Goal: Task Accomplishment & Management: Complete application form

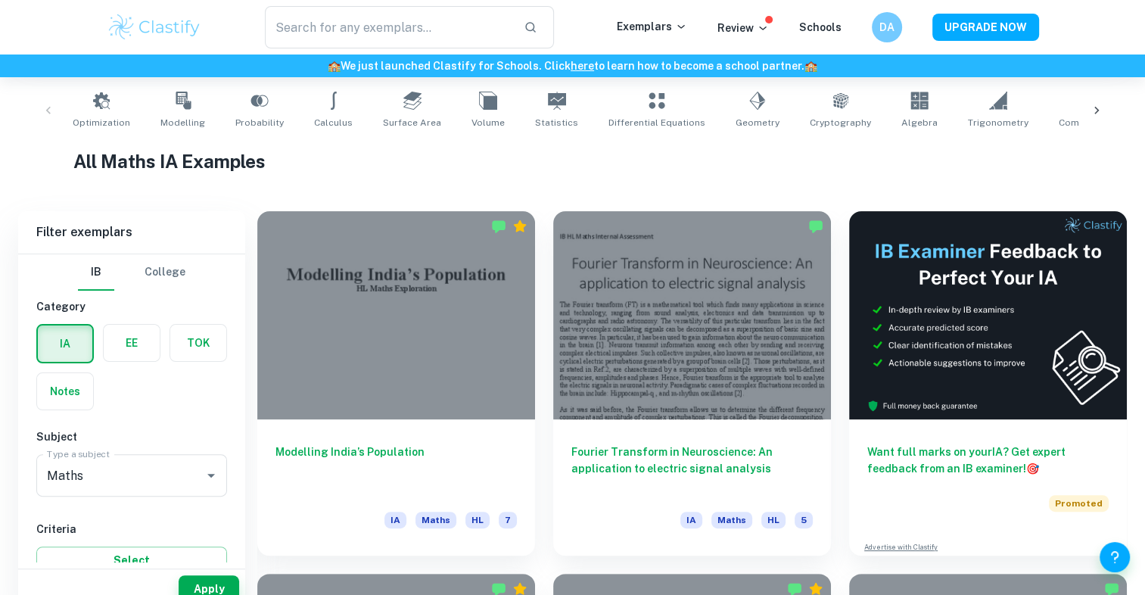
scroll to position [330, 0]
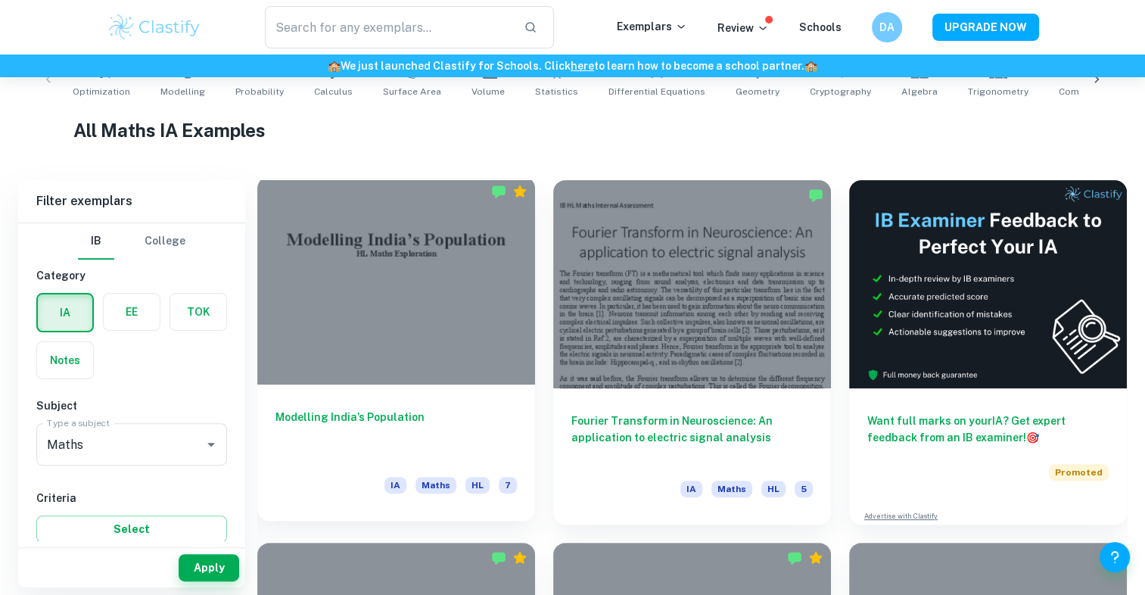
click at [469, 283] on div at bounding box center [396, 280] width 278 height 208
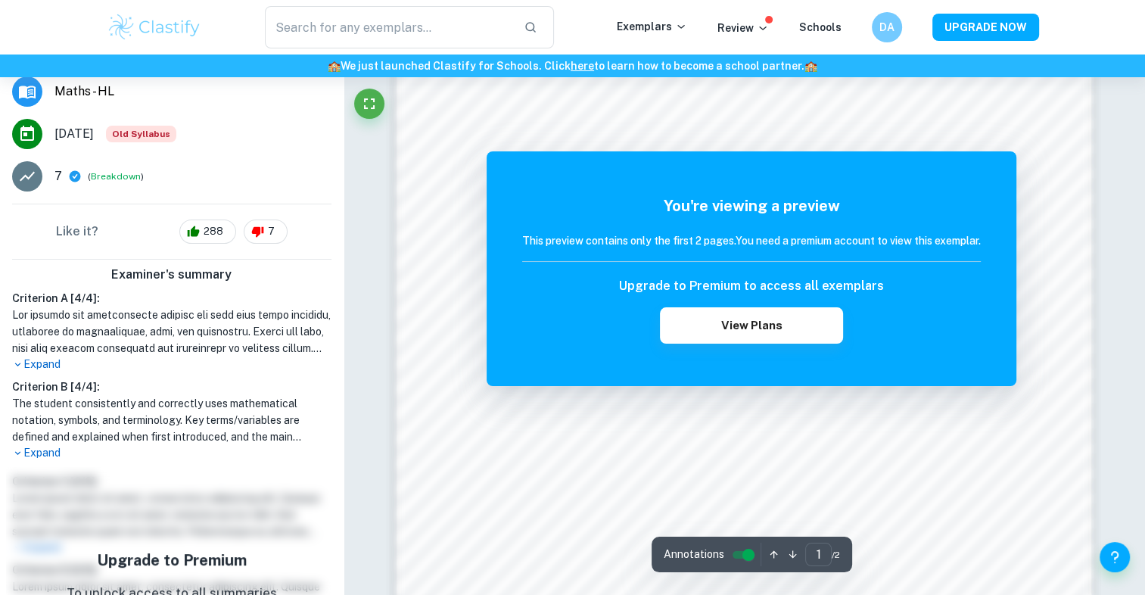
scroll to position [196, 0]
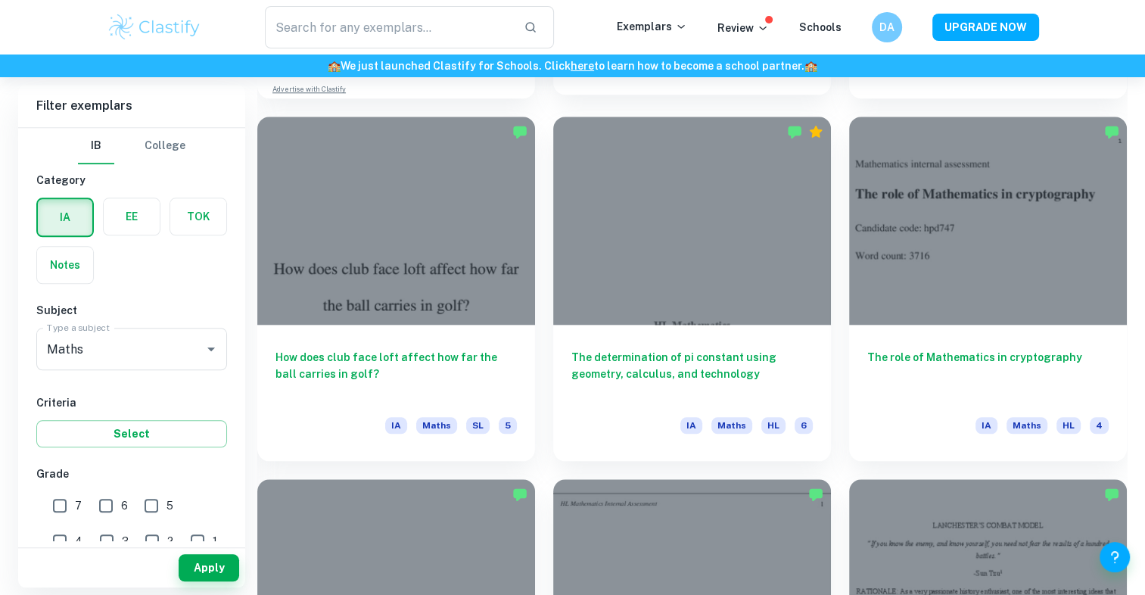
scroll to position [1494, 0]
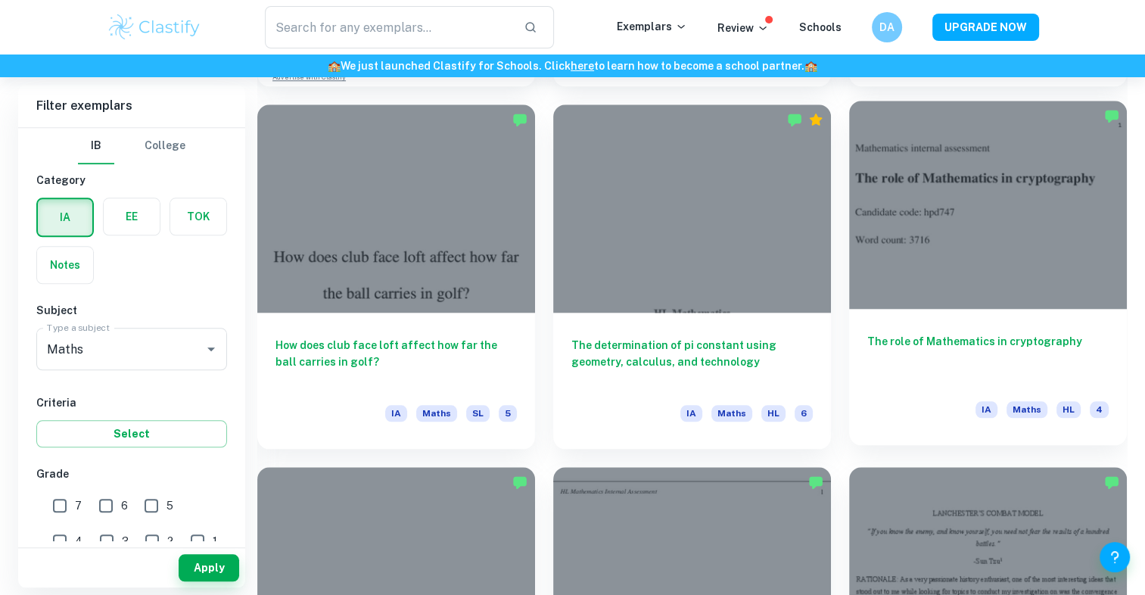
click at [997, 196] on div at bounding box center [988, 205] width 278 height 208
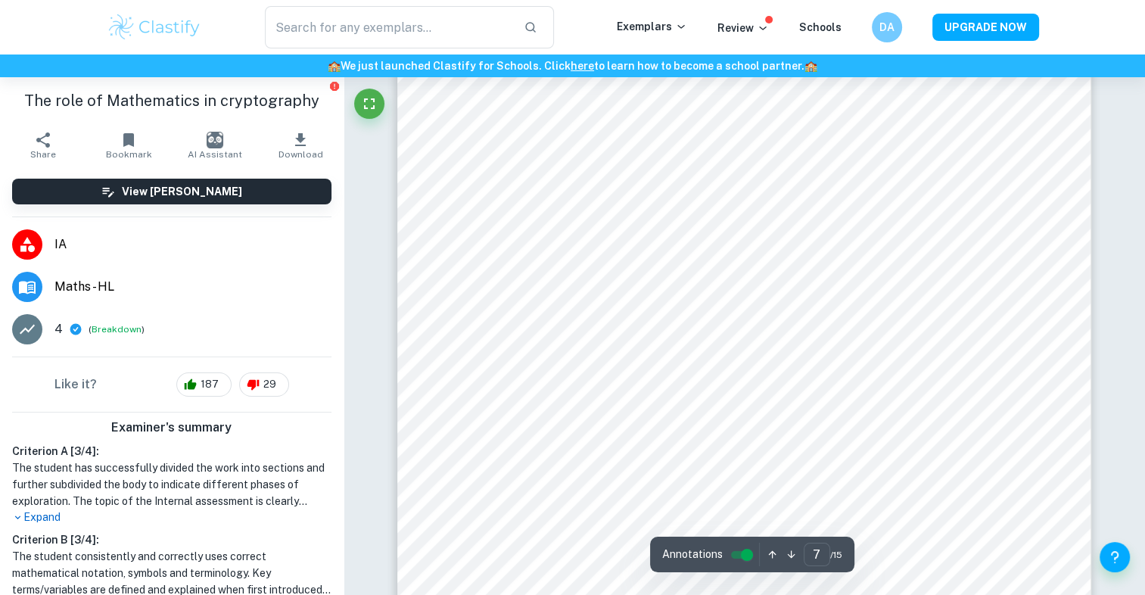
scroll to position [5863, 0]
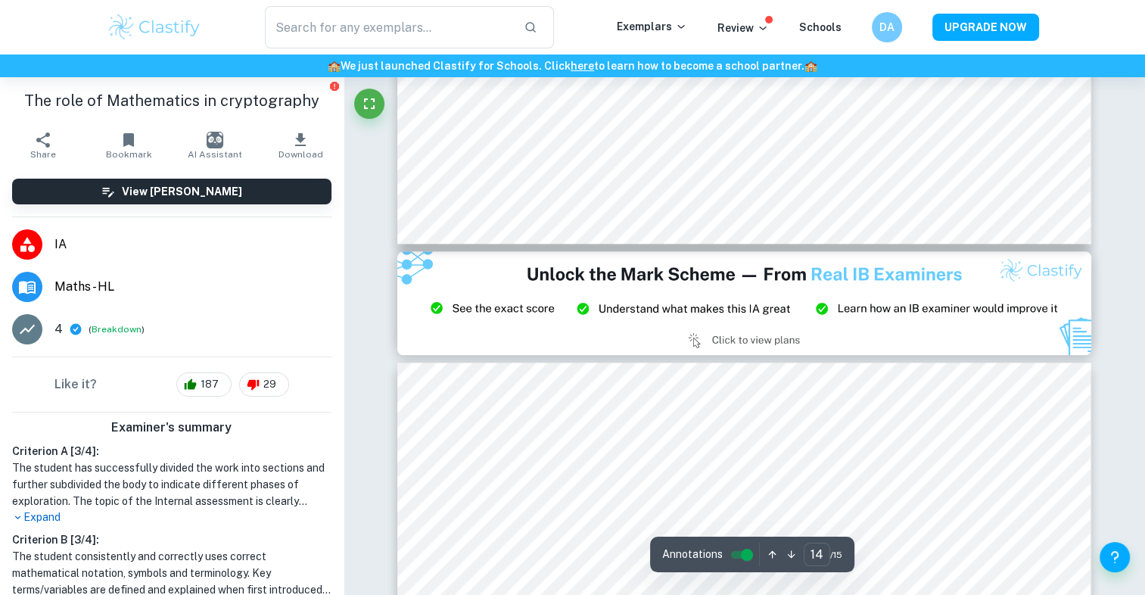
type input "15"
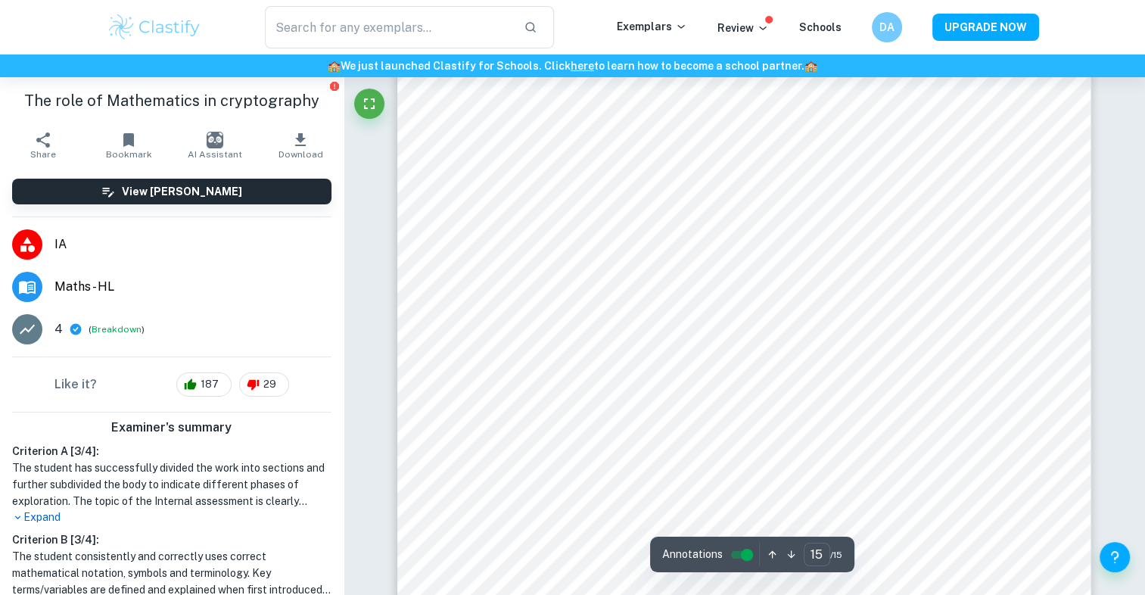
scroll to position [13530, 0]
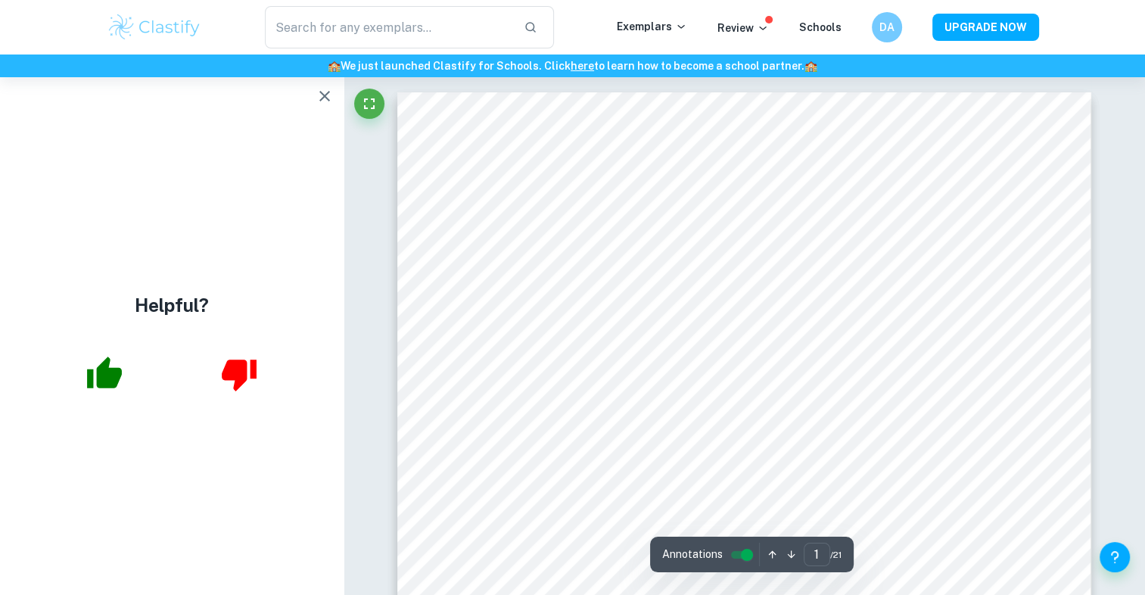
click at [324, 101] on icon "button" at bounding box center [325, 96] width 18 height 18
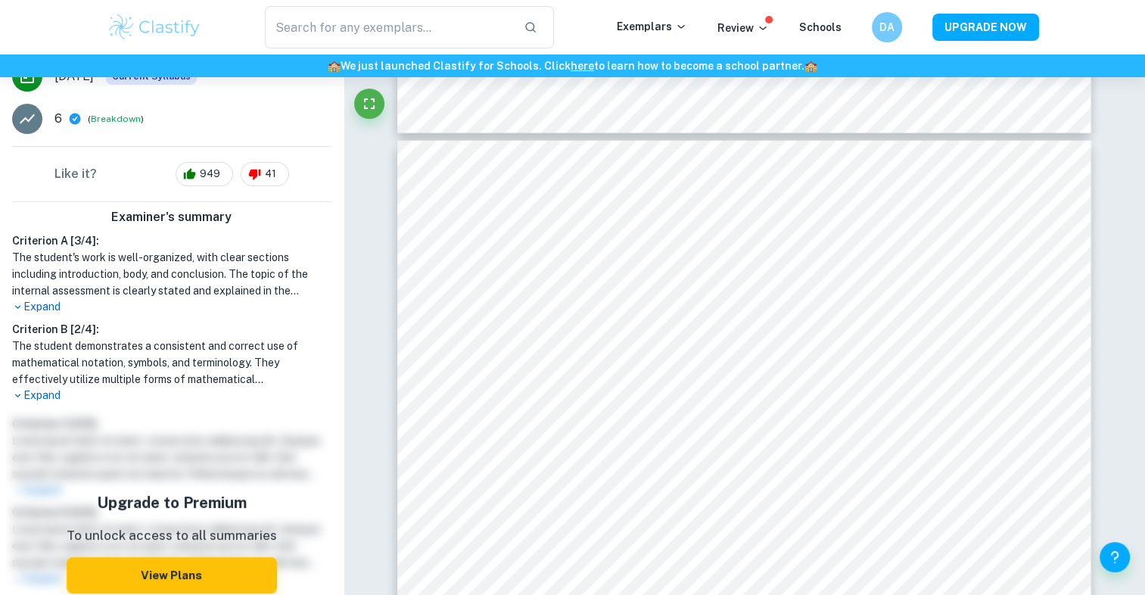
scroll to position [309, 0]
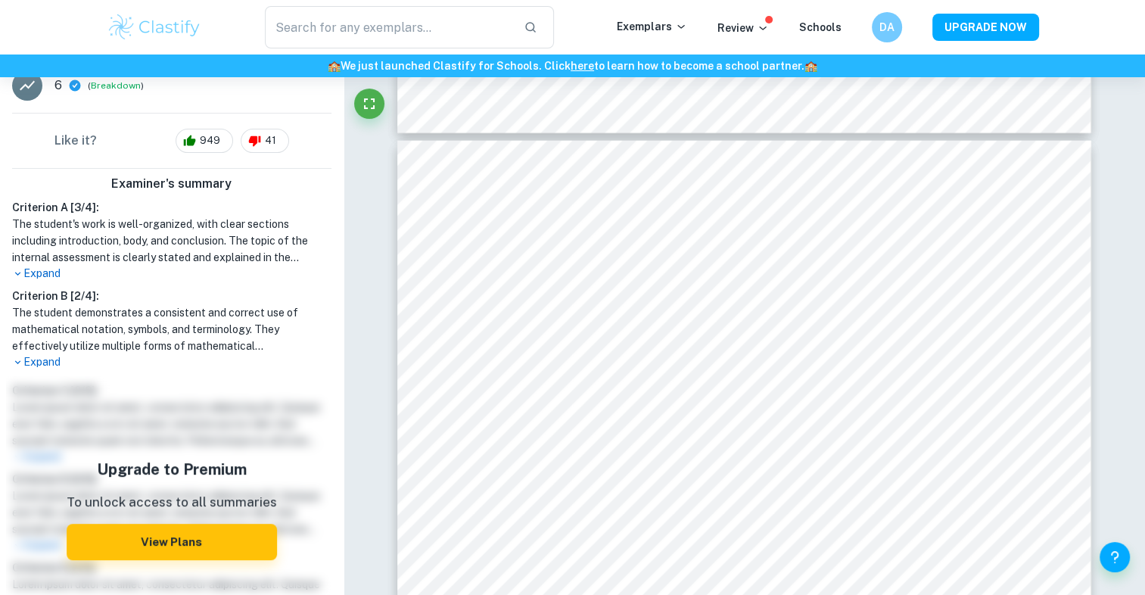
click at [35, 277] on p "Expand" at bounding box center [171, 274] width 319 height 16
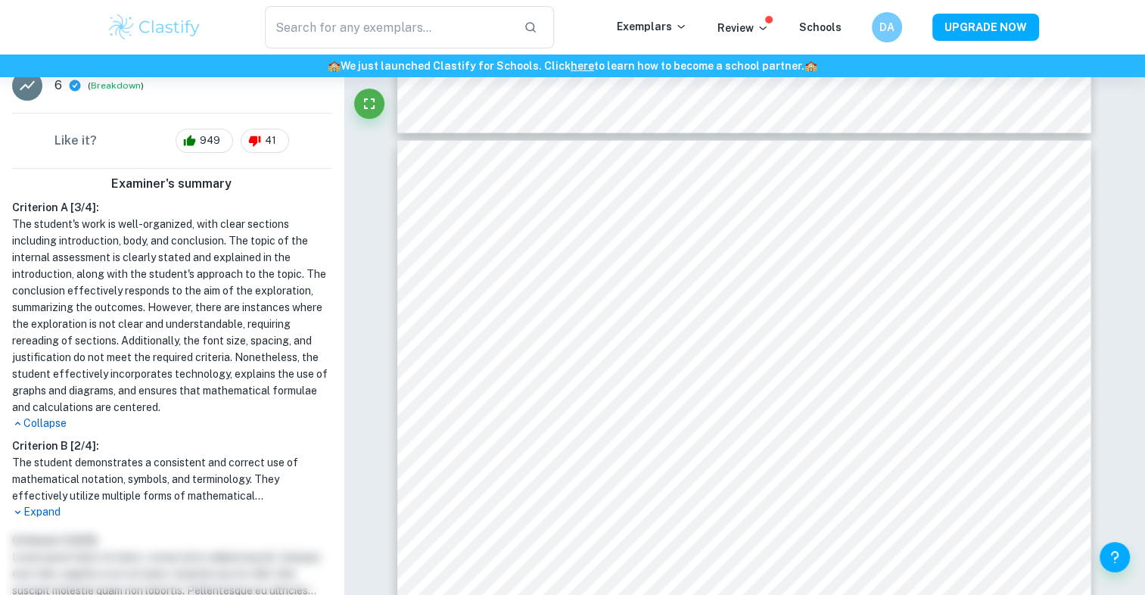
scroll to position [508, 0]
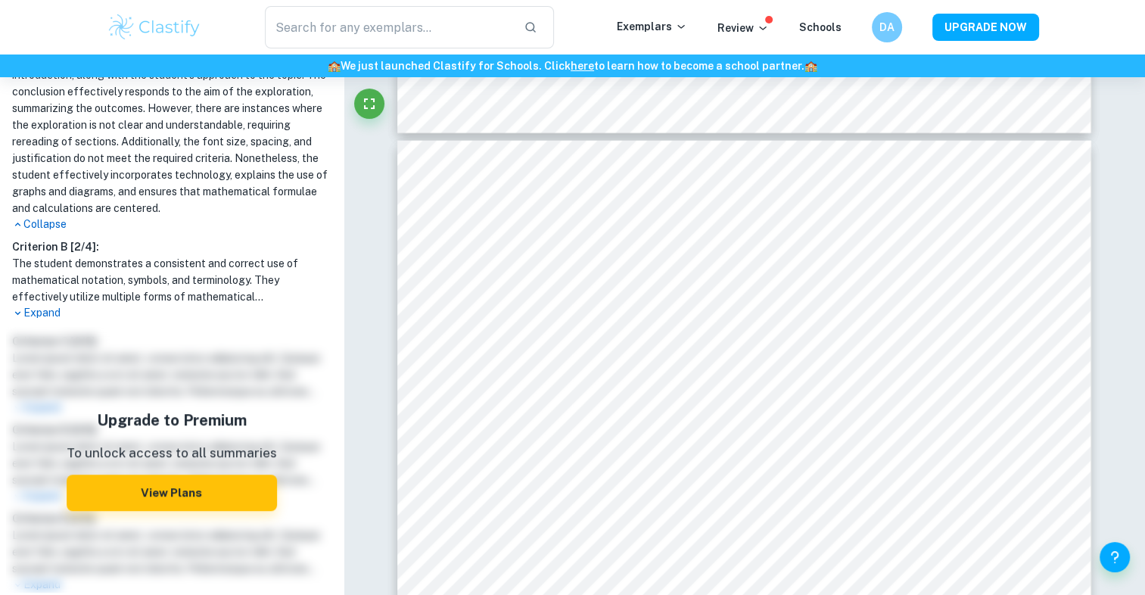
click at [36, 321] on p "Expand" at bounding box center [171, 313] width 319 height 16
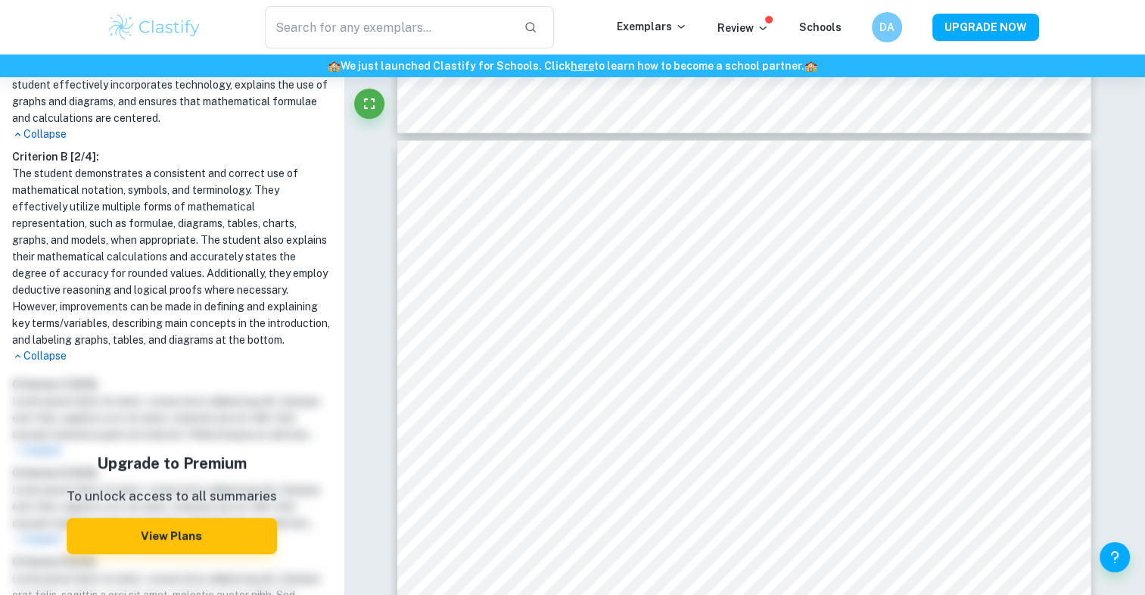
scroll to position [599, 0]
drag, startPoint x: 244, startPoint y: 260, endPoint x: 150, endPoint y: 386, distance: 157.3
click at [150, 363] on p "Collapse" at bounding box center [171, 355] width 319 height 16
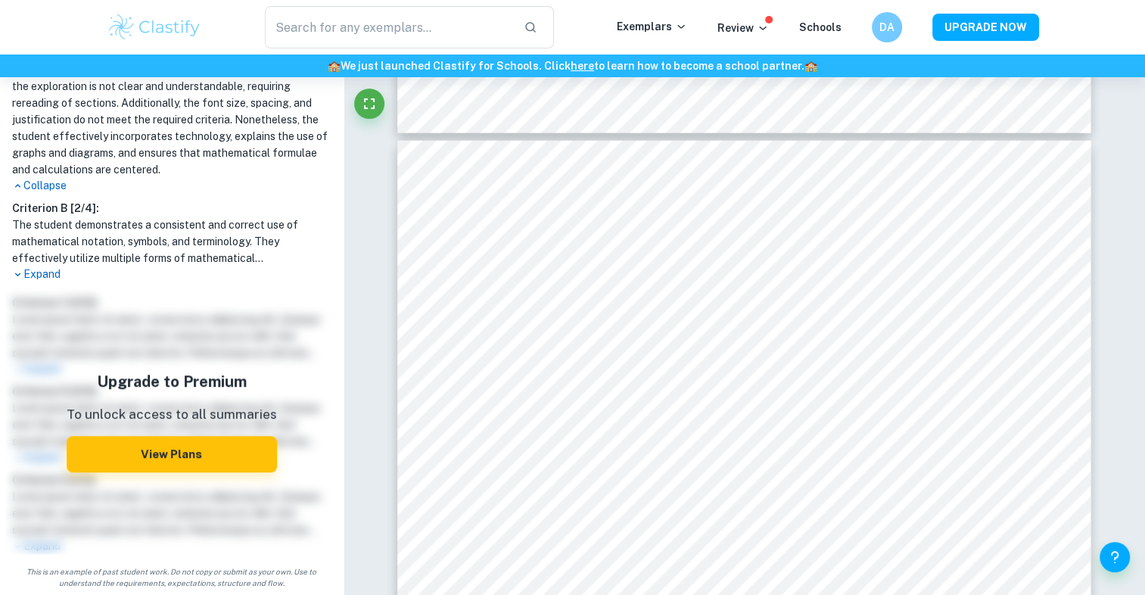
scroll to position [562, 0]
click at [39, 277] on p "Expand" at bounding box center [171, 274] width 319 height 16
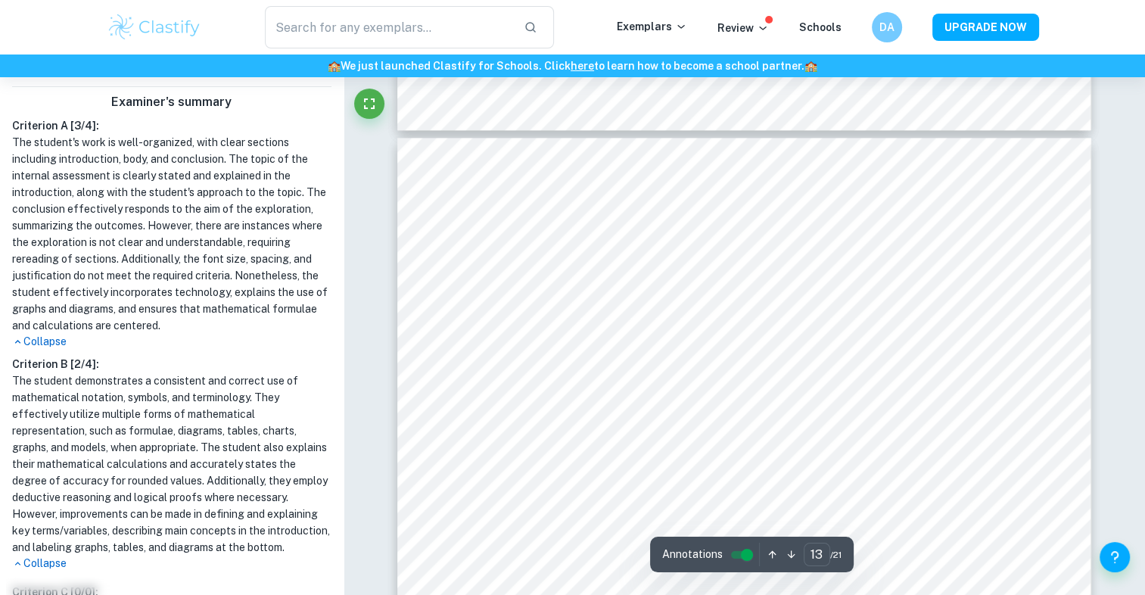
scroll to position [12876, 0]
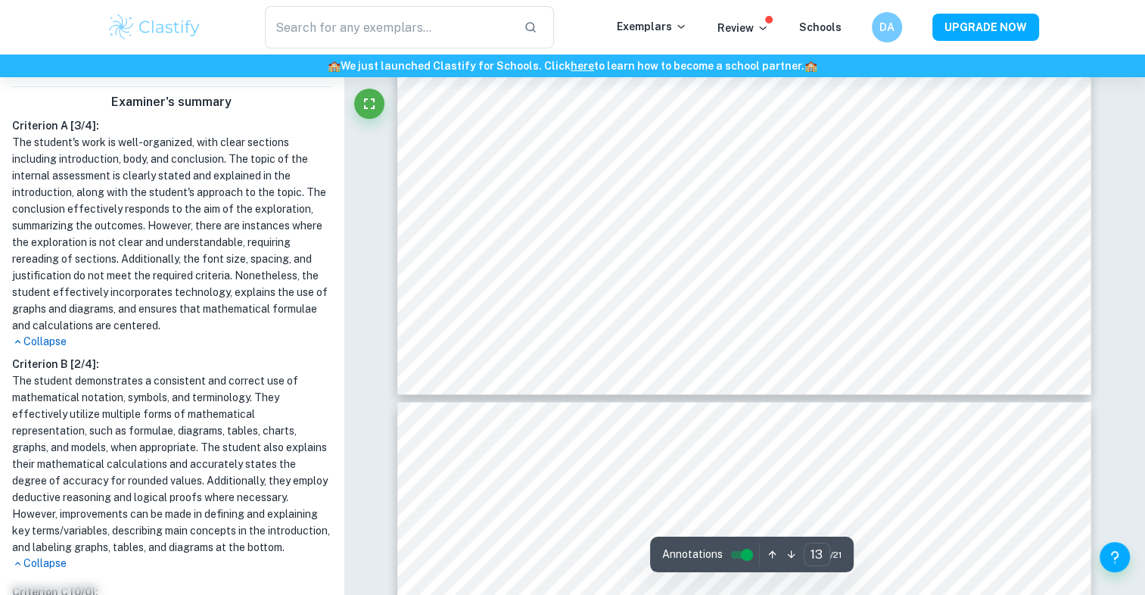
click at [54, 350] on p "Collapse" at bounding box center [171, 342] width 319 height 16
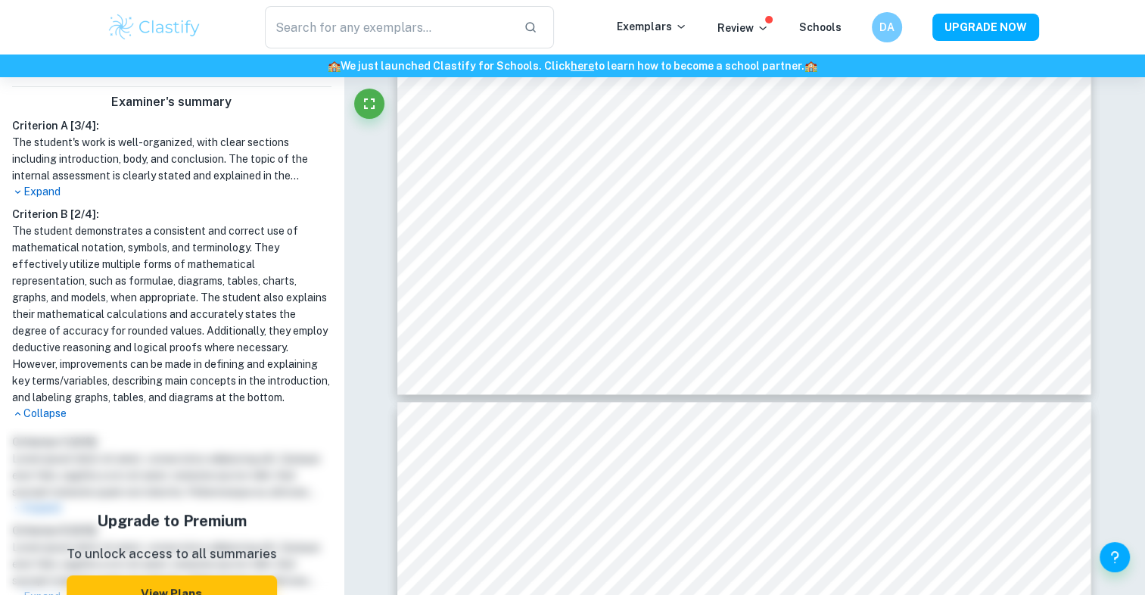
click at [45, 422] on p "Collapse" at bounding box center [171, 414] width 319 height 16
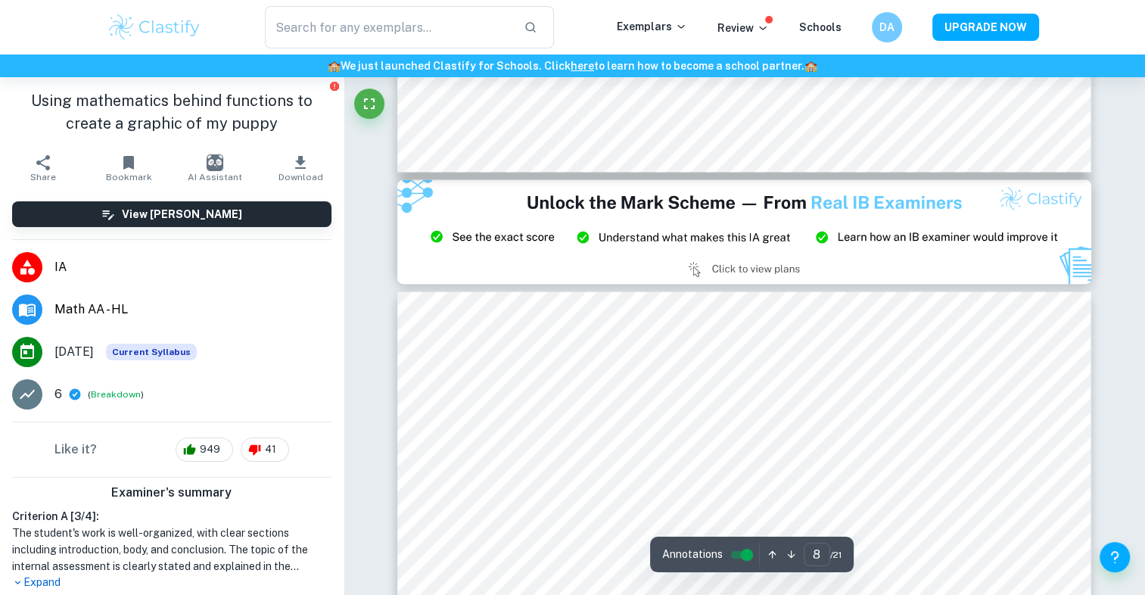
scroll to position [7520, 0]
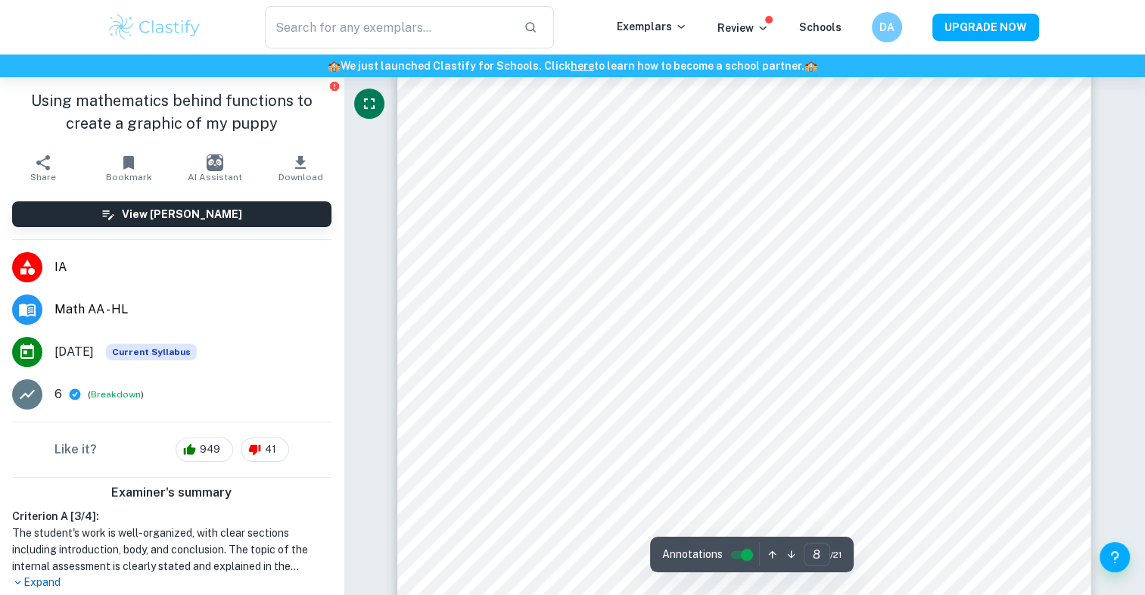
click at [375, 107] on icon "Fullscreen" at bounding box center [369, 103] width 11 height 11
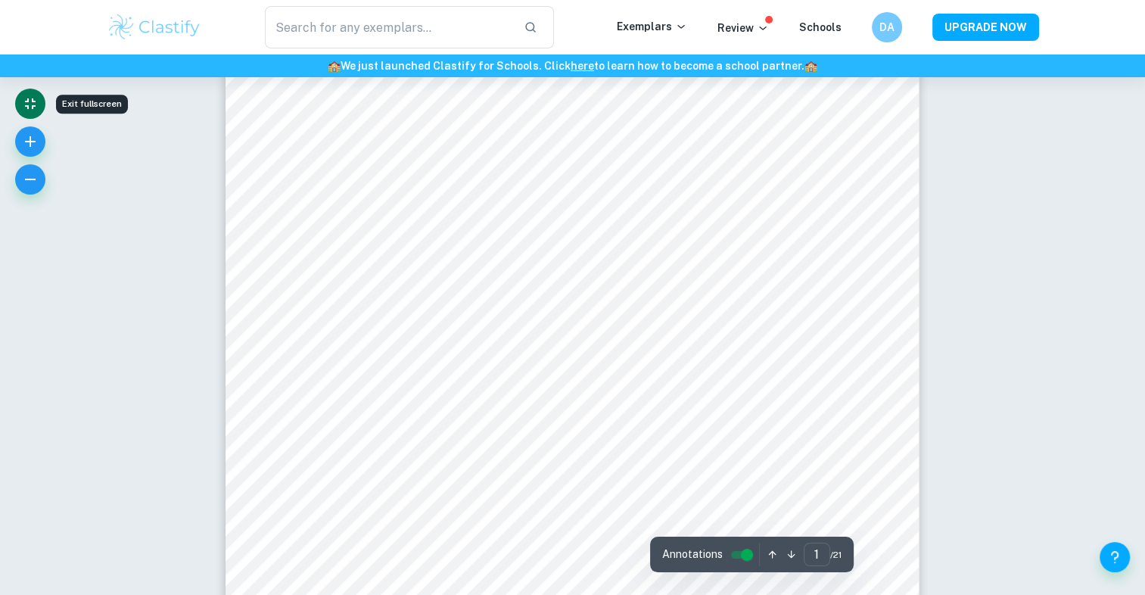
scroll to position [306, 0]
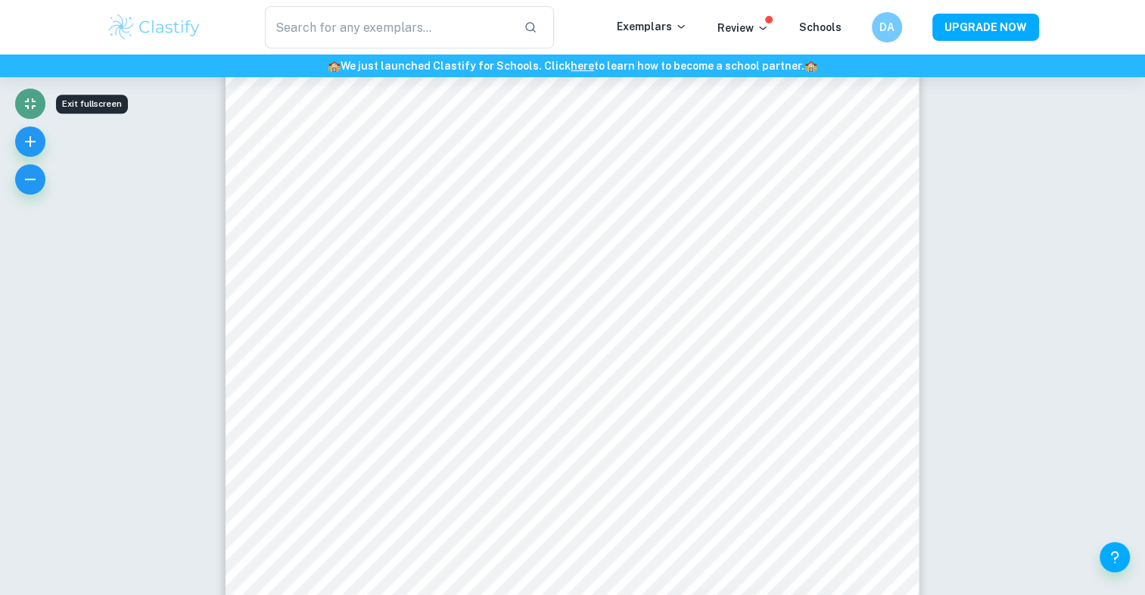
click at [30, 106] on icon "Exit fullscreen" at bounding box center [30, 104] width 18 height 18
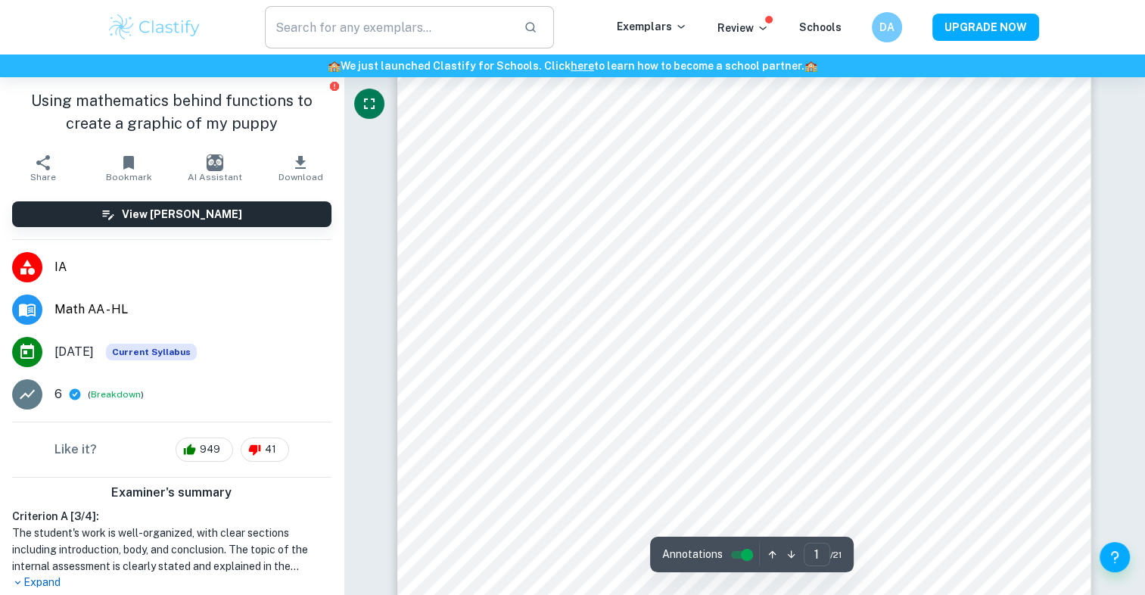
scroll to position [0, 0]
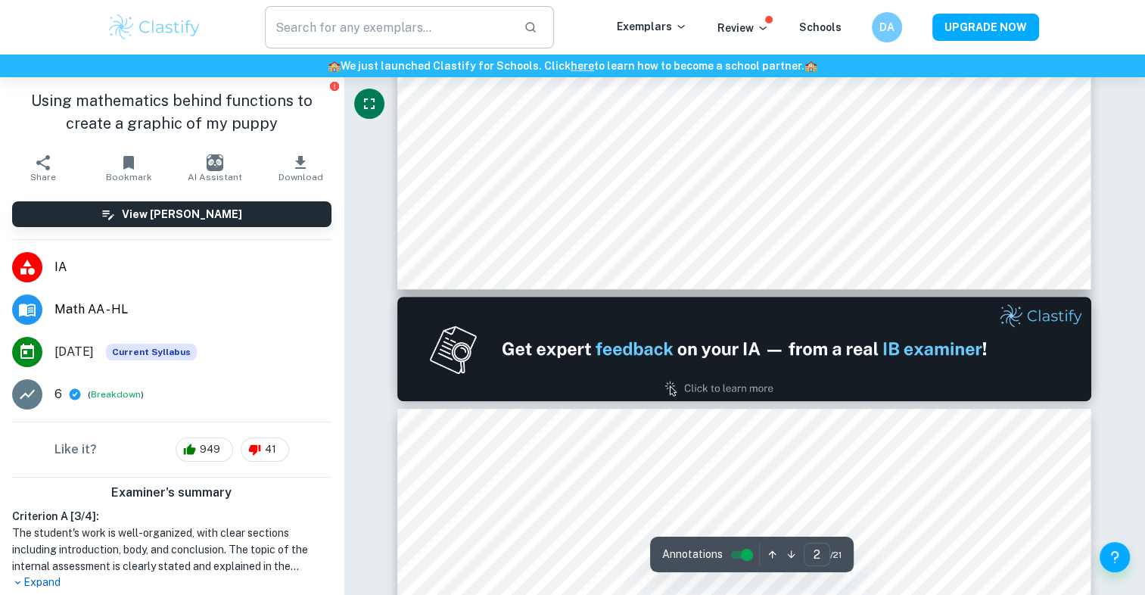
type input "1"
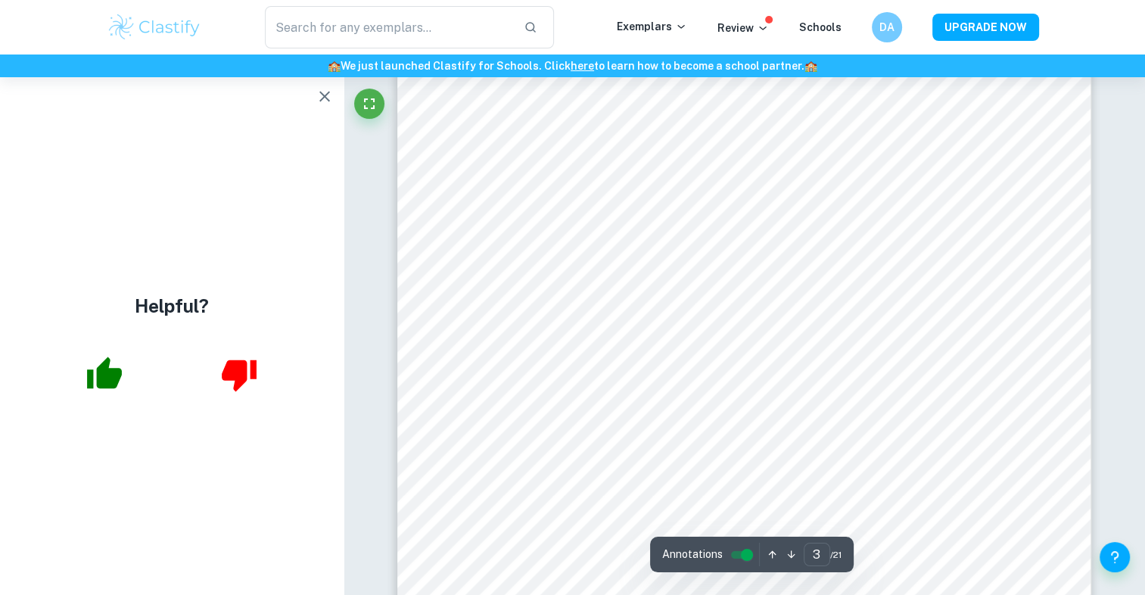
scroll to position [2555, 0]
click at [324, 98] on icon "button" at bounding box center [325, 96] width 18 height 18
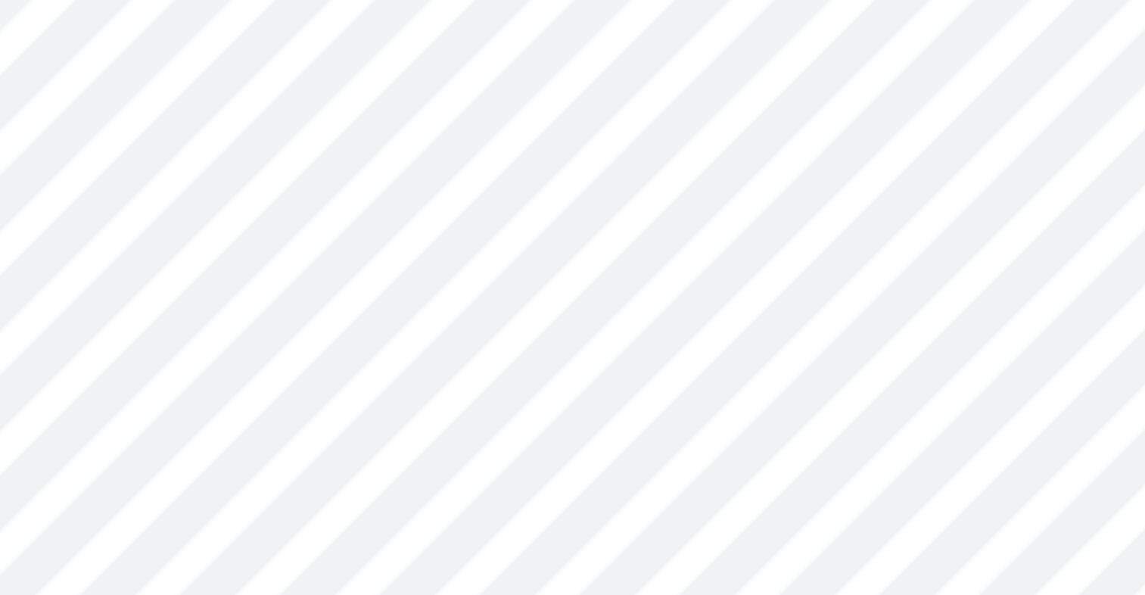
scroll to position [1638, 0]
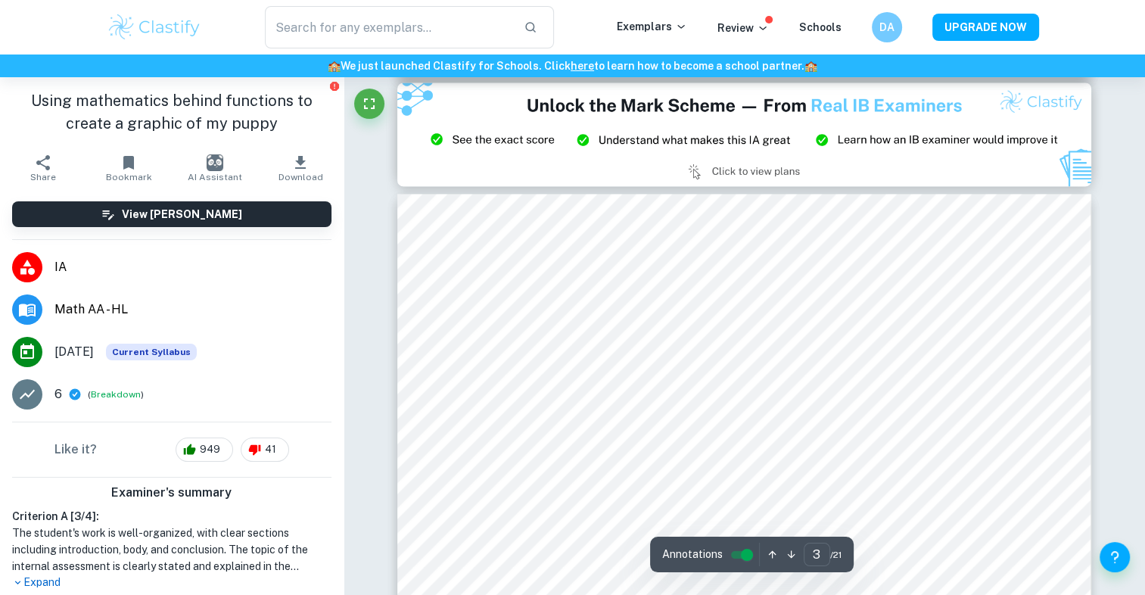
type input "2"
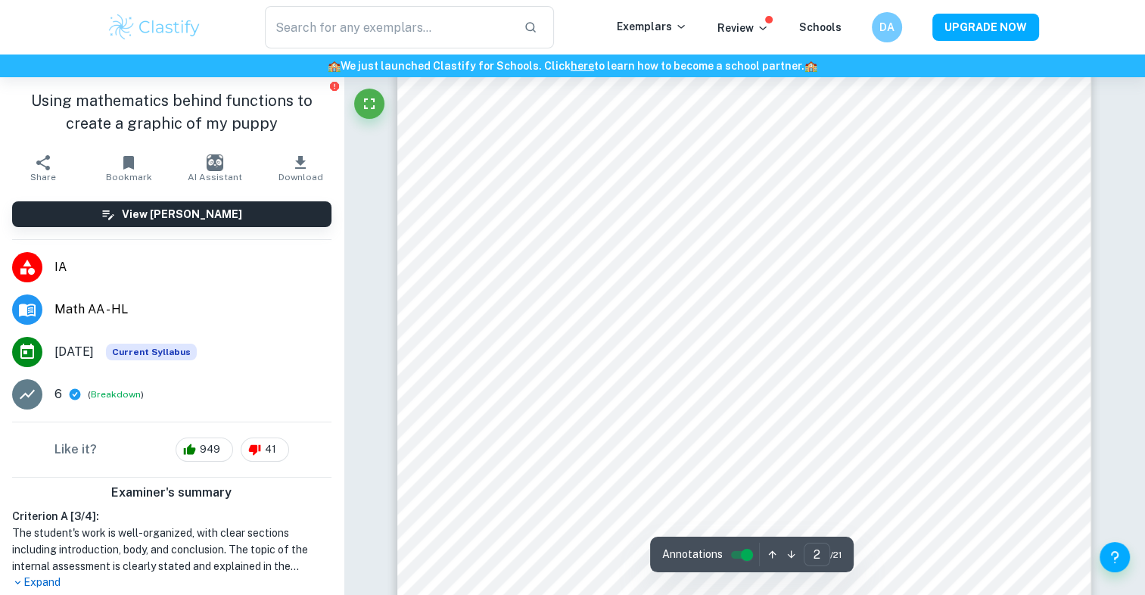
scroll to position [1440, 0]
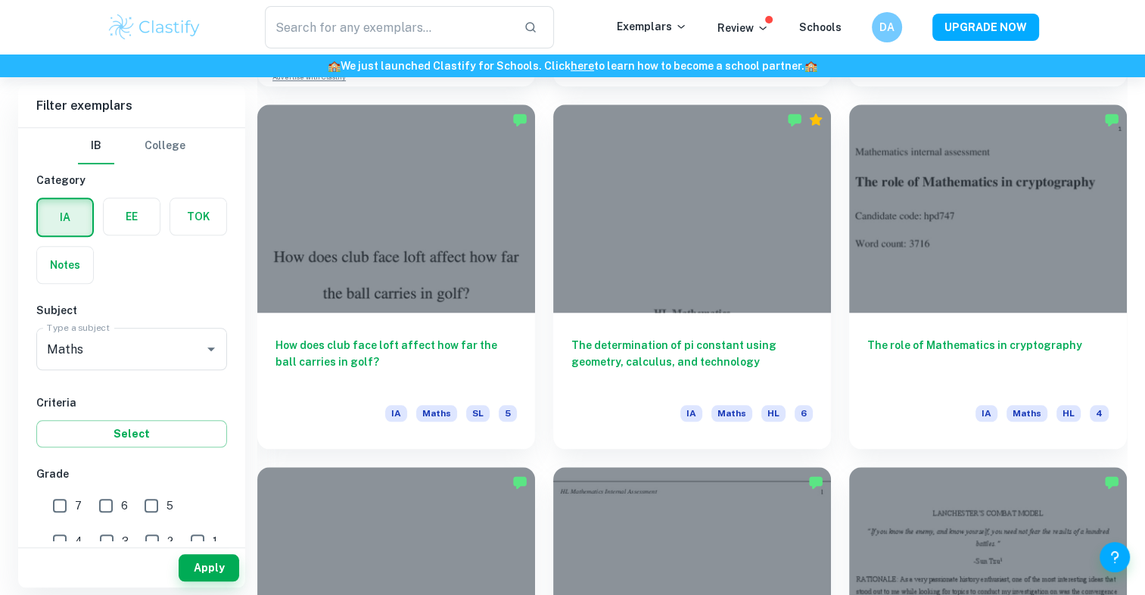
scroll to position [1494, 0]
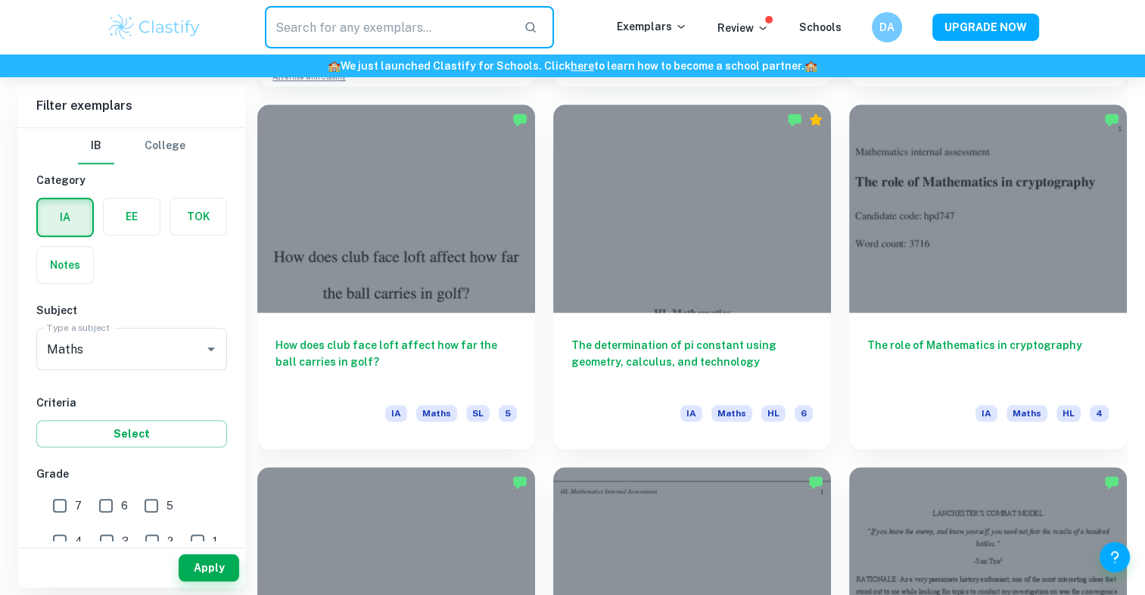
click at [420, 35] on input "text" at bounding box center [389, 27] width 248 height 42
type input "F1"
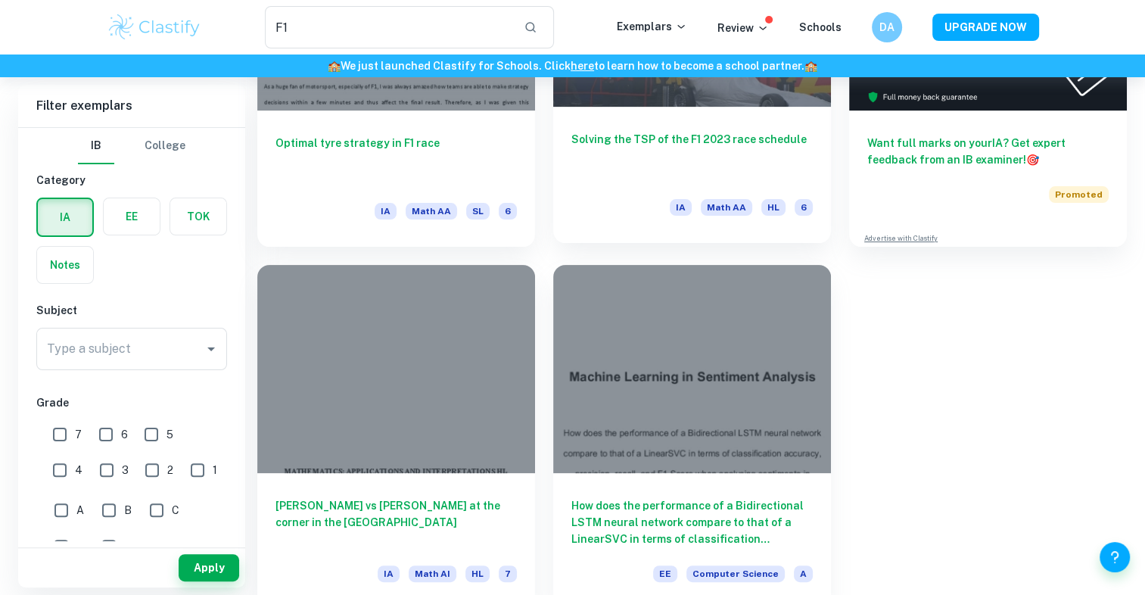
scroll to position [277, 0]
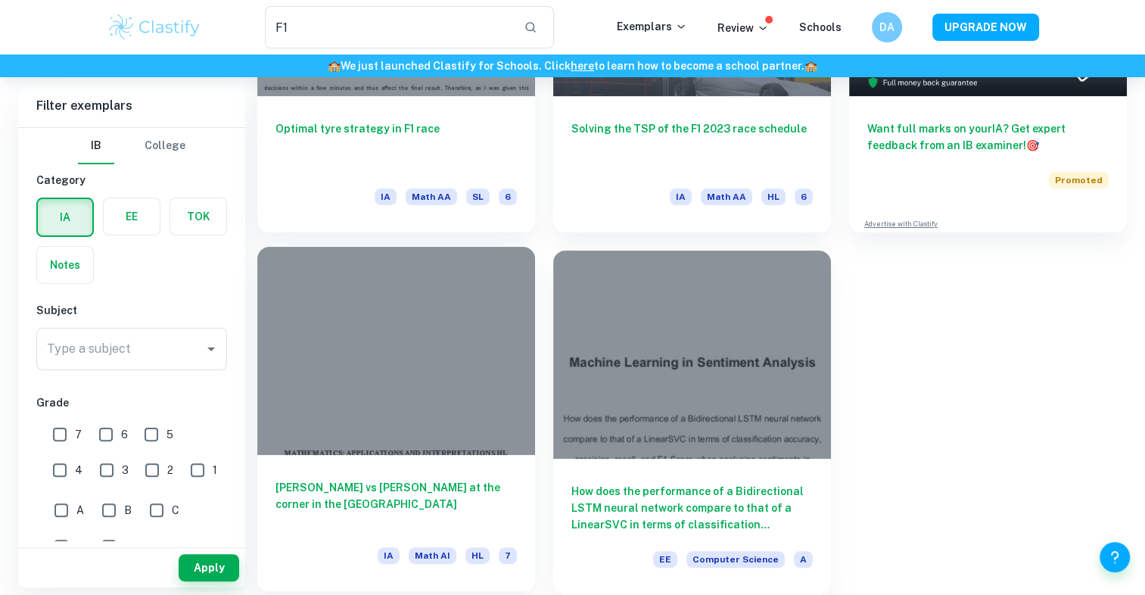
click at [423, 390] on div at bounding box center [396, 351] width 278 height 208
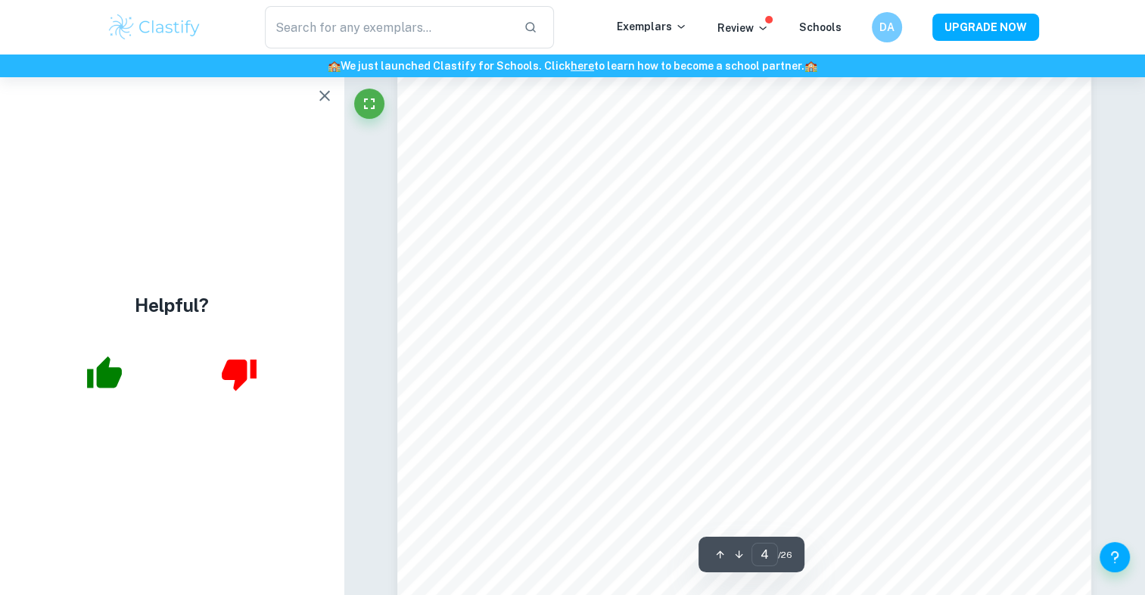
scroll to position [3249, 0]
click at [320, 101] on icon "button" at bounding box center [324, 96] width 11 height 11
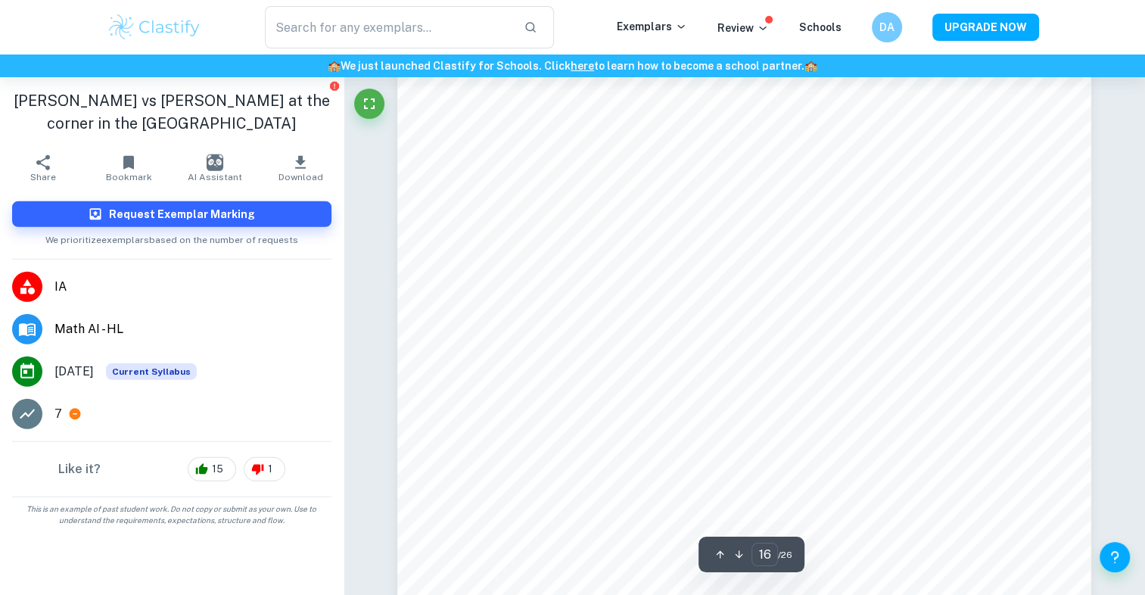
scroll to position [15491, 0]
type input "26"
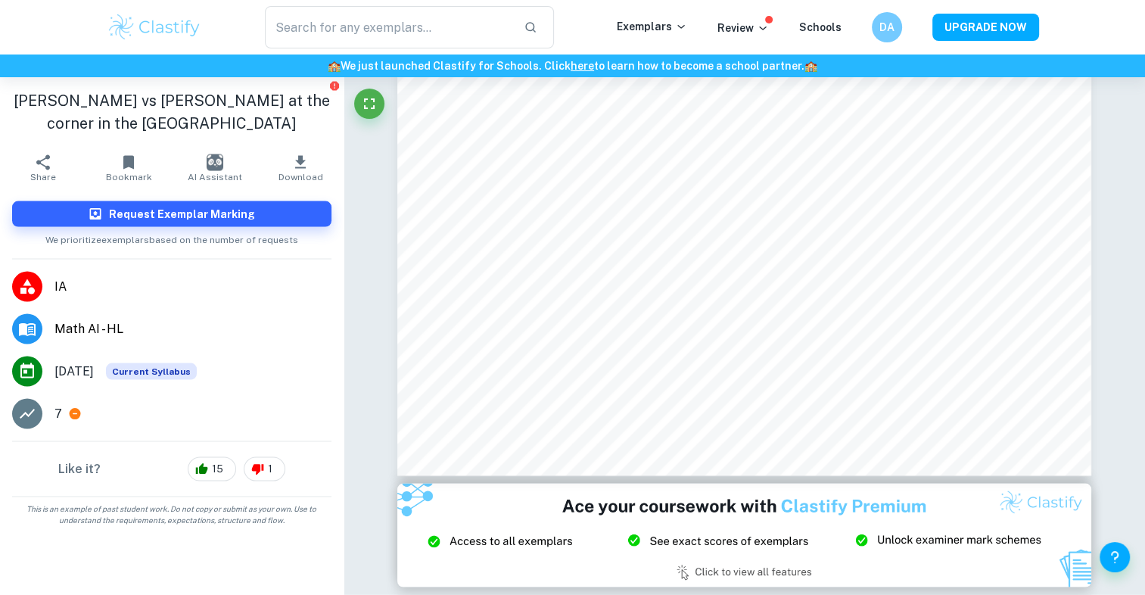
type input "F1"
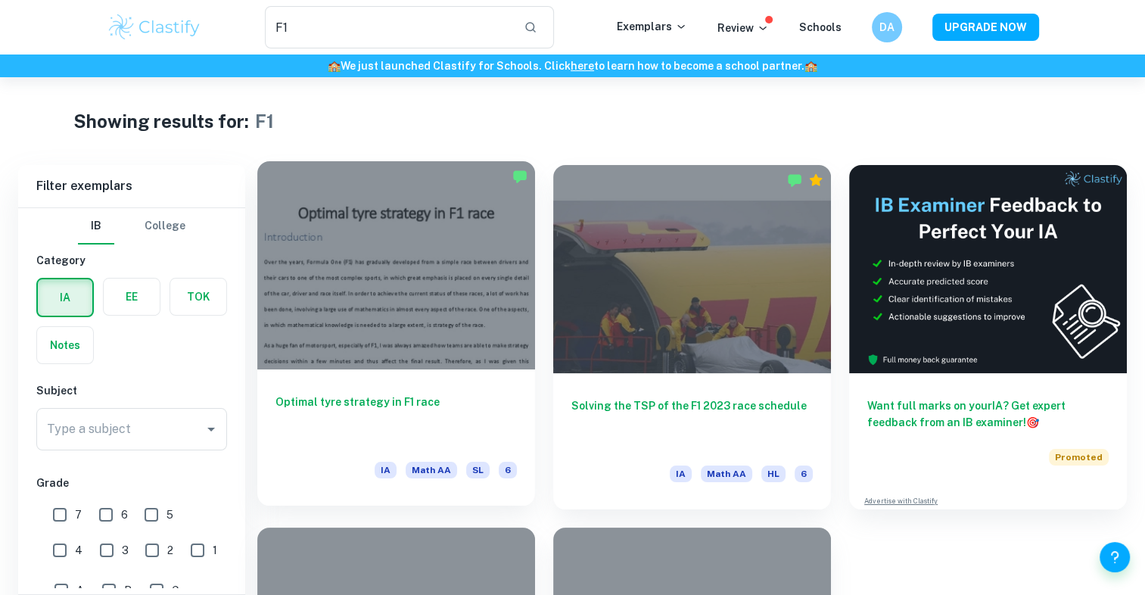
scroll to position [64, 0]
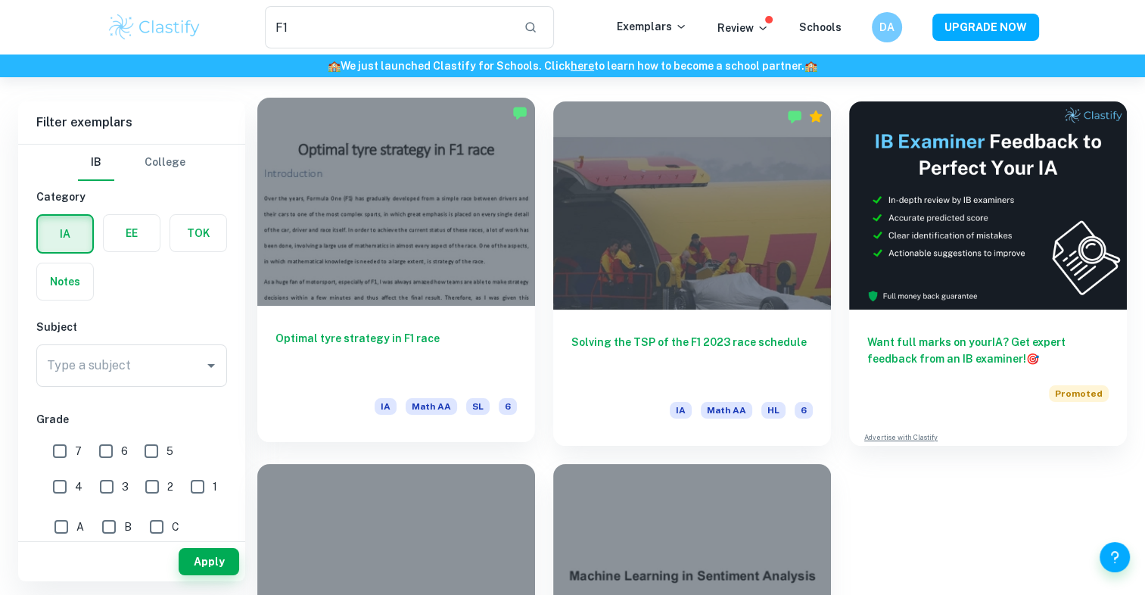
click at [415, 233] on div at bounding box center [396, 202] width 278 height 208
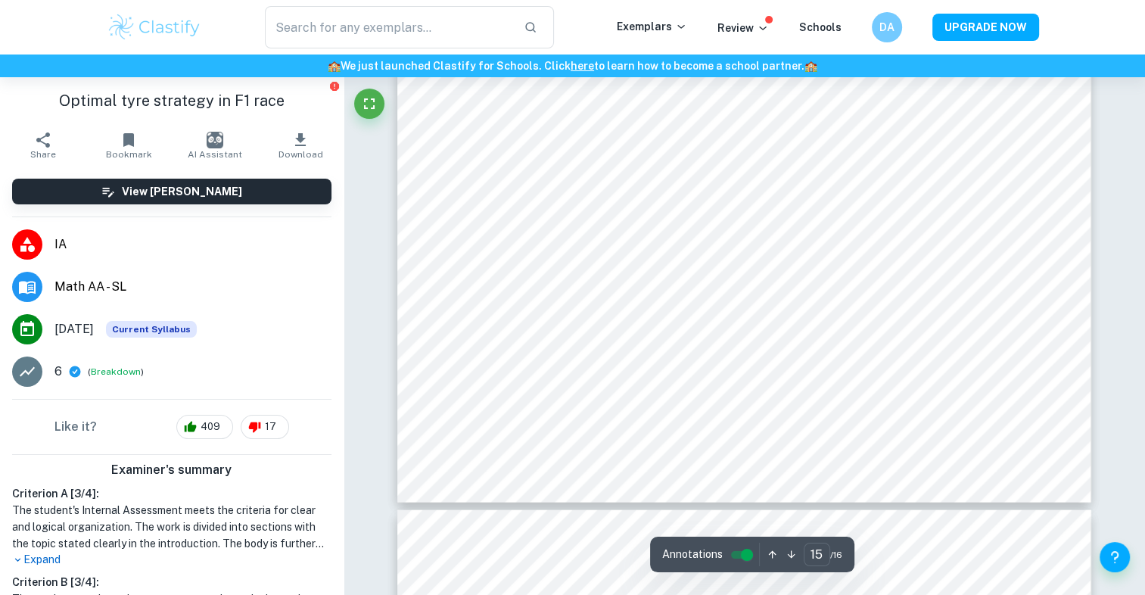
type input "16"
type input "F1"
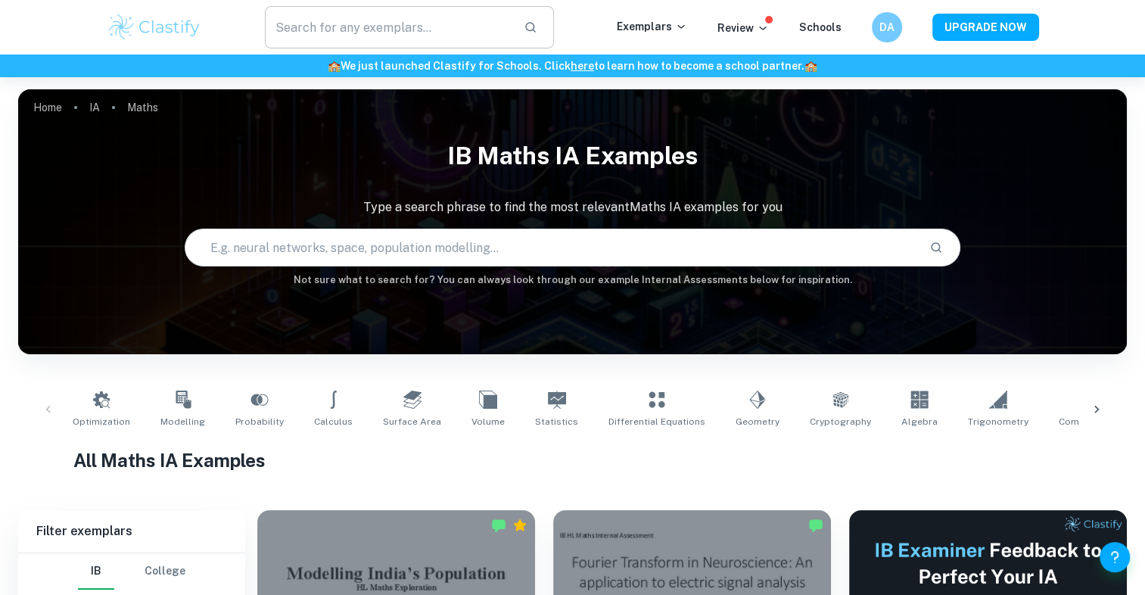
click at [313, 47] on input "text" at bounding box center [389, 27] width 248 height 42
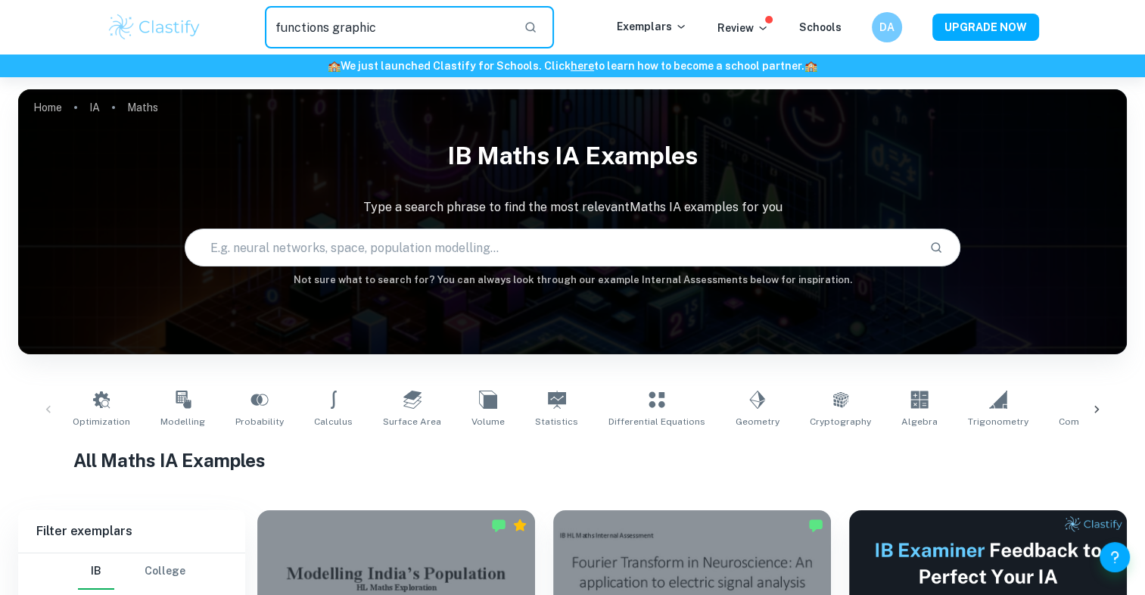
type input "functions graphic"
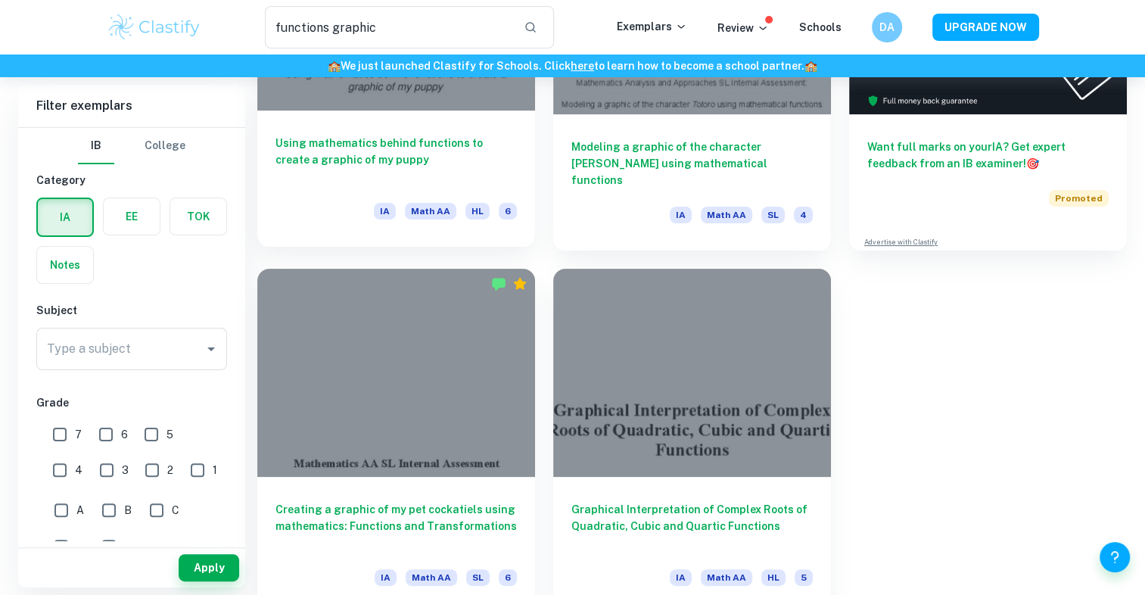
scroll to position [277, 0]
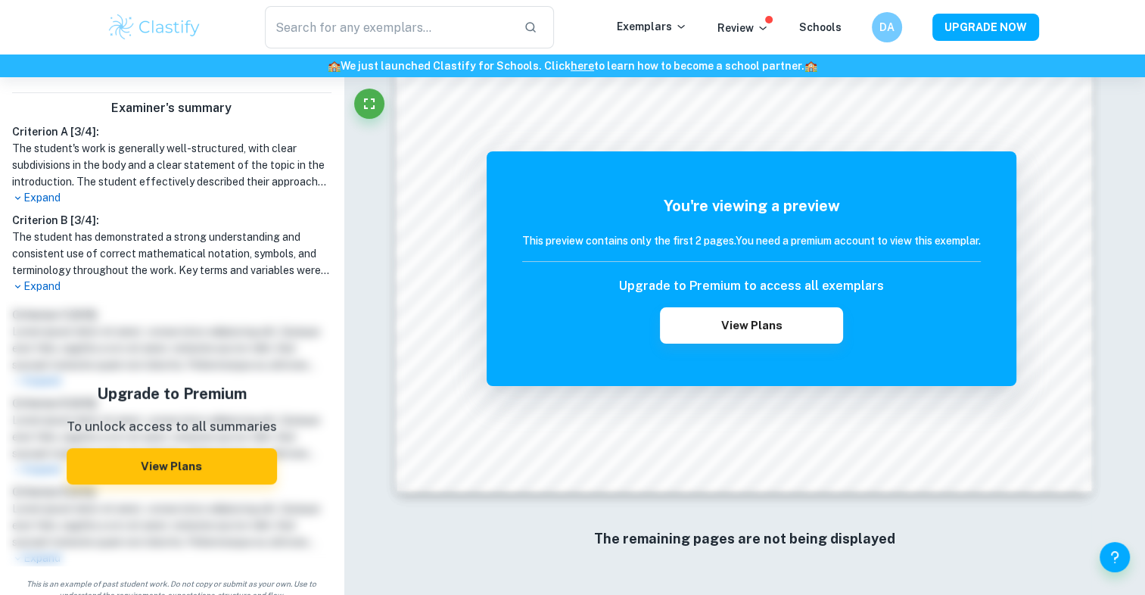
scroll to position [419, 0]
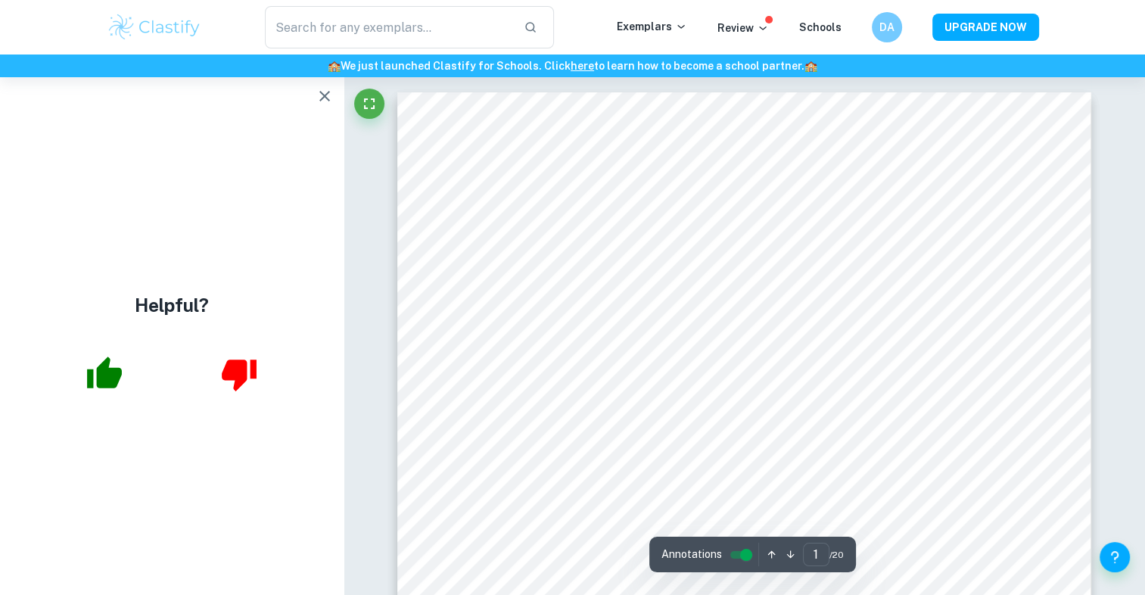
click at [322, 96] on icon "button" at bounding box center [325, 96] width 18 height 18
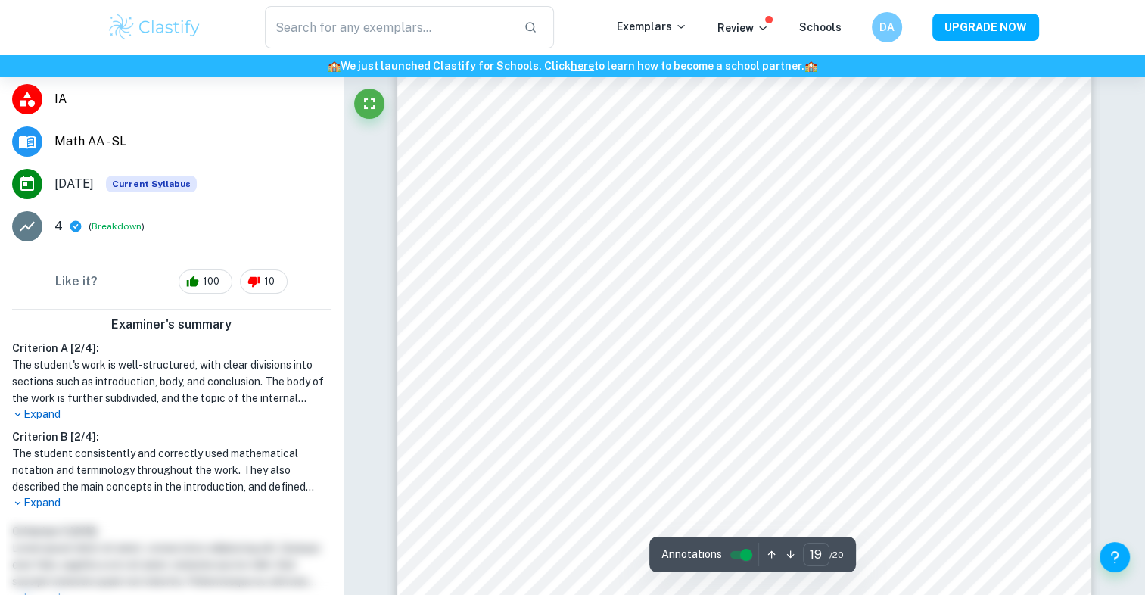
scroll to position [18908, 0]
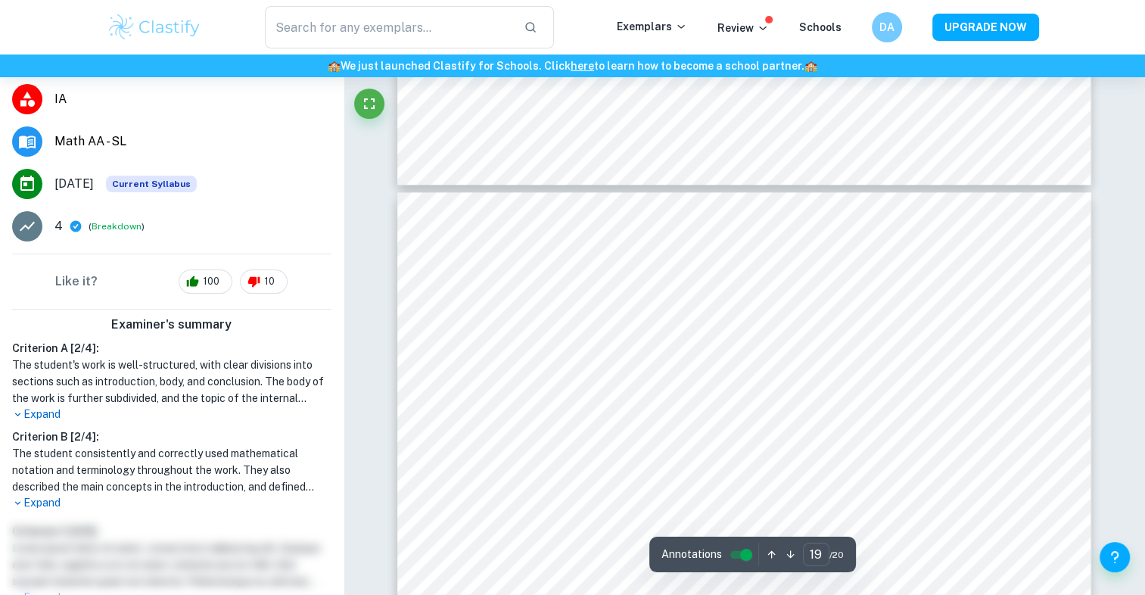
type input "20"
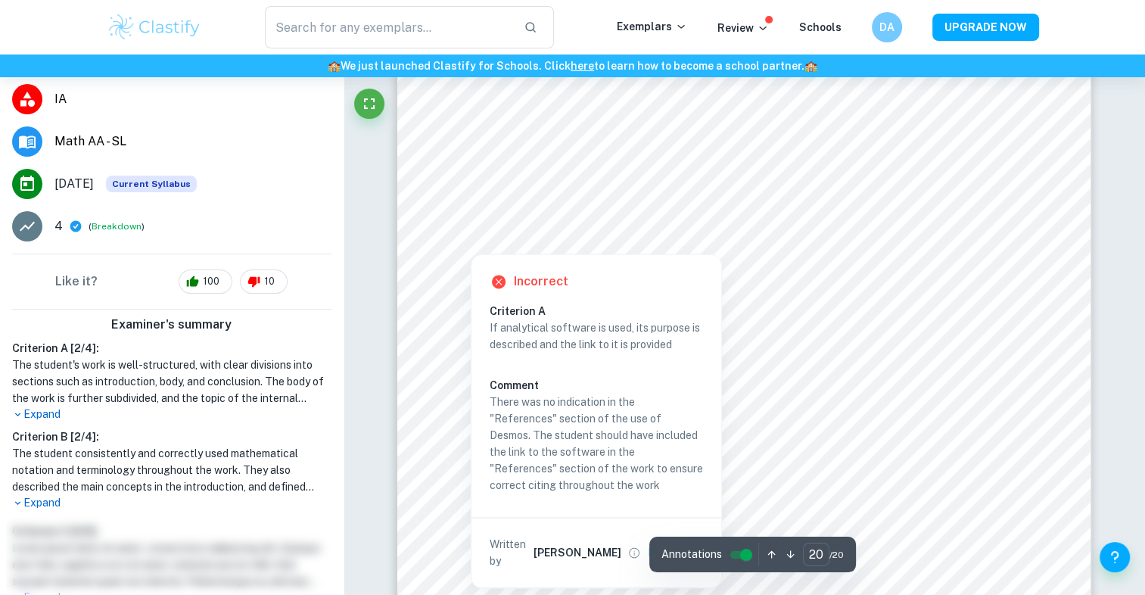
scroll to position [19495, 0]
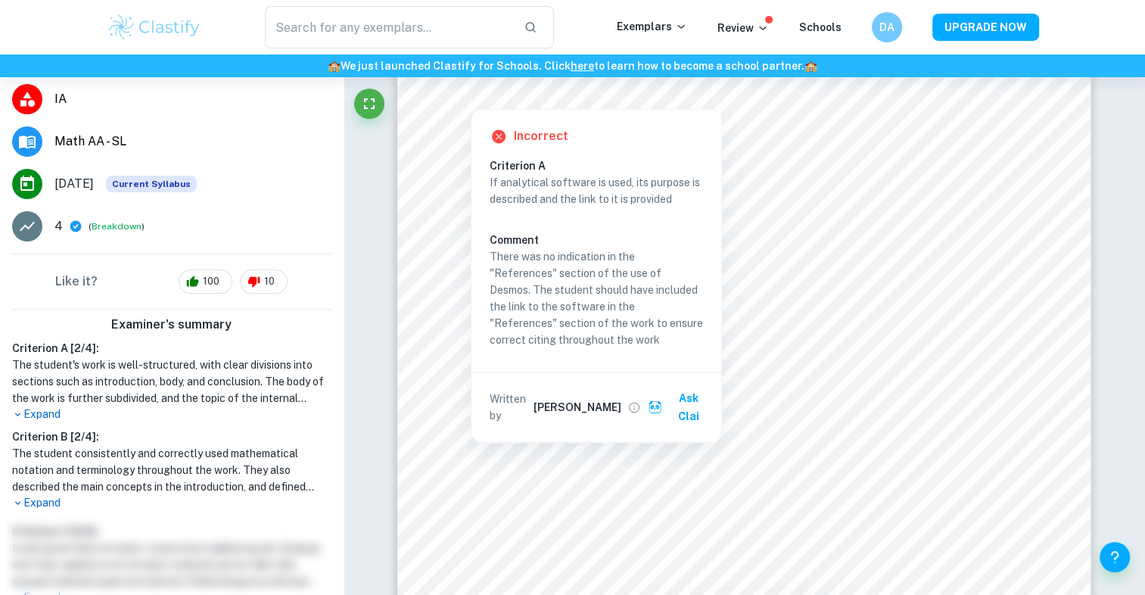
click at [627, 402] on icon "View full profile" at bounding box center [634, 407] width 14 height 14
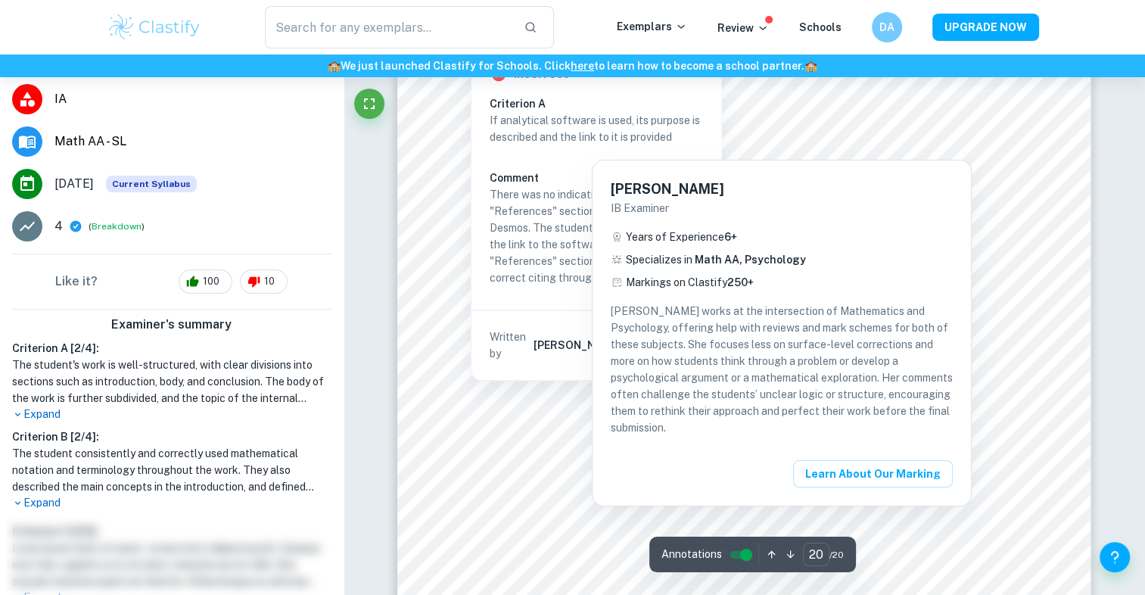
scroll to position [19559, 0]
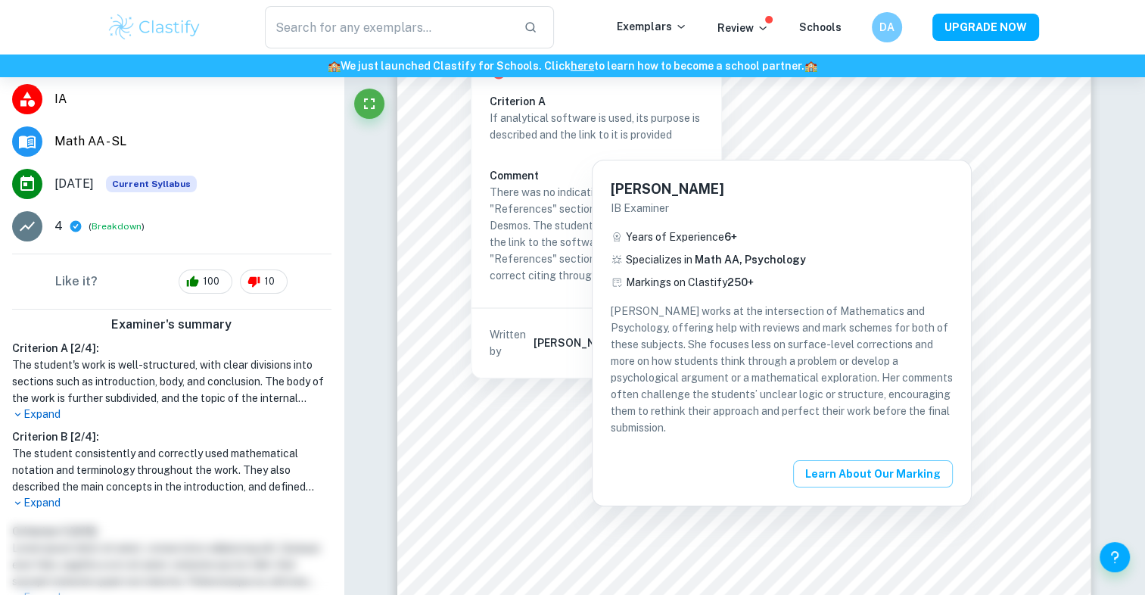
click at [858, 478] on button "Learn about our Marking" at bounding box center [873, 473] width 160 height 27
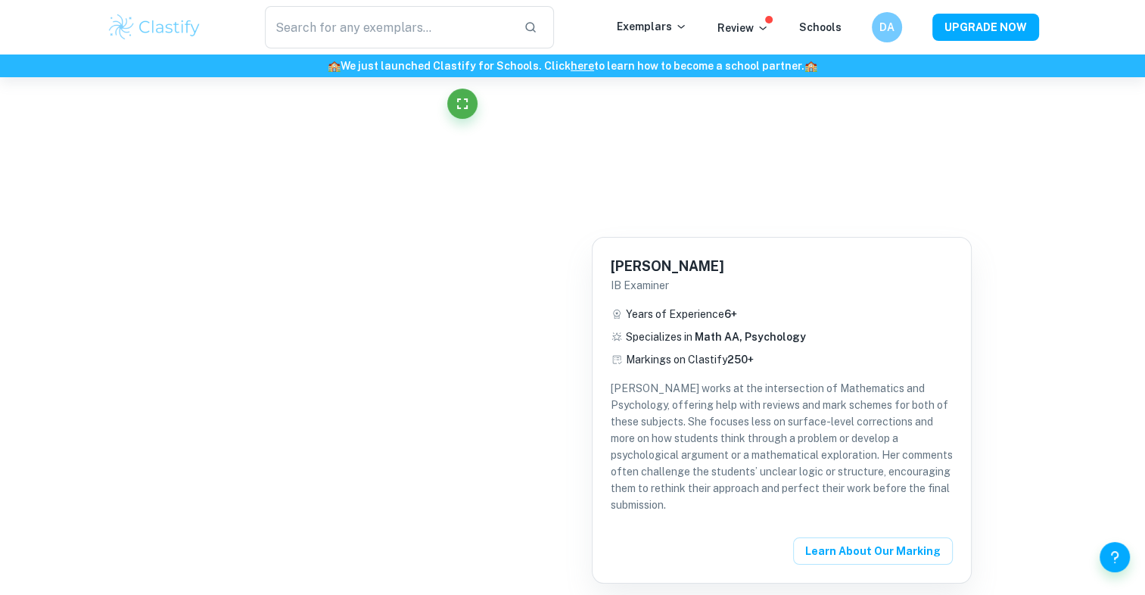
scroll to position [1827, 0]
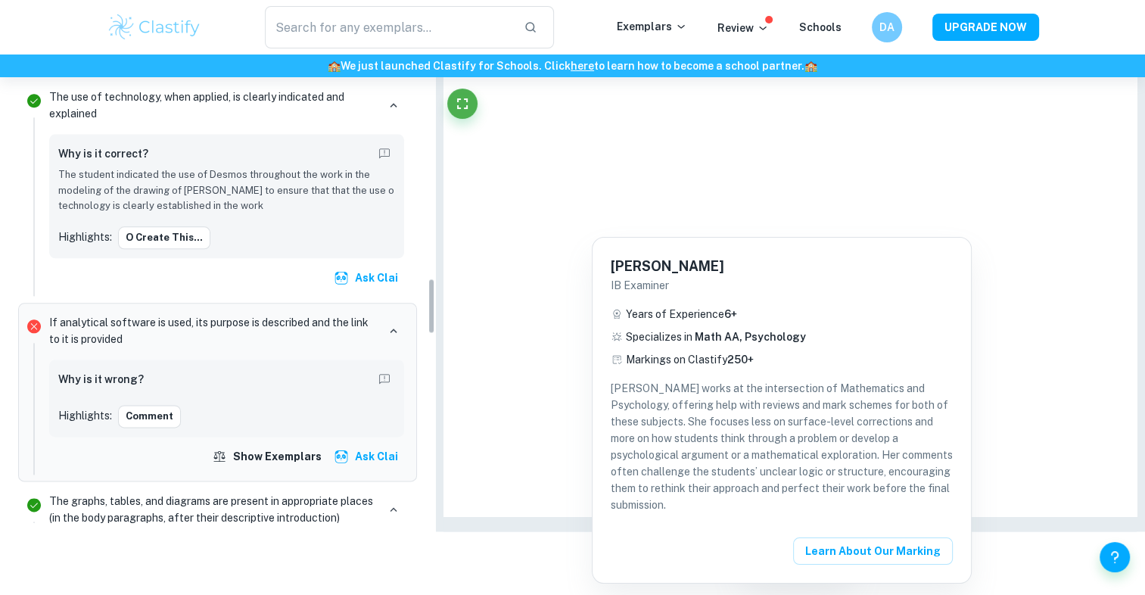
type input "20"
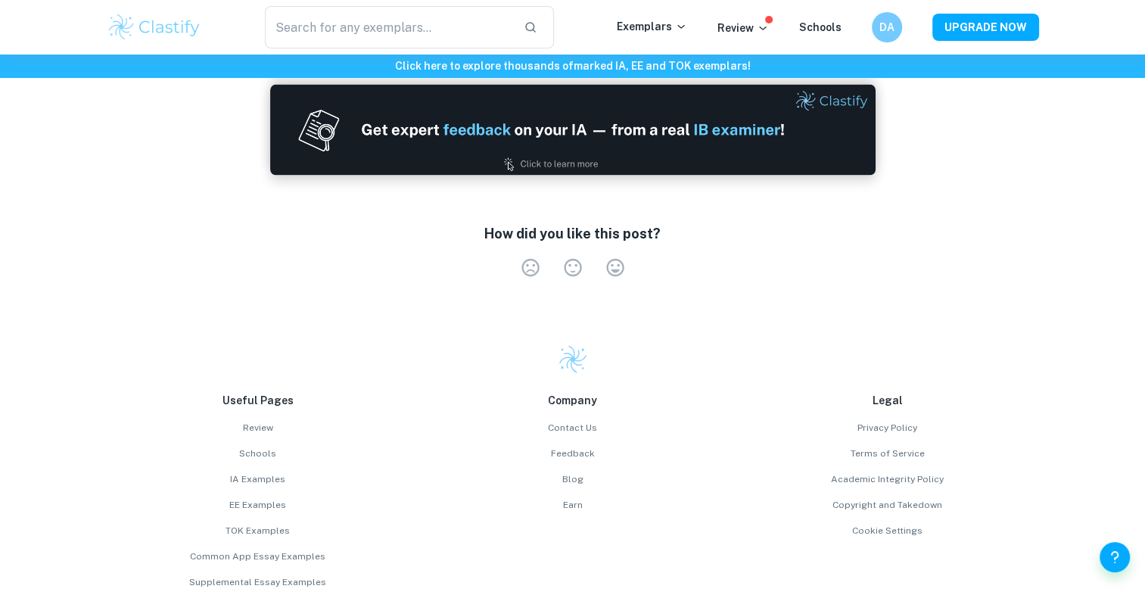
scroll to position [2658, 0]
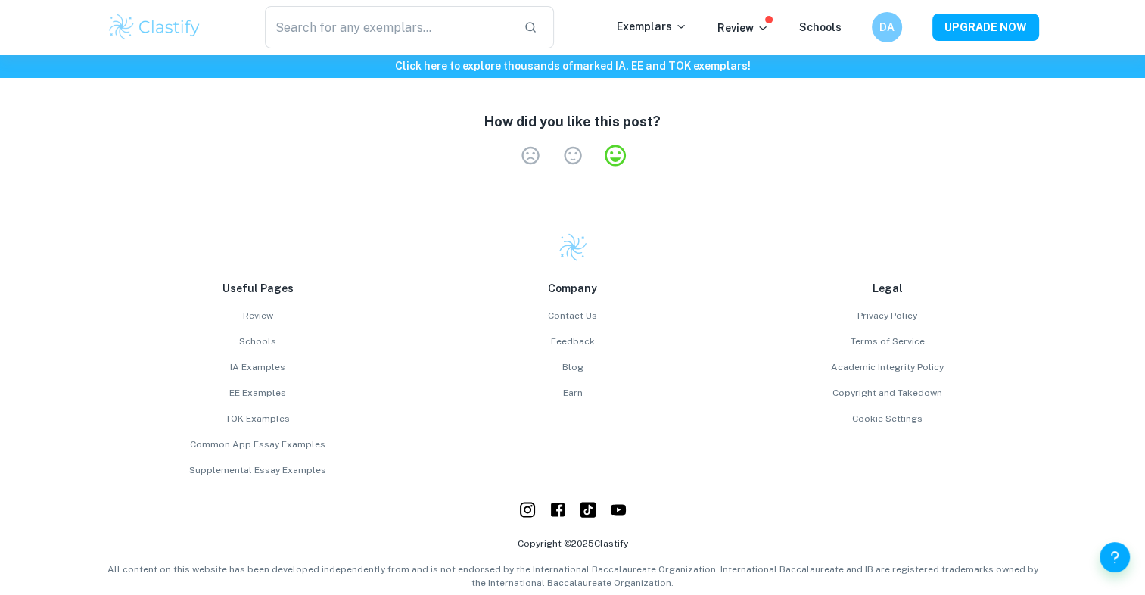
click at [620, 145] on label "Very Satisfied" at bounding box center [615, 155] width 42 height 21
click at [509, 144] on input "Very Satisfied" at bounding box center [509, 144] width 1 height 1
radio input "true"
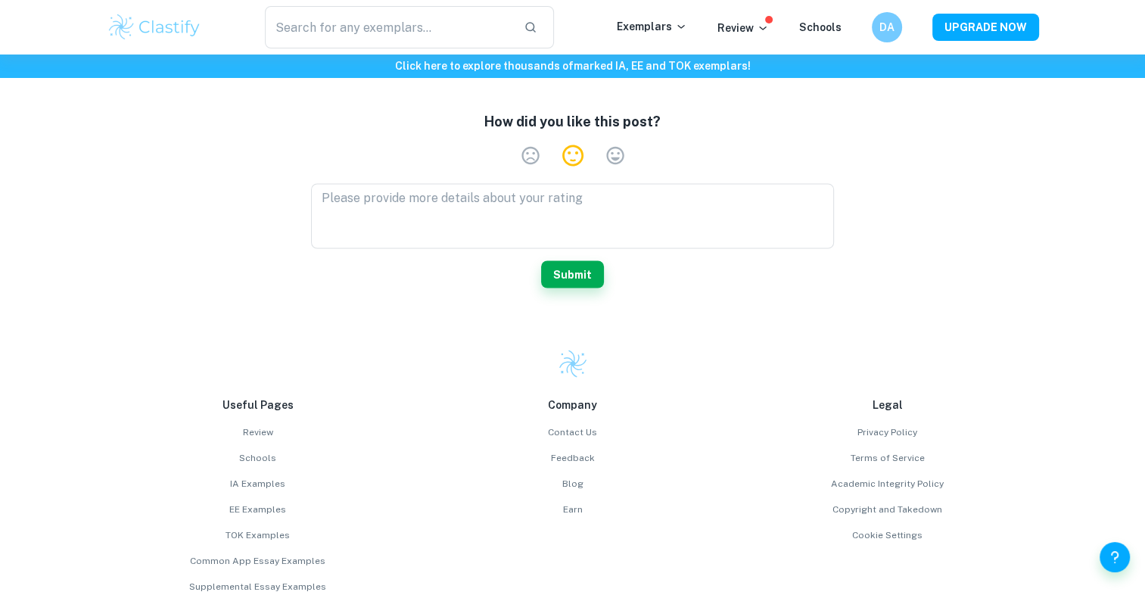
click at [572, 145] on label "Neutral" at bounding box center [573, 155] width 42 height 21
click at [509, 144] on input "Neutral" at bounding box center [509, 144] width 1 height 1
radio input "true"
click at [534, 145] on label "Very Dissatisfied" at bounding box center [530, 155] width 42 height 21
click at [509, 144] on input "Very Dissatisfied" at bounding box center [509, 144] width 1 height 1
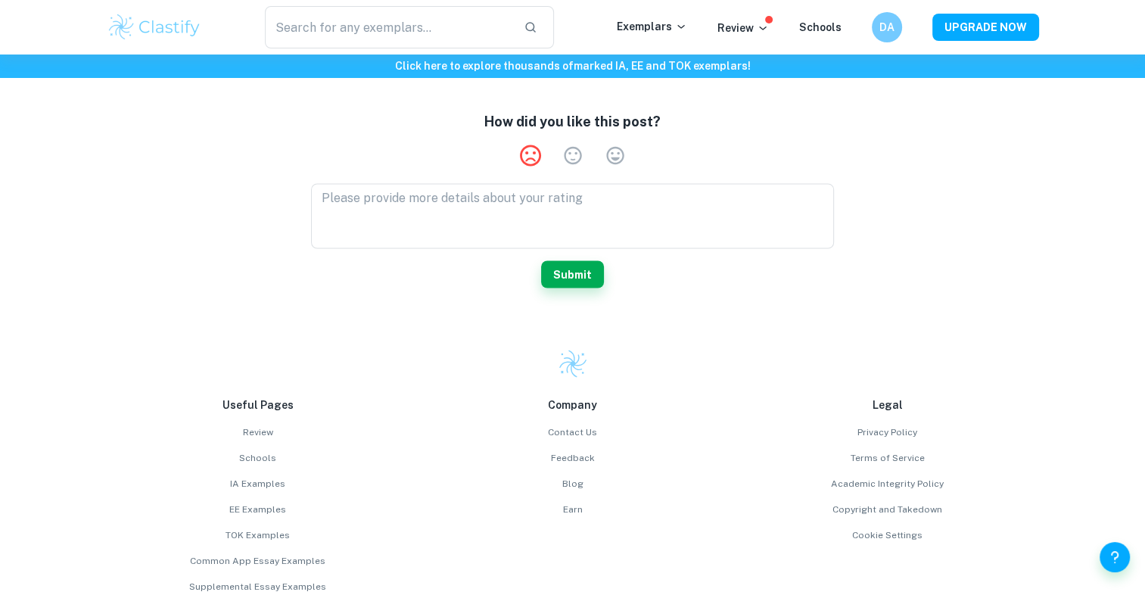
radio input "true"
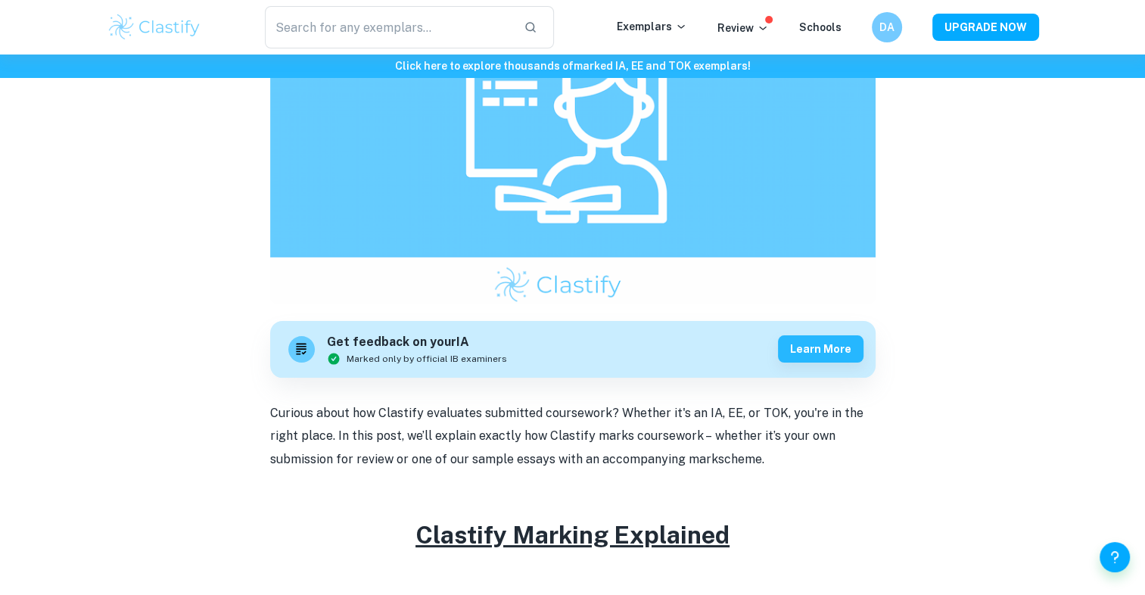
scroll to position [227, 0]
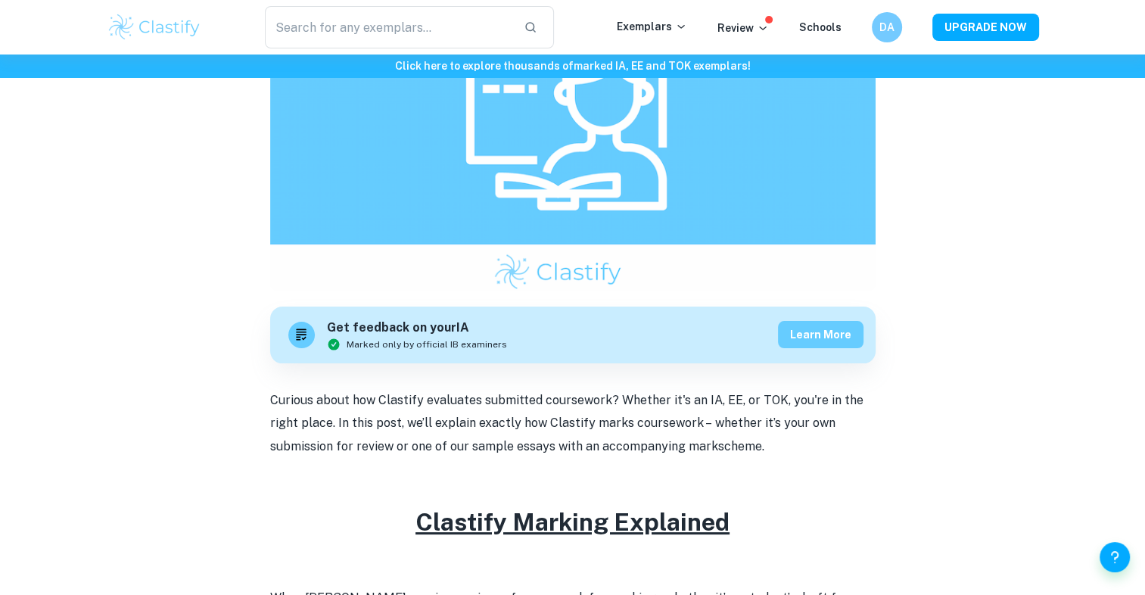
click at [831, 325] on button "Learn more" at bounding box center [821, 334] width 86 height 27
click at [799, 327] on button "Learn more" at bounding box center [821, 334] width 86 height 27
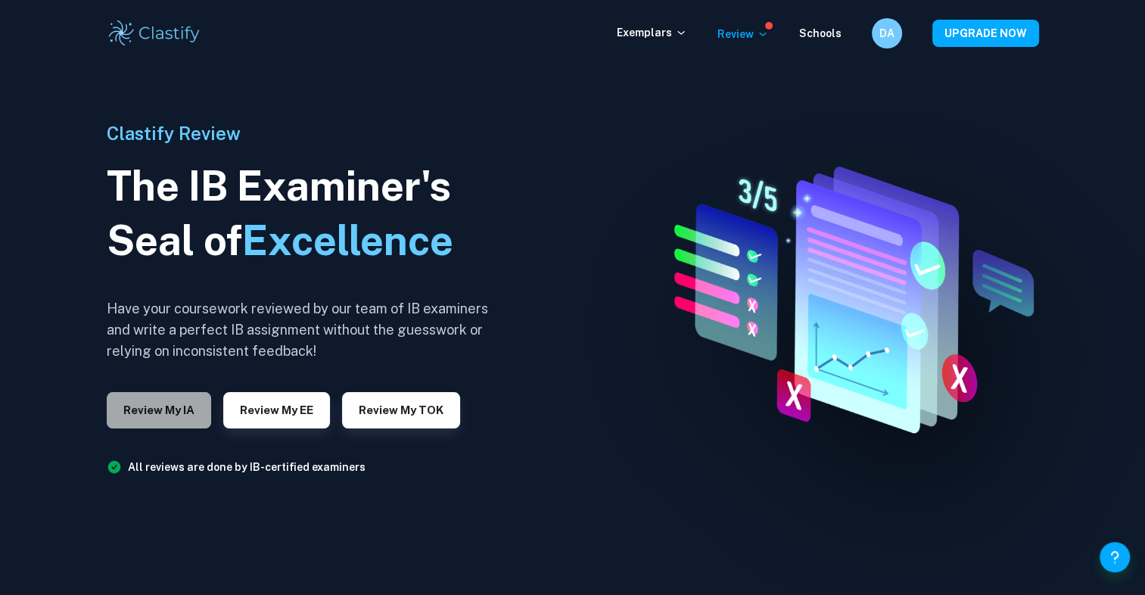
click at [176, 407] on button "Review my IA" at bounding box center [159, 410] width 104 height 36
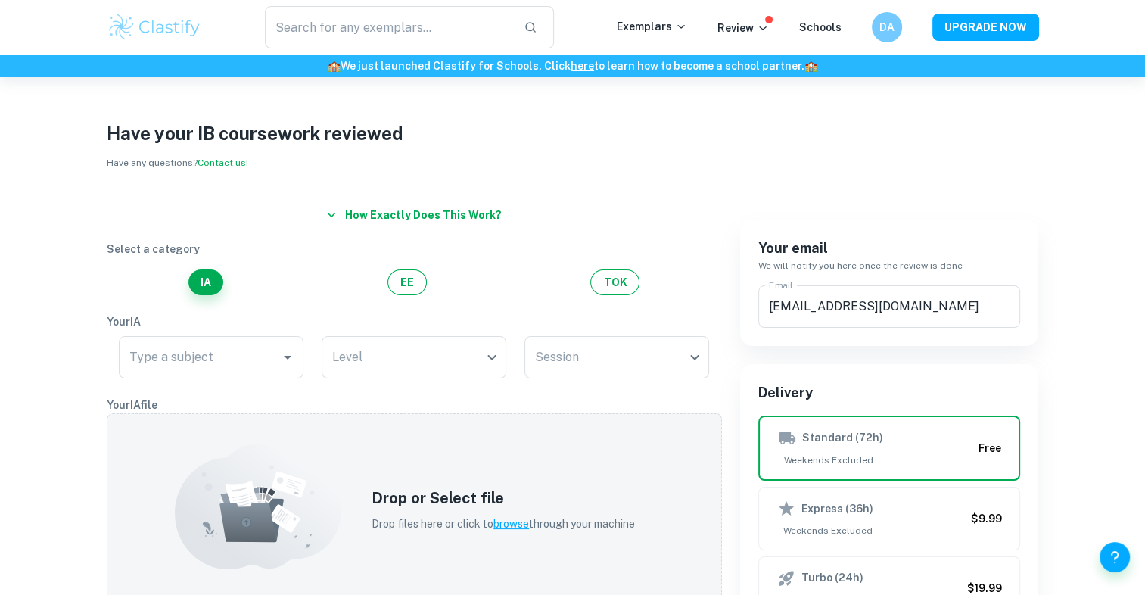
drag, startPoint x: 429, startPoint y: 294, endPoint x: 300, endPoint y: 295, distance: 129.4
click at [403, 287] on button "EE" at bounding box center [407, 282] width 39 height 26
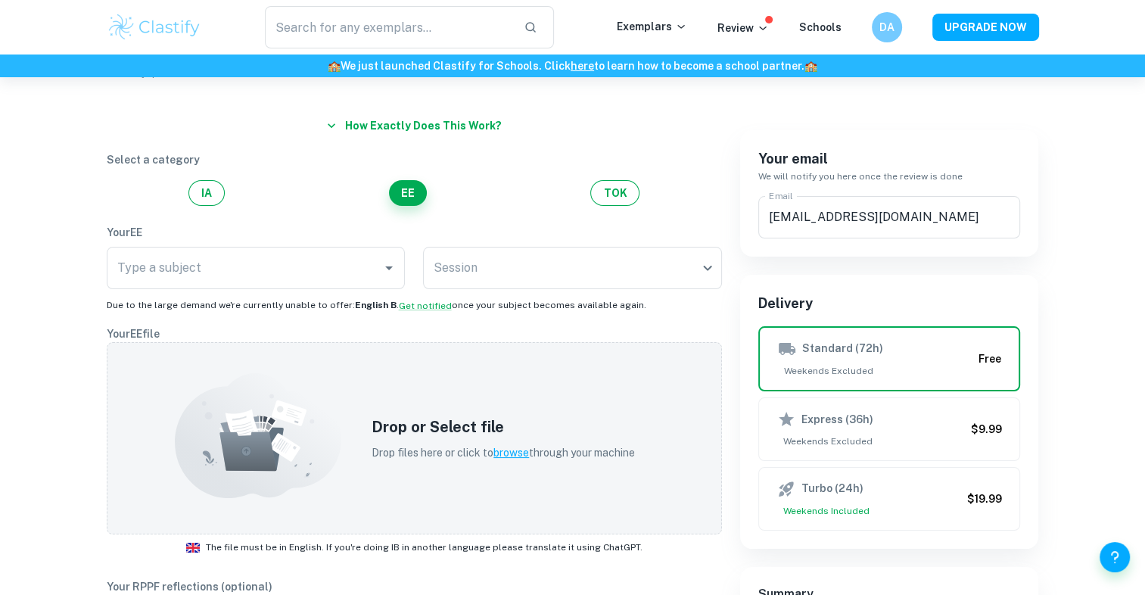
scroll to position [90, 0]
click at [223, 188] on button "IA" at bounding box center [206, 192] width 36 height 26
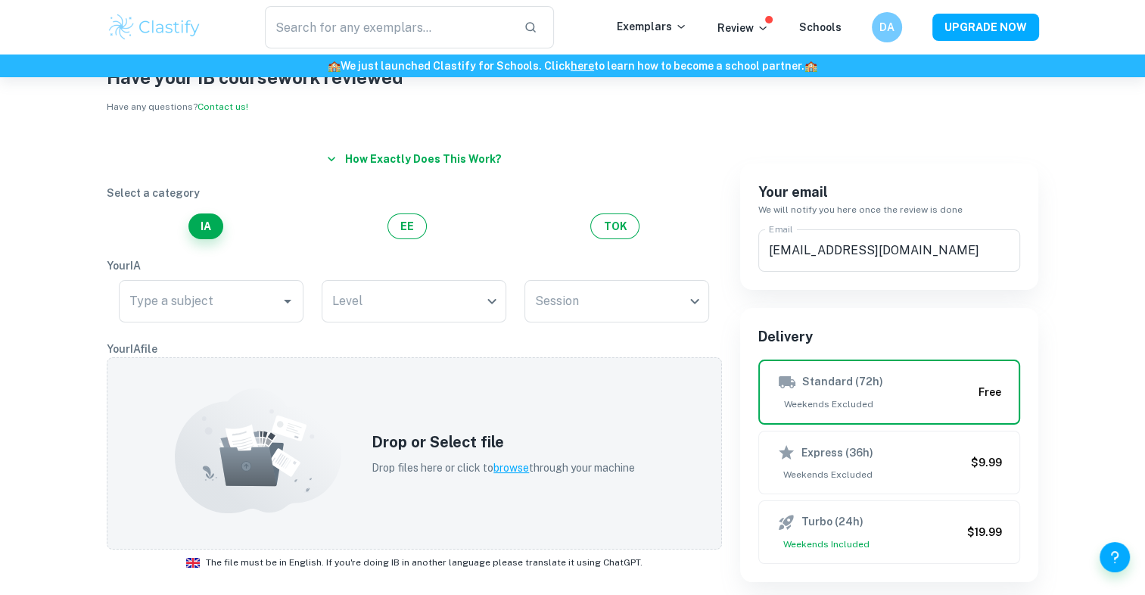
scroll to position [26, 0]
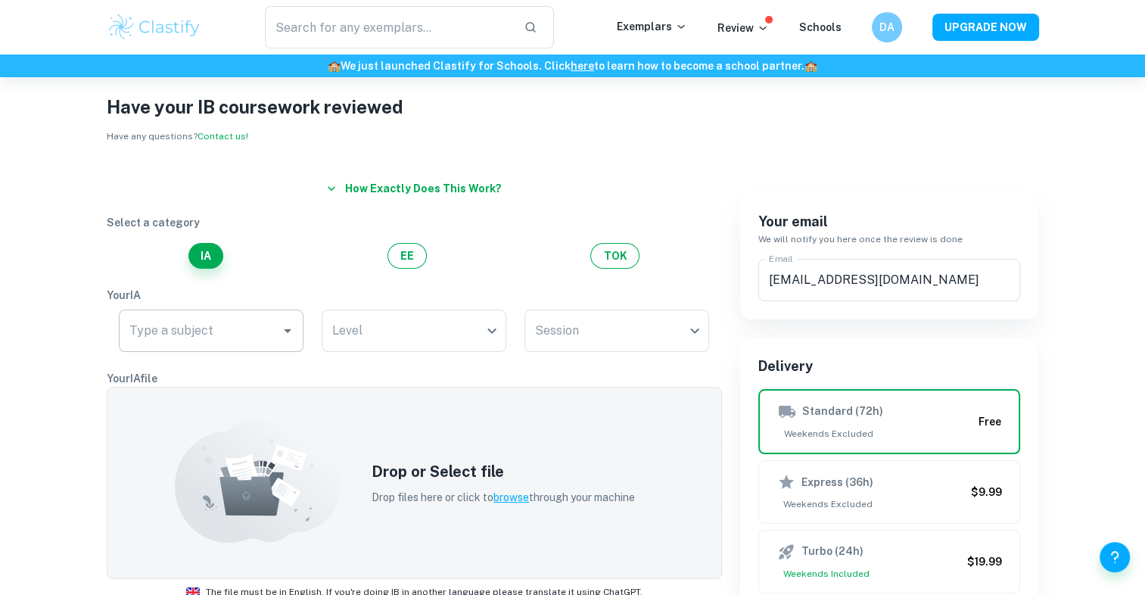
click at [223, 335] on input "Type a subject" at bounding box center [200, 330] width 148 height 29
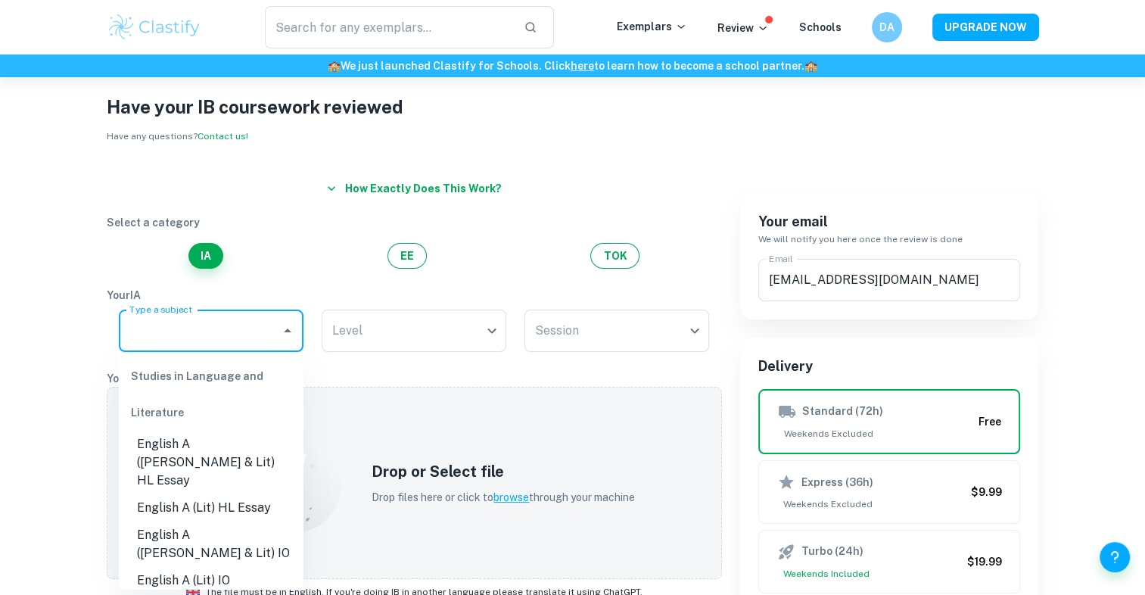
type input ","
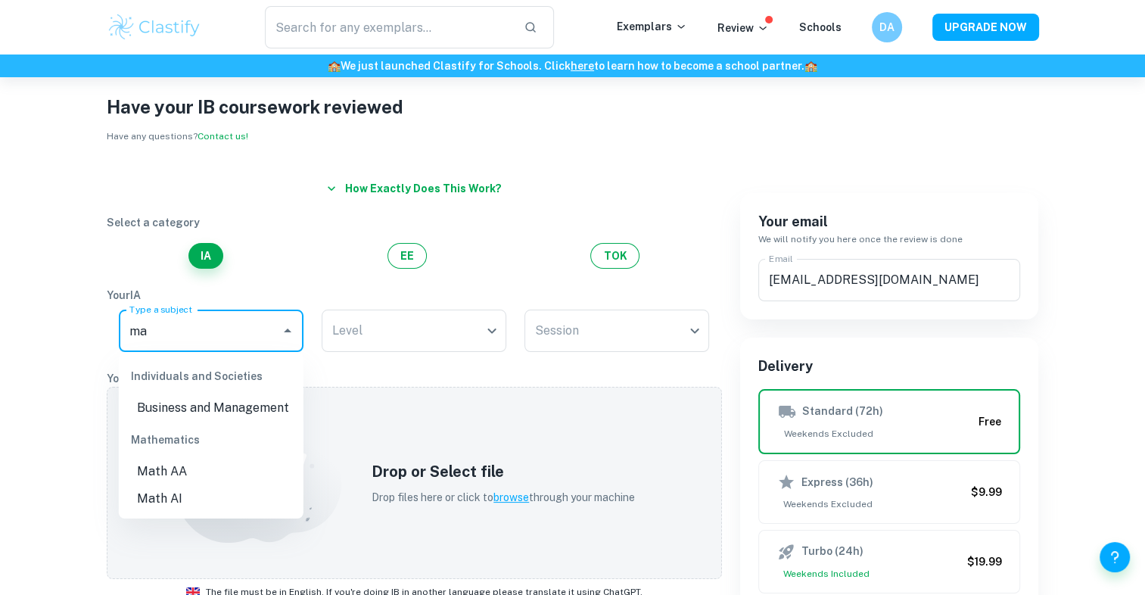
click at [215, 473] on li "Math AA" at bounding box center [211, 471] width 185 height 27
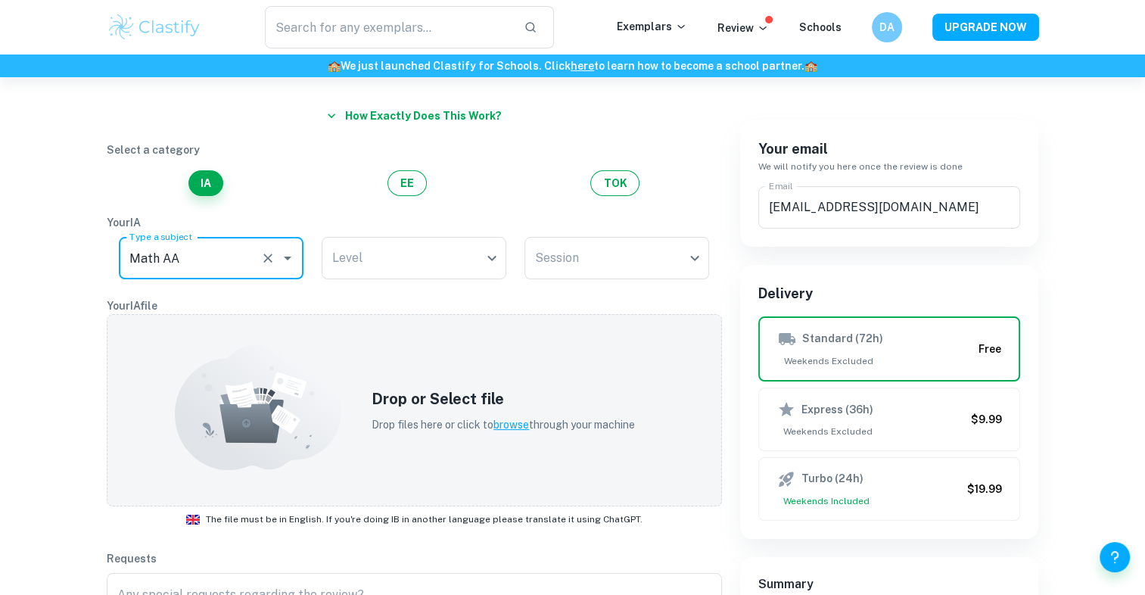
scroll to position [64, 0]
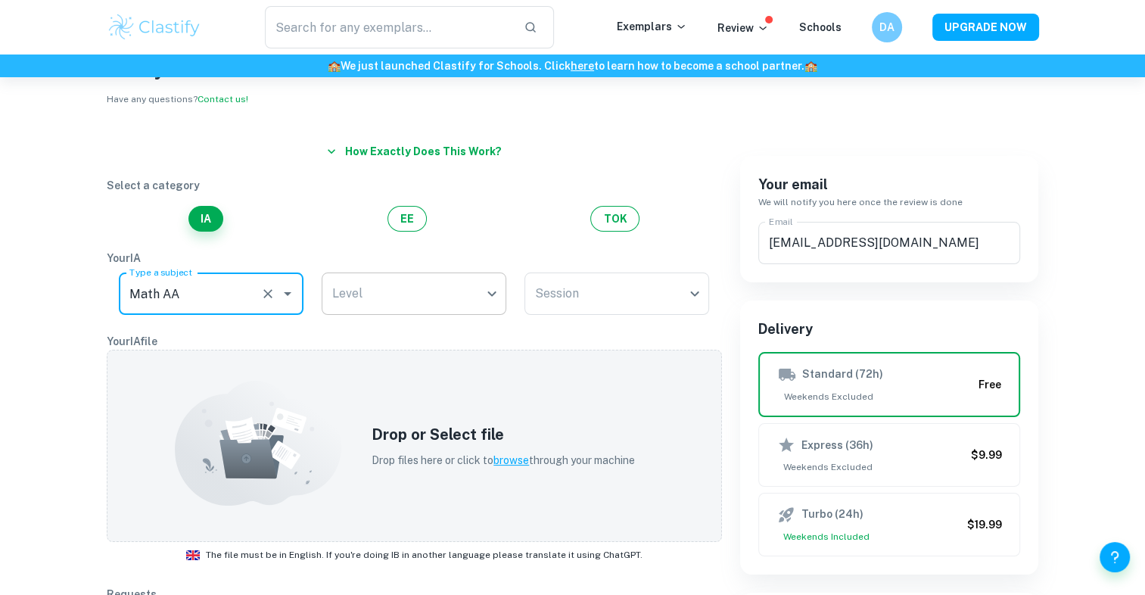
type input "Math AA"
click at [391, 279] on body "We value your privacy We use cookies to enhance your browsing experience, serve…" at bounding box center [572, 311] width 1145 height 595
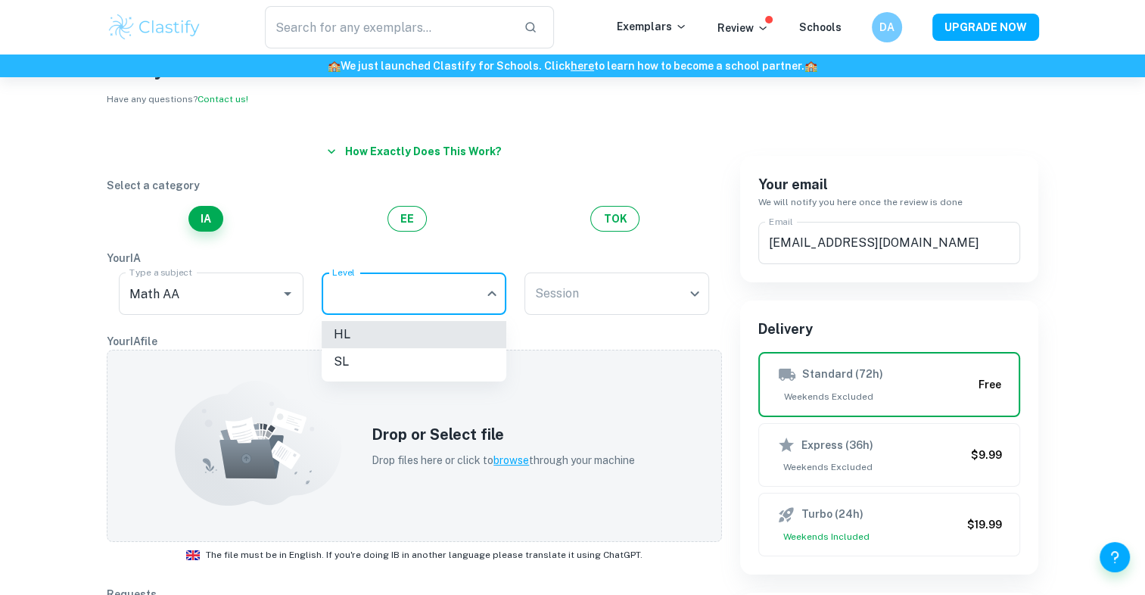
click at [369, 333] on li "HL" at bounding box center [414, 334] width 185 height 27
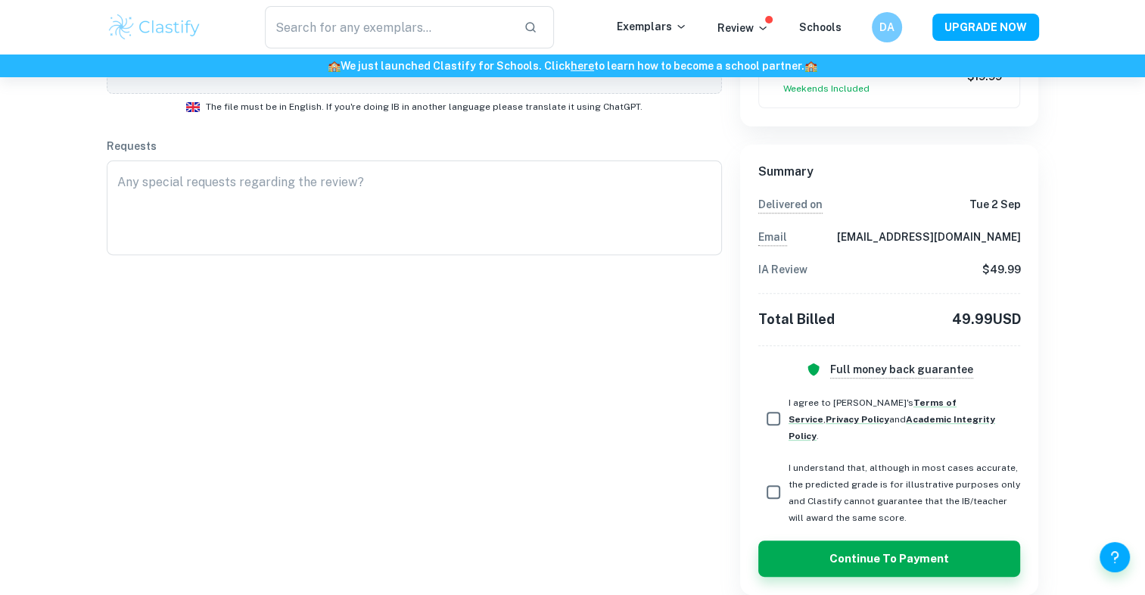
scroll to position [135, 0]
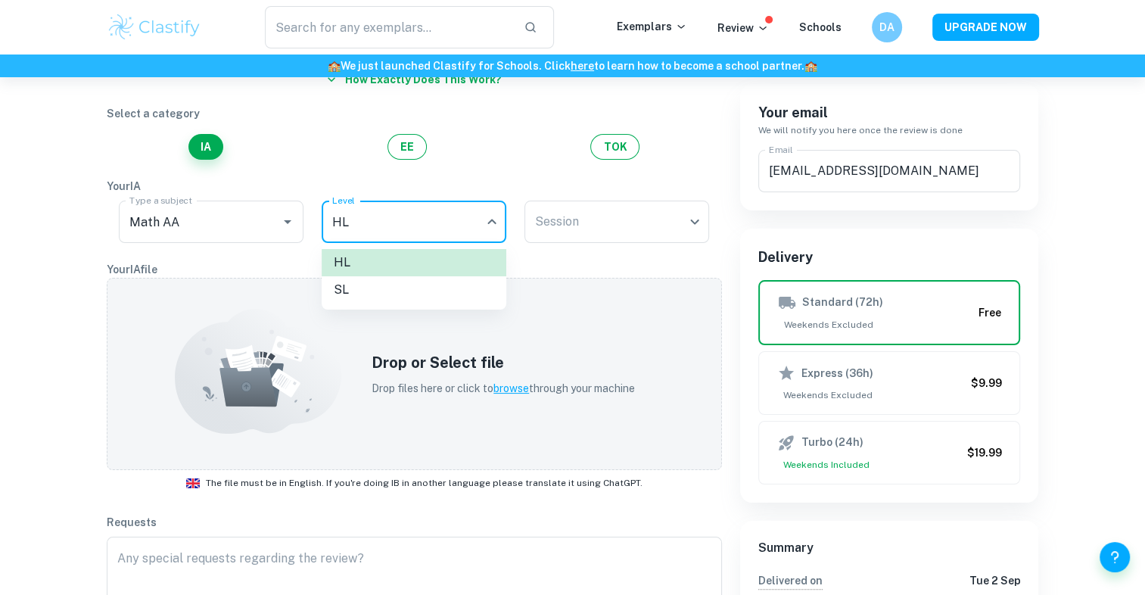
click at [409, 223] on body "We value your privacy We use cookies to enhance your browsing experience, serve…" at bounding box center [572, 239] width 1145 height 595
click at [367, 294] on li "SL" at bounding box center [414, 289] width 185 height 27
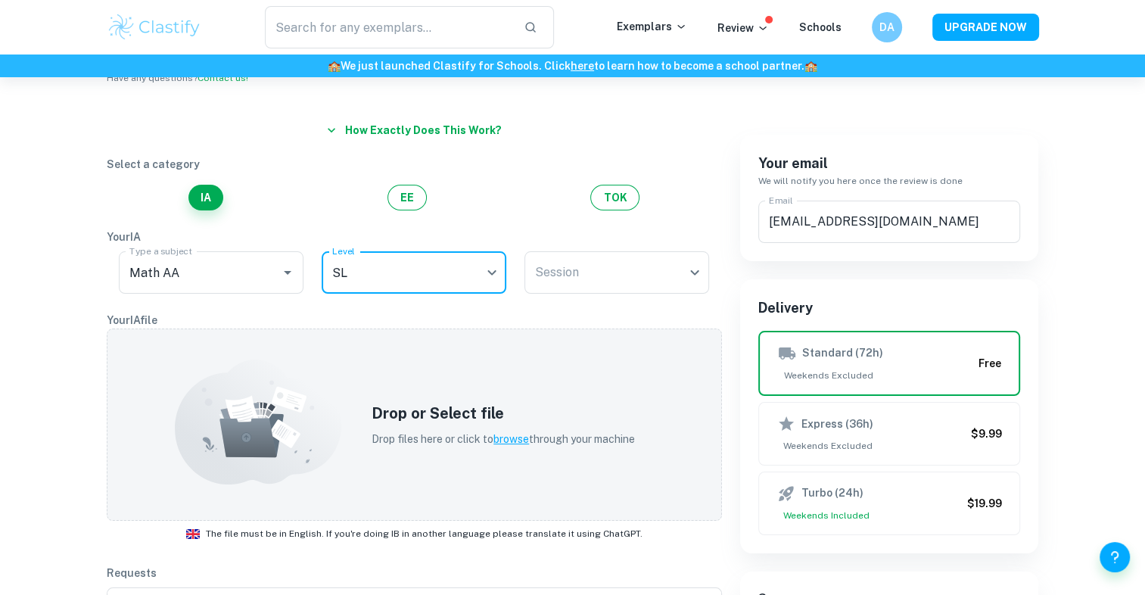
scroll to position [82, 0]
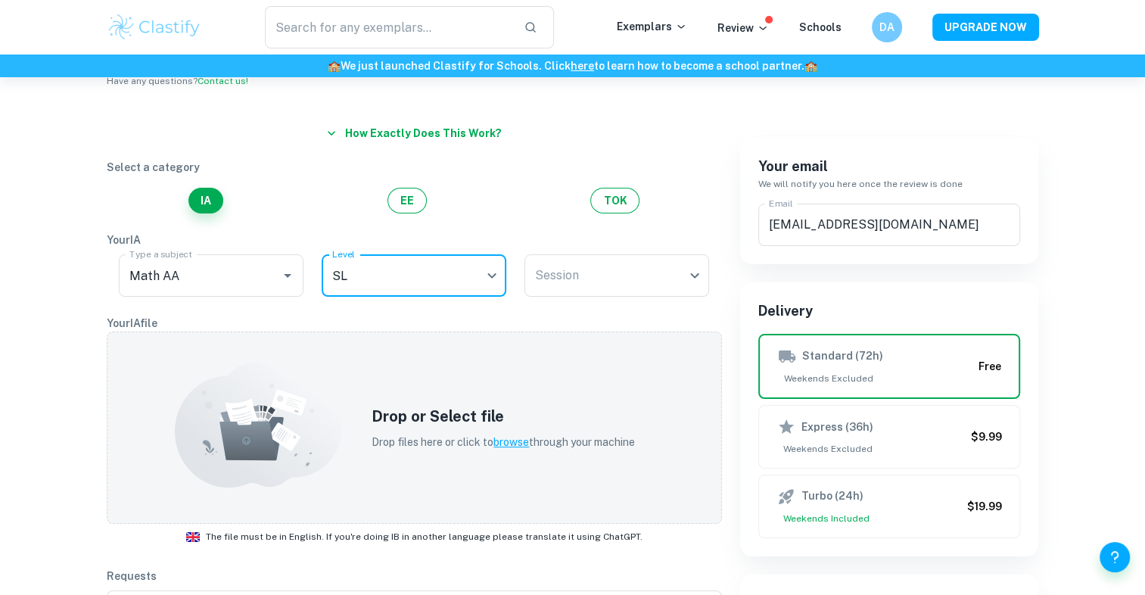
click at [460, 288] on body "We value your privacy We use cookies to enhance your browsing experience, serve…" at bounding box center [572, 292] width 1145 height 595
click at [396, 319] on li "HL" at bounding box center [414, 316] width 185 height 27
type input "HL"
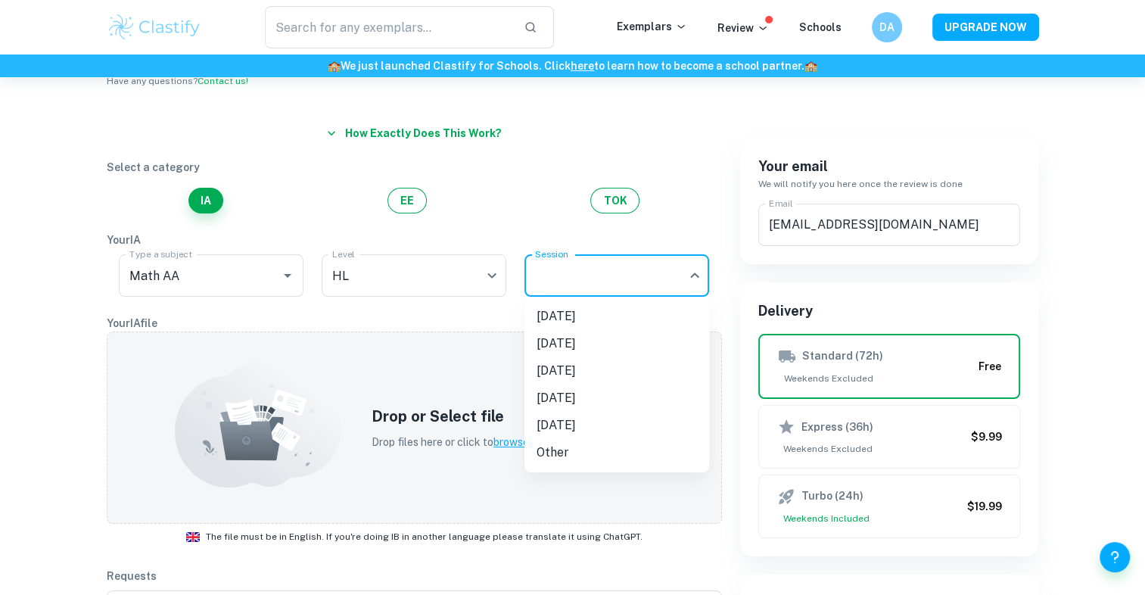
click at [642, 267] on body "We value your privacy We use cookies to enhance your browsing experience, serve…" at bounding box center [572, 292] width 1145 height 595
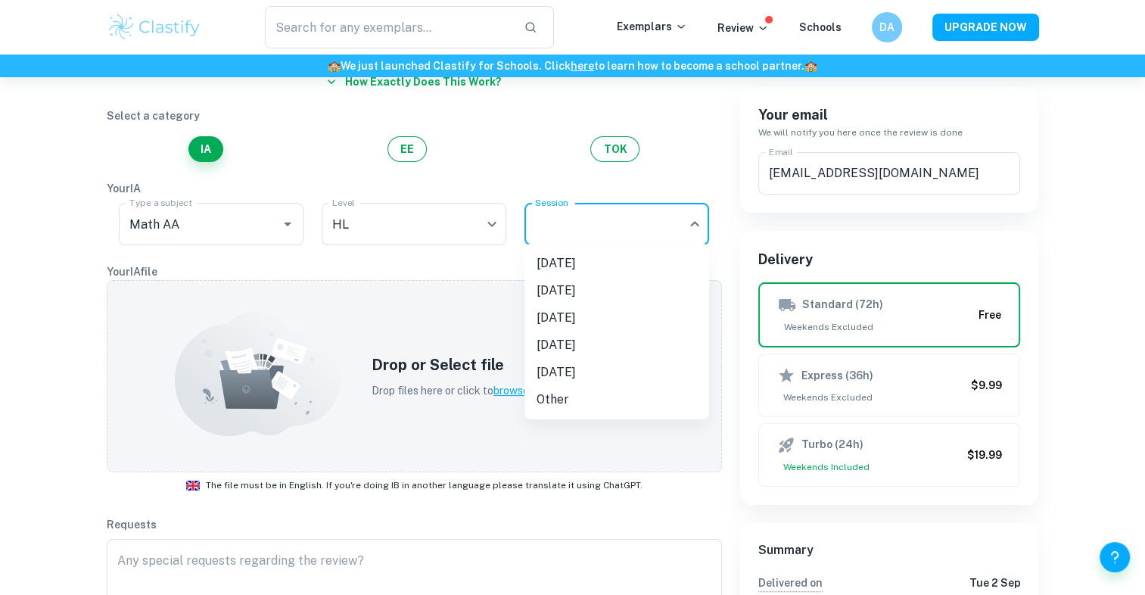
scroll to position [135, 0]
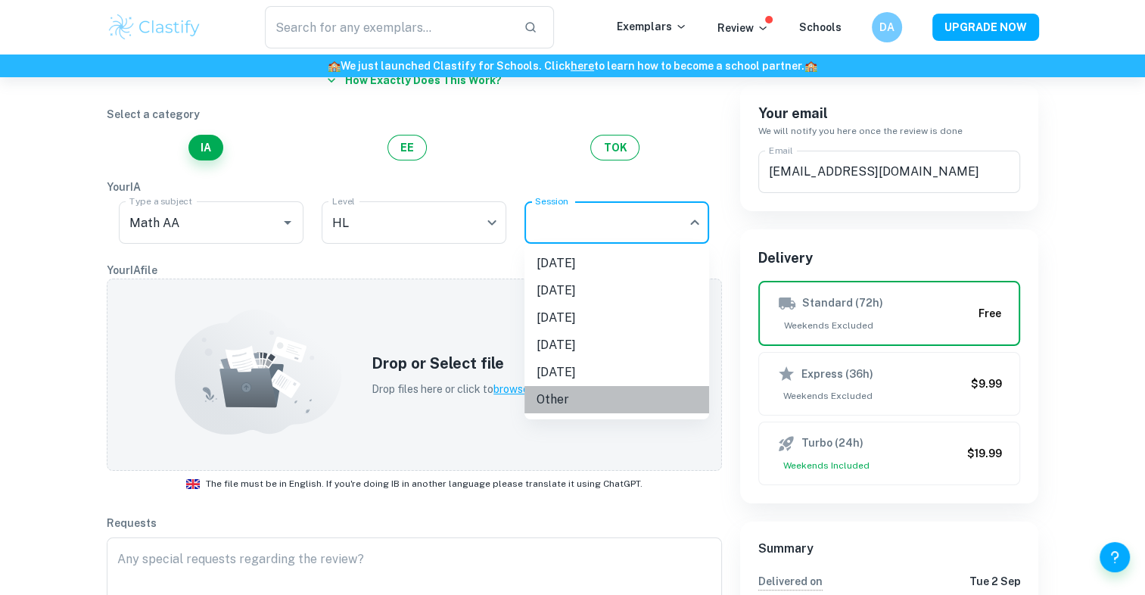
click at [570, 398] on li "Other" at bounding box center [617, 399] width 185 height 27
type input "Other"
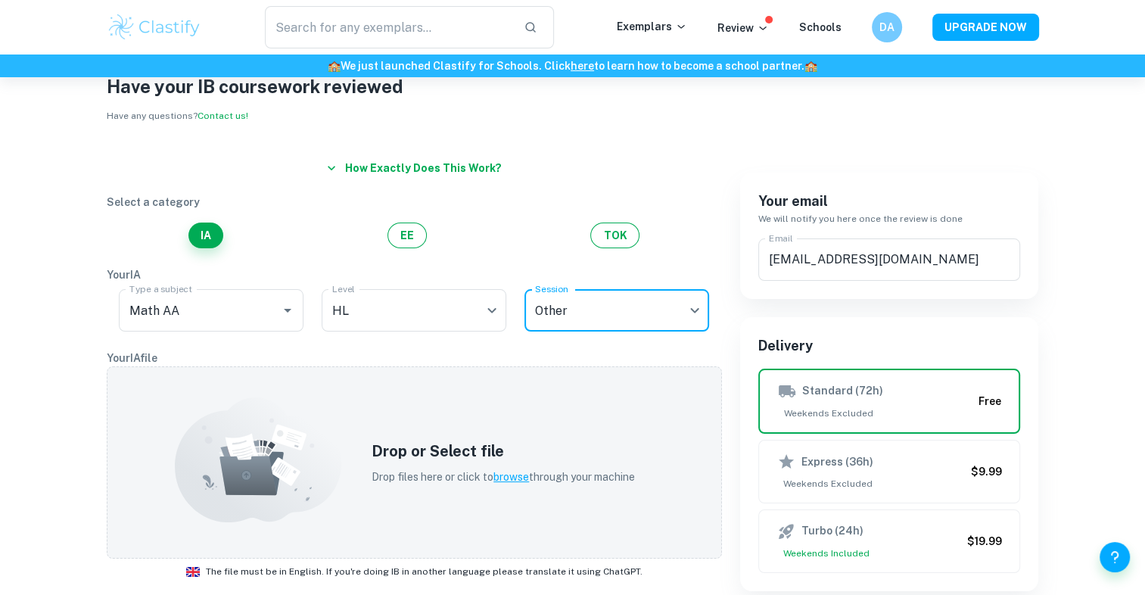
scroll to position [45, 0]
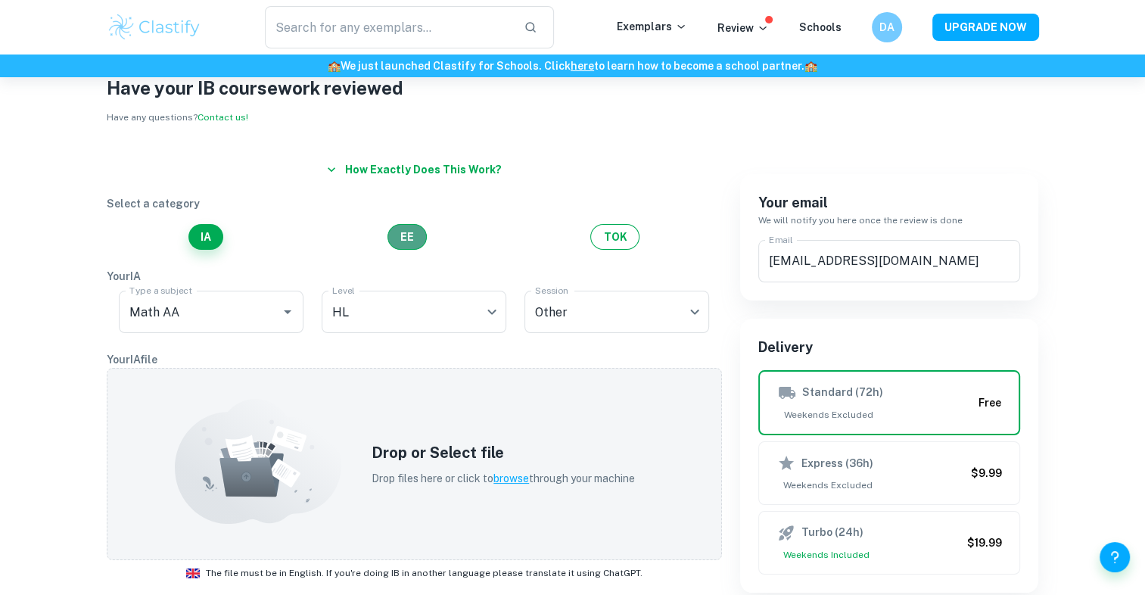
click at [409, 242] on button "EE" at bounding box center [407, 237] width 39 height 26
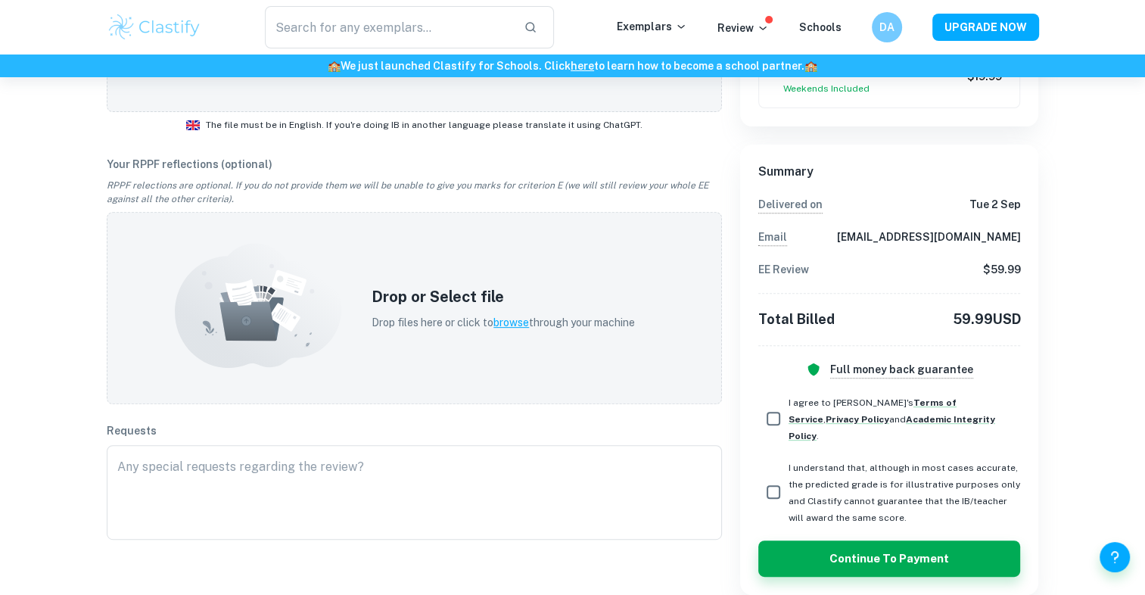
scroll to position [0, 0]
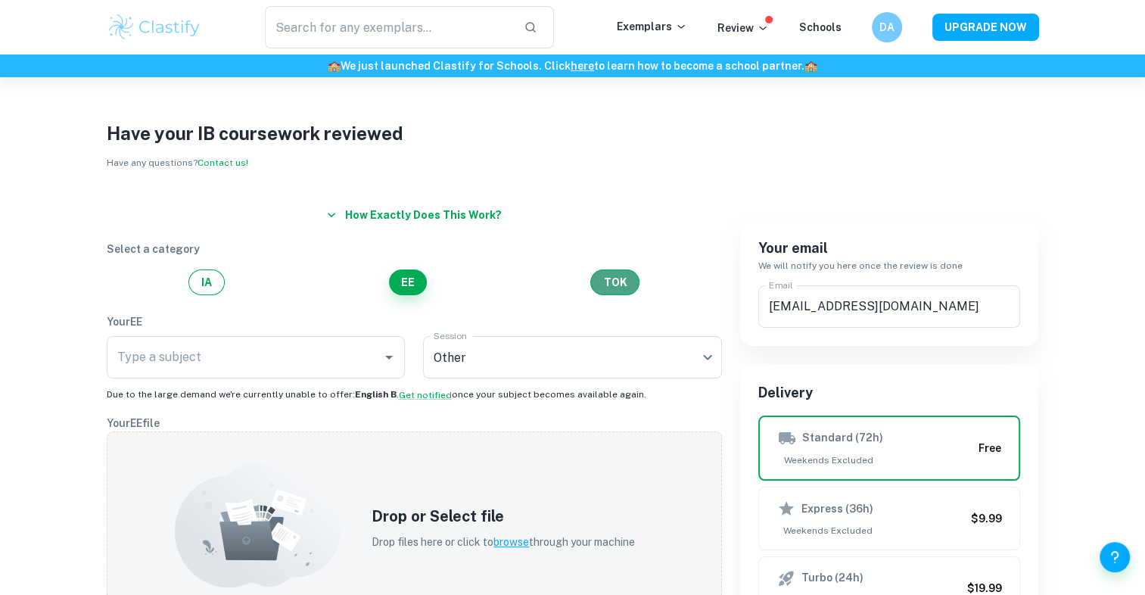
click at [613, 276] on button "TOK" at bounding box center [614, 282] width 49 height 26
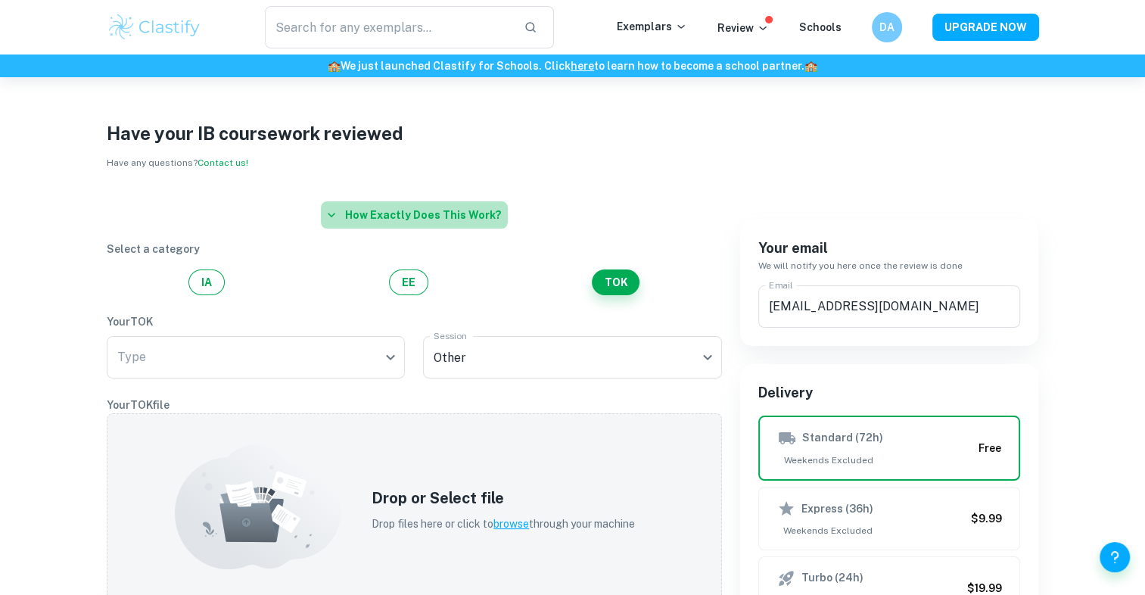
click at [417, 201] on button "How exactly does this work?" at bounding box center [414, 214] width 187 height 27
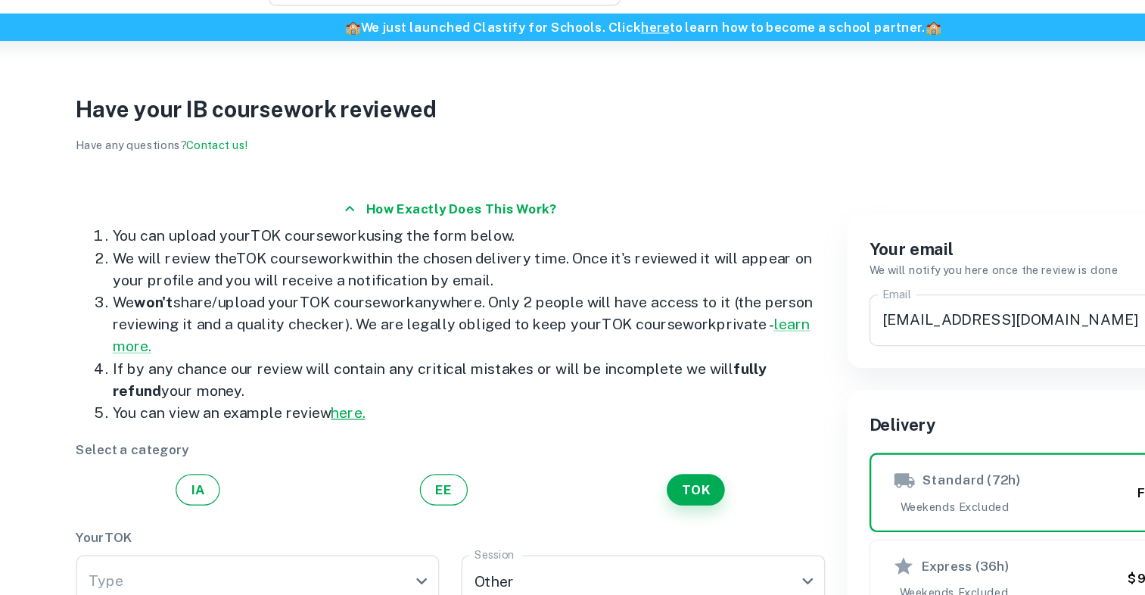
click at [334, 385] on link "here." at bounding box center [330, 382] width 28 height 14
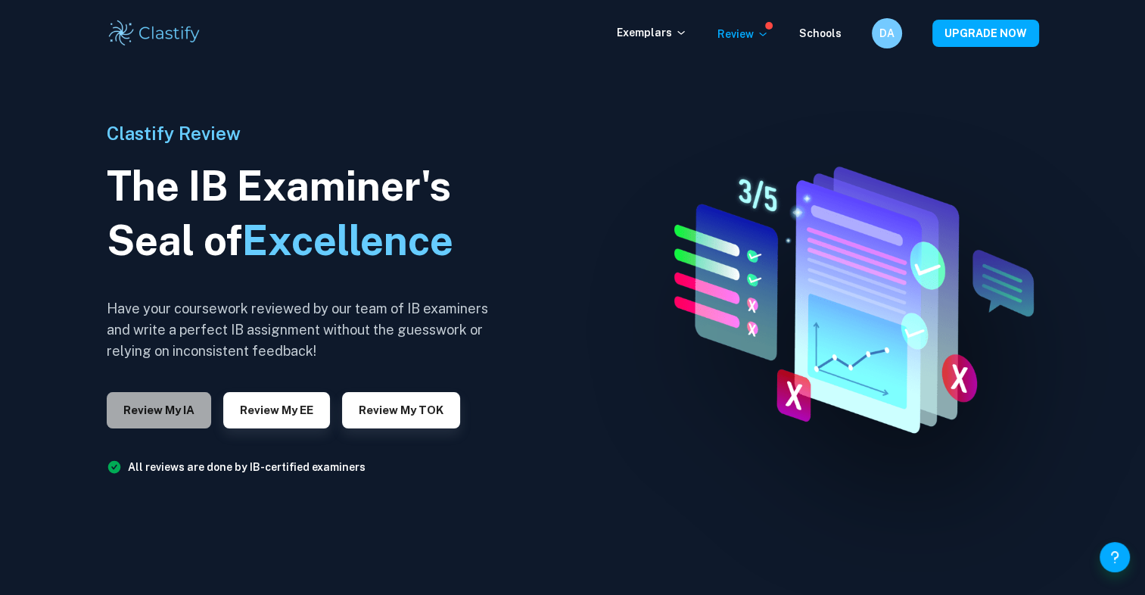
click at [153, 410] on button "Review my IA" at bounding box center [159, 410] width 104 height 36
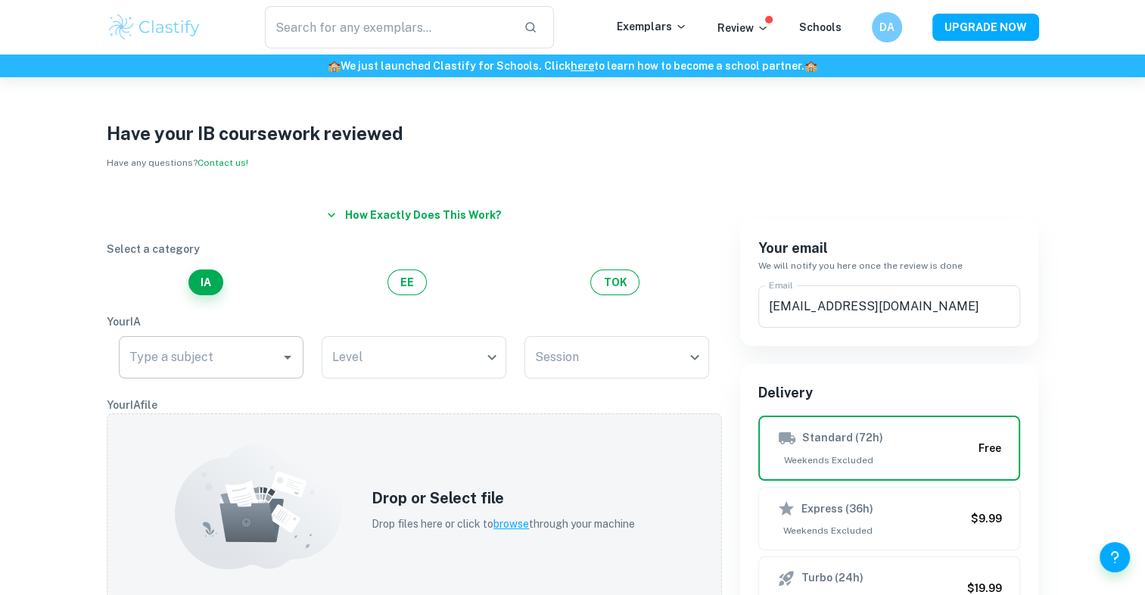
click at [210, 365] on input "Type a subject" at bounding box center [200, 357] width 148 height 29
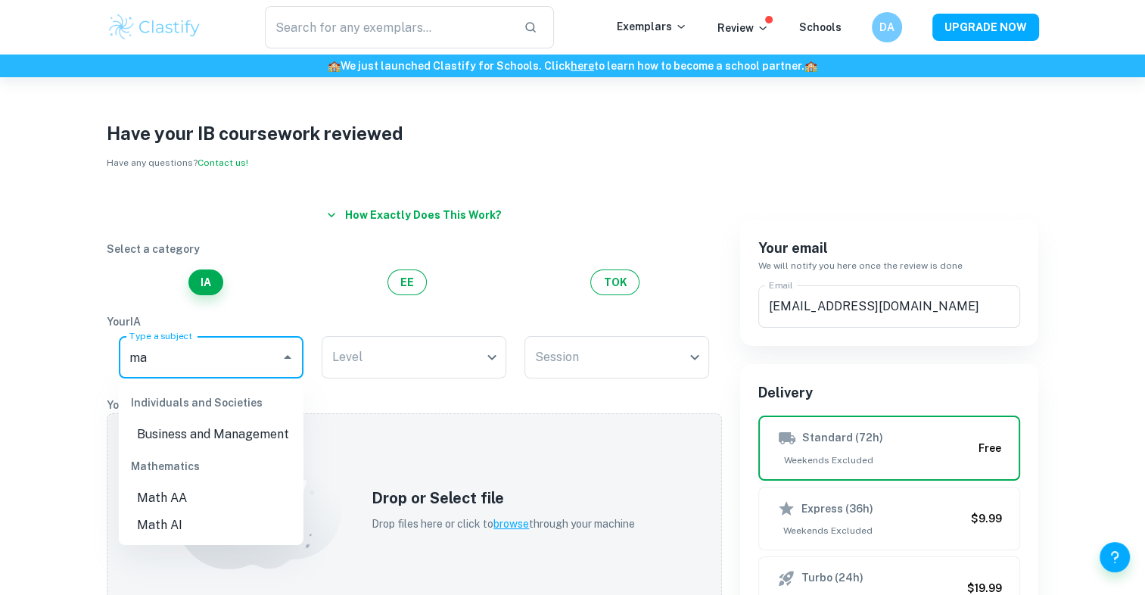
click at [182, 495] on li "Math AA" at bounding box center [211, 497] width 185 height 27
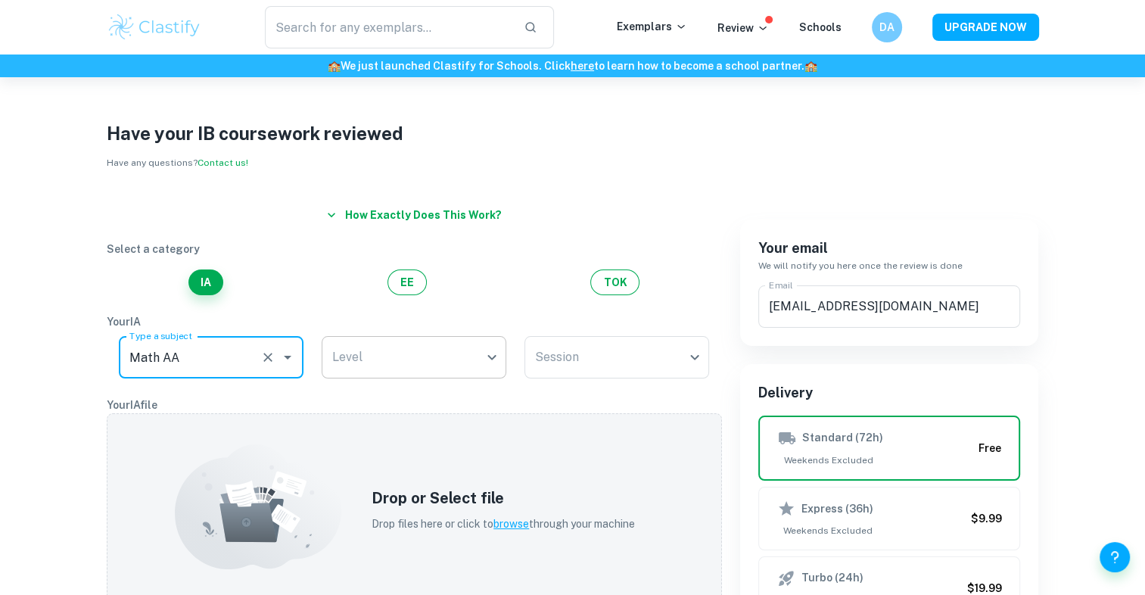
type input "Math AA"
click at [409, 355] on body "We value your privacy We use cookies to enhance your browsing experience, serve…" at bounding box center [572, 374] width 1145 height 595
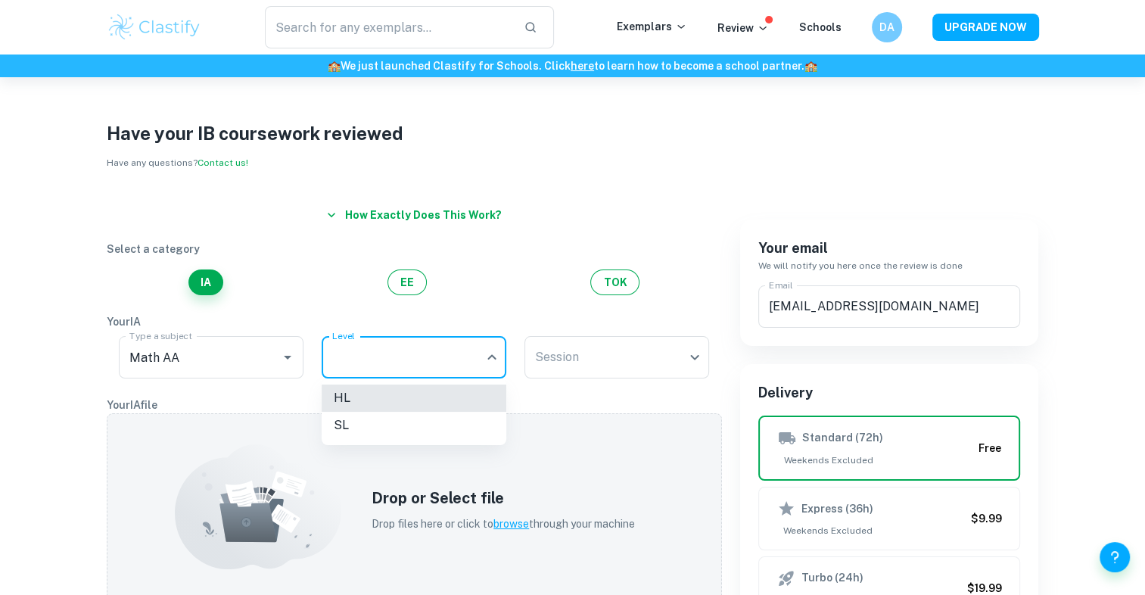
click at [348, 402] on li "HL" at bounding box center [414, 398] width 185 height 27
type input "HL"
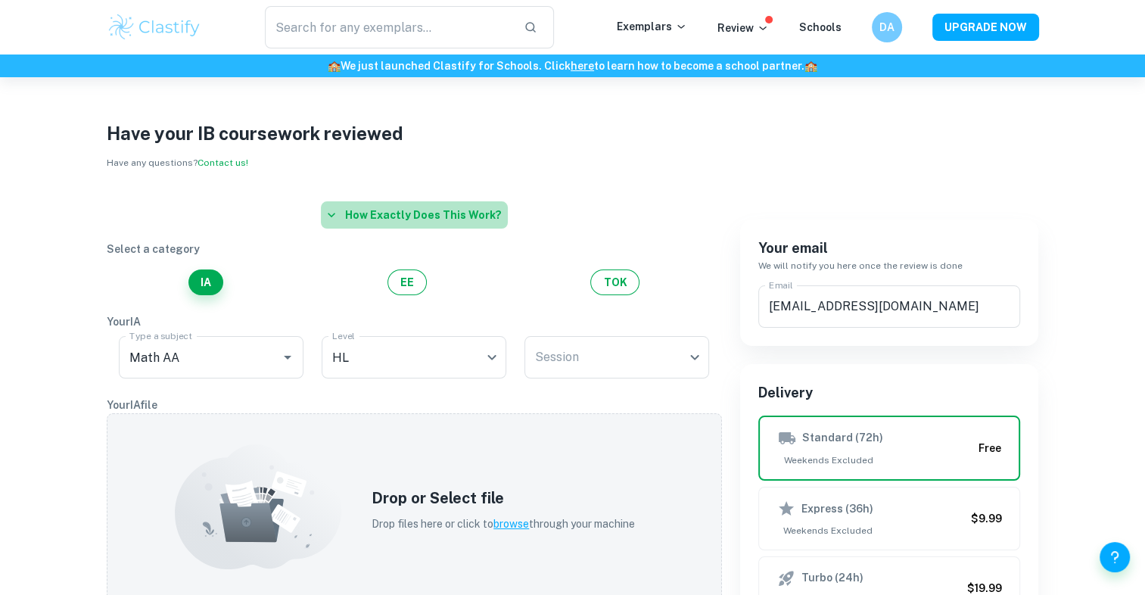
click at [423, 227] on button "How exactly does this work?" at bounding box center [414, 214] width 187 height 27
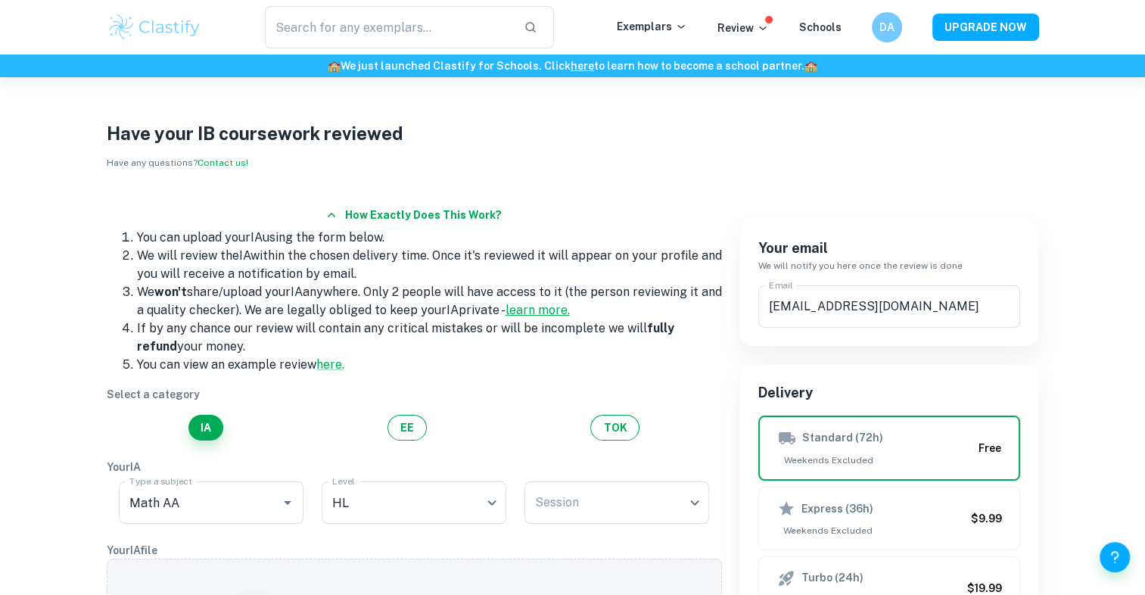
click at [545, 312] on link "learn more." at bounding box center [538, 310] width 64 height 14
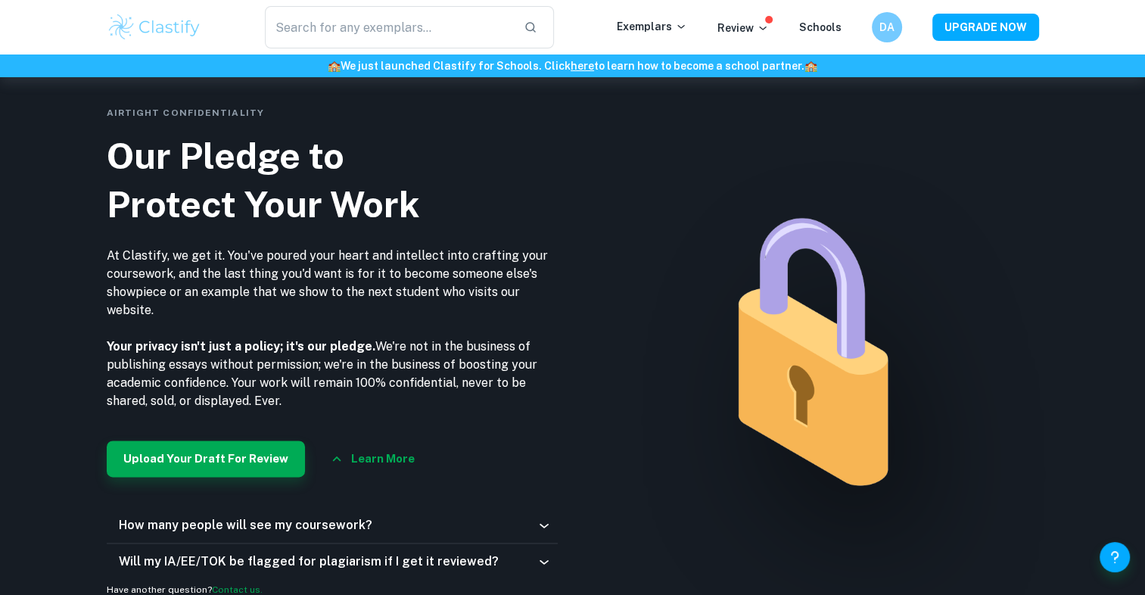
scroll to position [1814, 0]
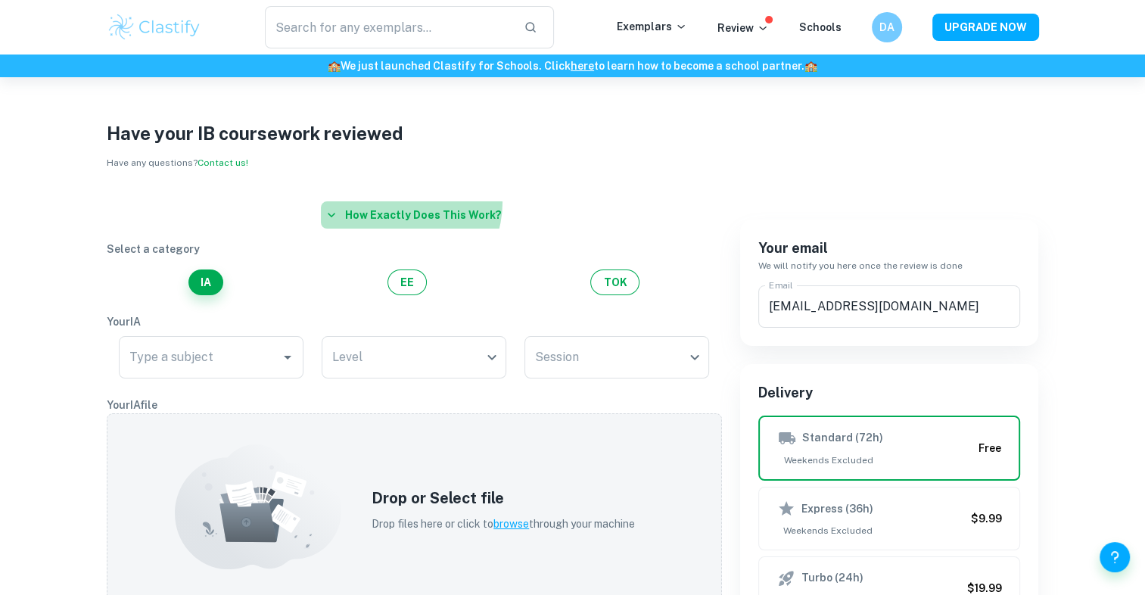
click at [403, 202] on button "How exactly does this work?" at bounding box center [414, 214] width 187 height 27
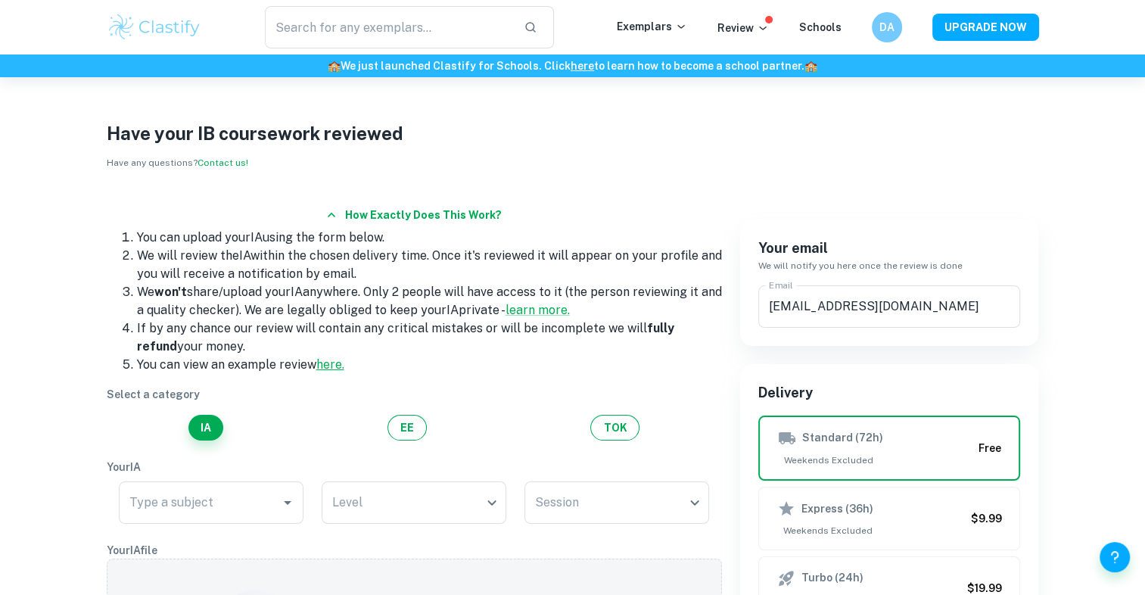
click at [332, 368] on link "here." at bounding box center [330, 364] width 28 height 14
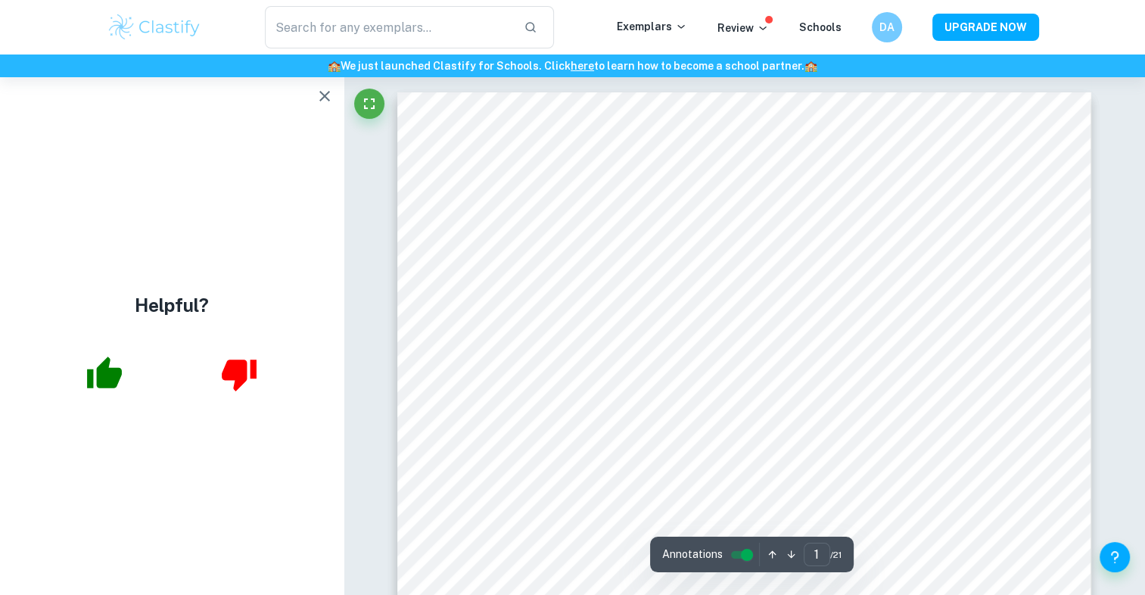
click at [332, 92] on icon "button" at bounding box center [325, 96] width 18 height 18
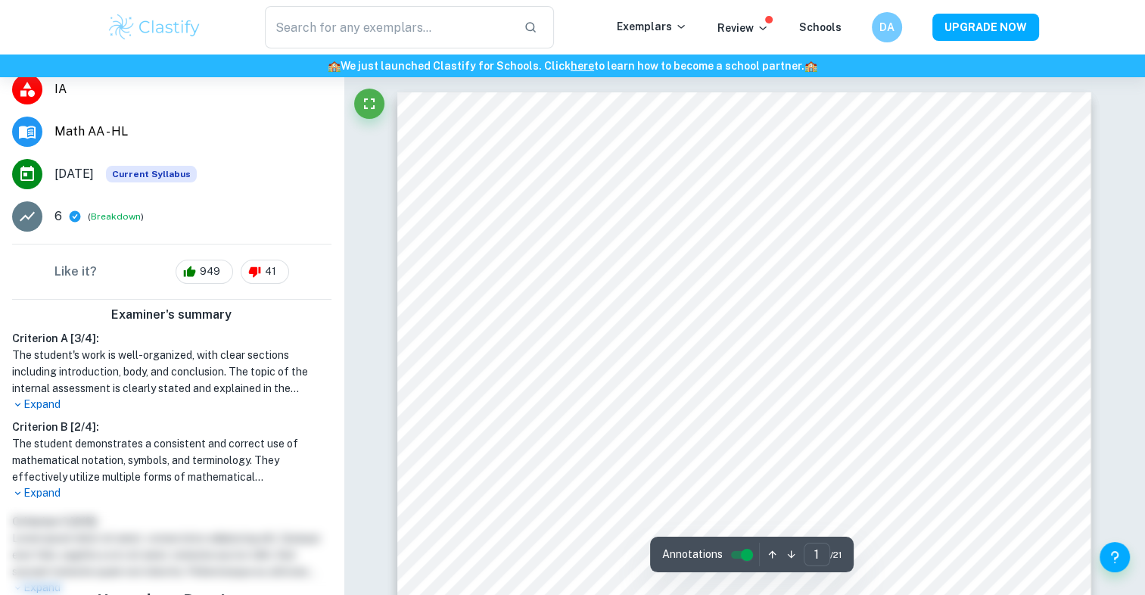
scroll to position [195, 0]
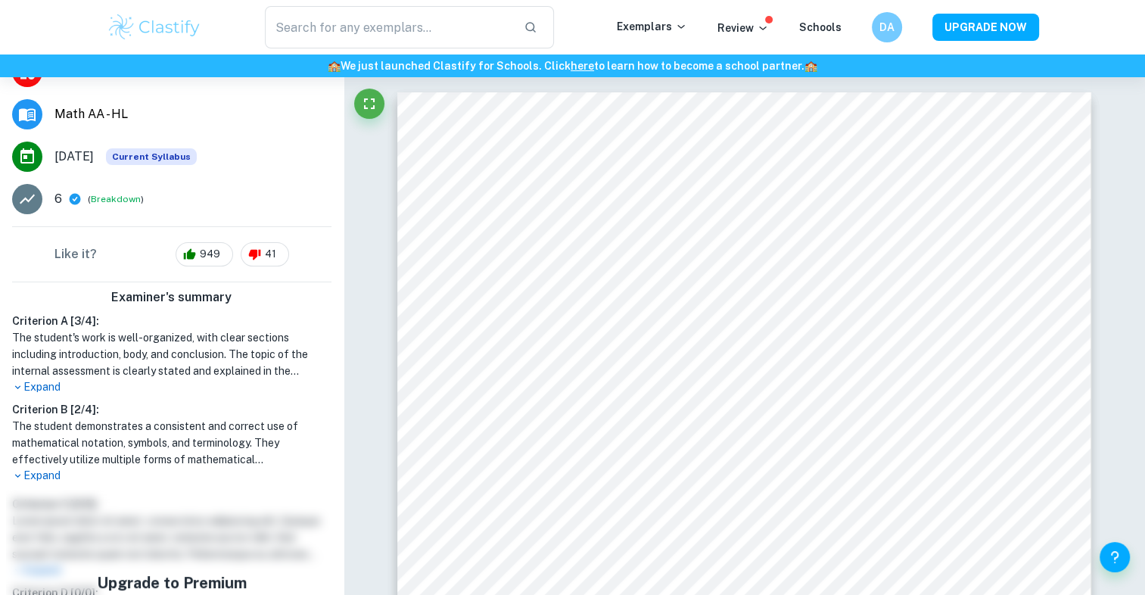
click at [45, 475] on p "Expand" at bounding box center [171, 476] width 319 height 16
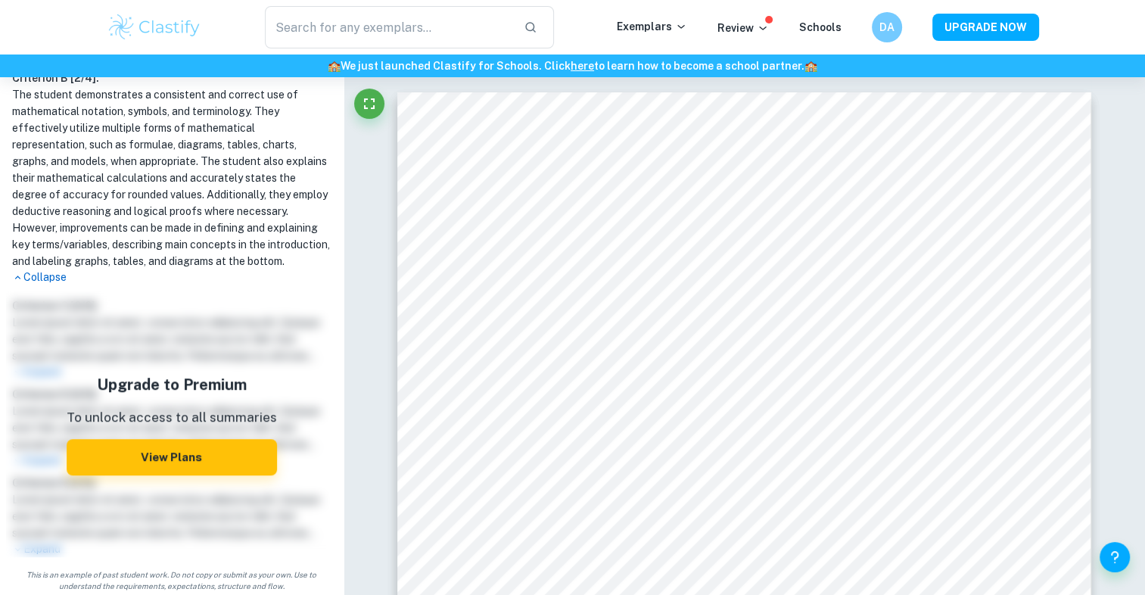
scroll to position [528, 0]
click at [34, 284] on p "Collapse" at bounding box center [171, 276] width 319 height 16
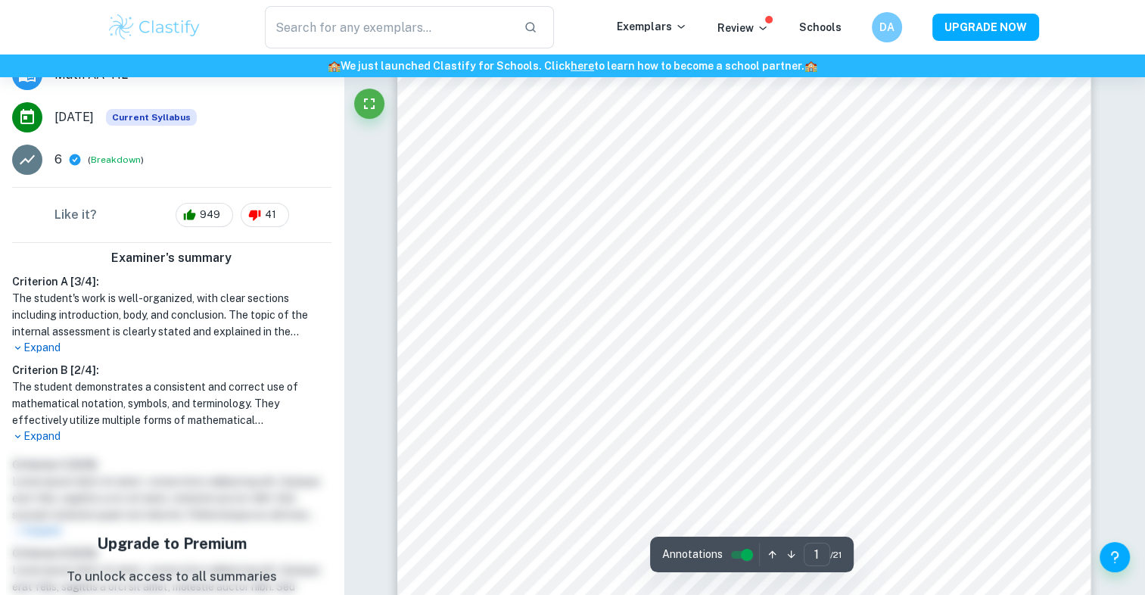
scroll to position [396, 0]
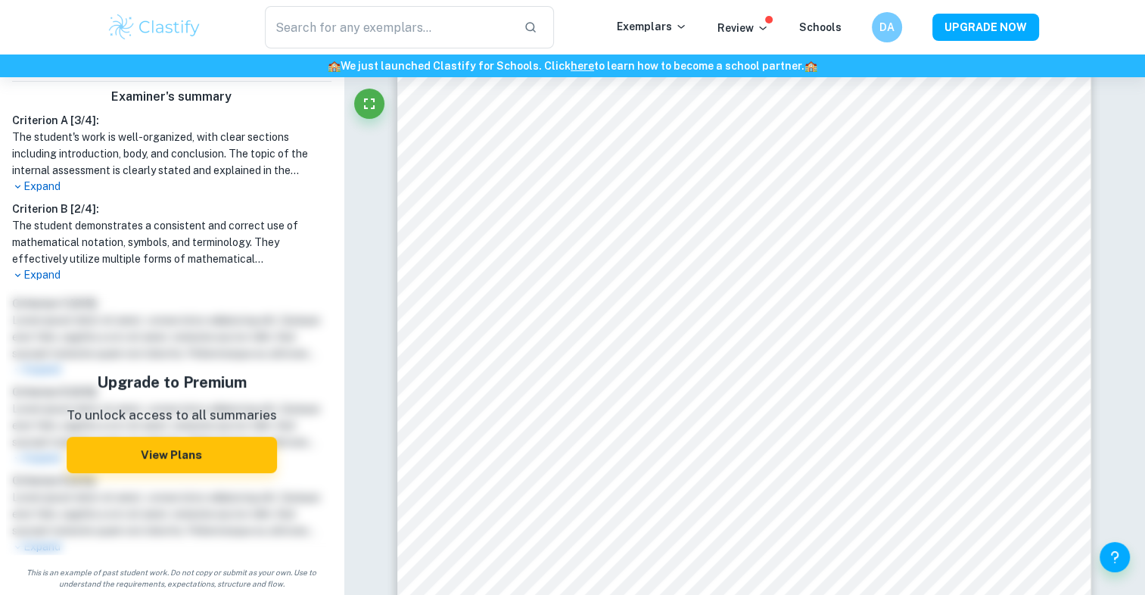
click at [40, 271] on p "Expand" at bounding box center [171, 275] width 319 height 16
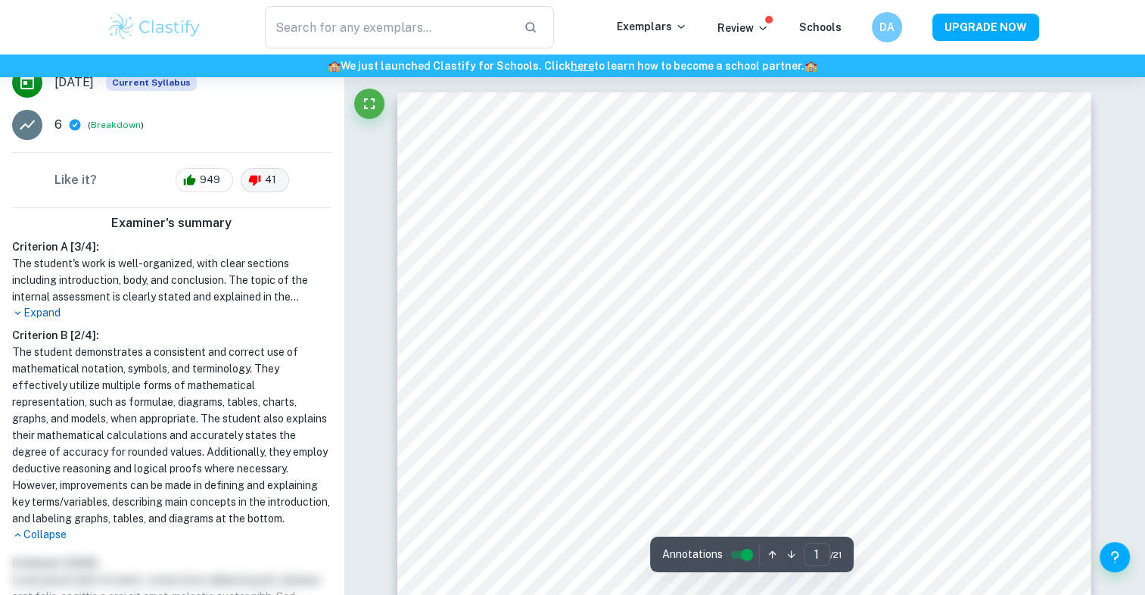
scroll to position [0, 0]
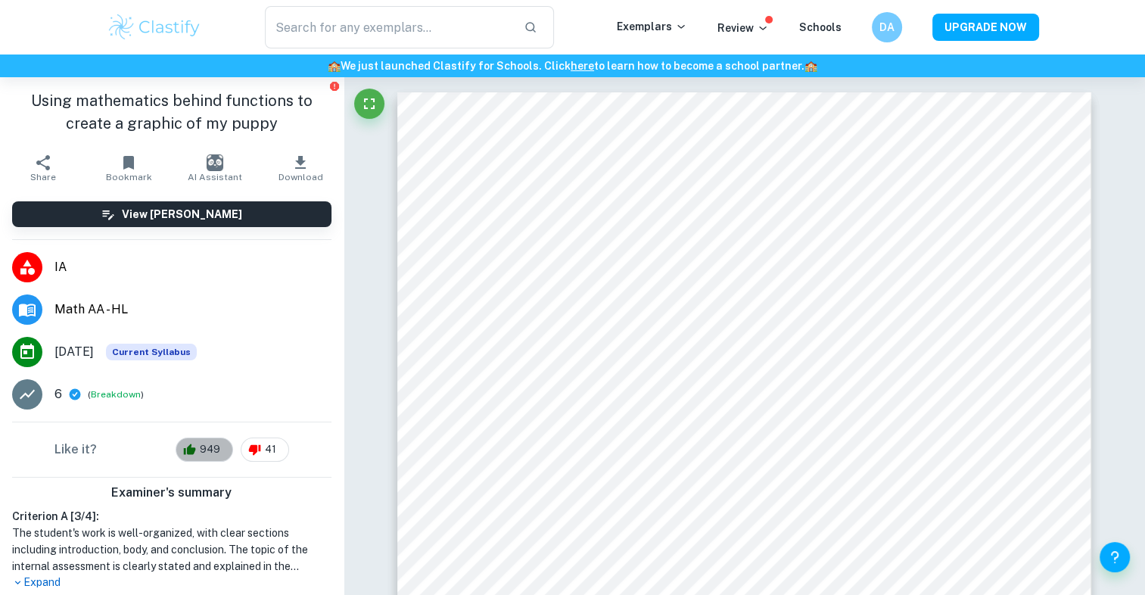
click at [191, 450] on span "949" at bounding box center [209, 449] width 37 height 15
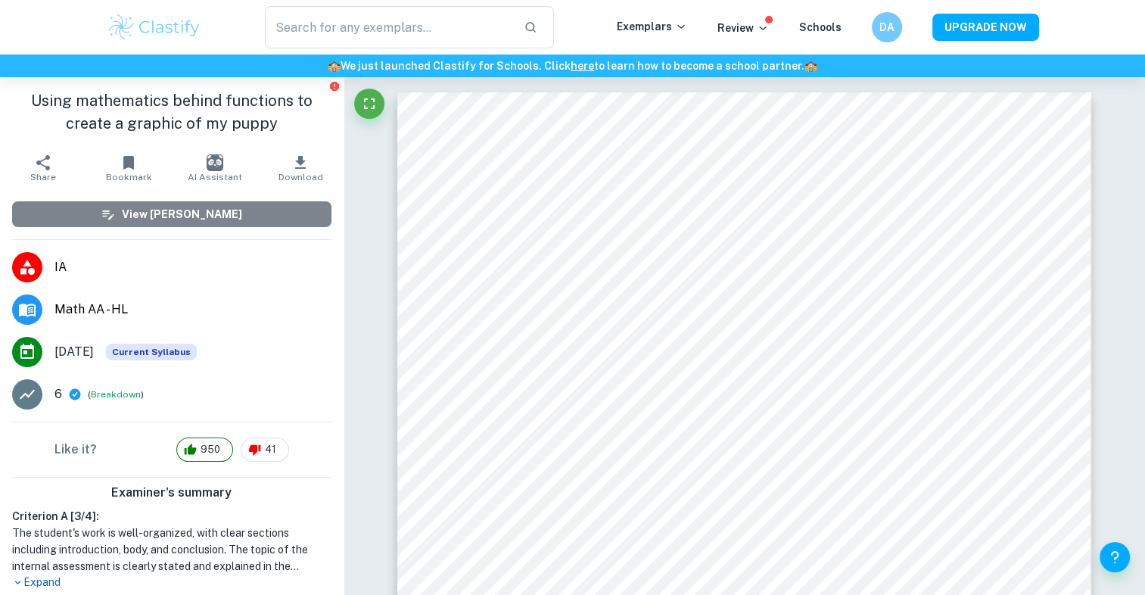
click at [172, 217] on h6 "View [PERSON_NAME]" at bounding box center [182, 214] width 120 height 17
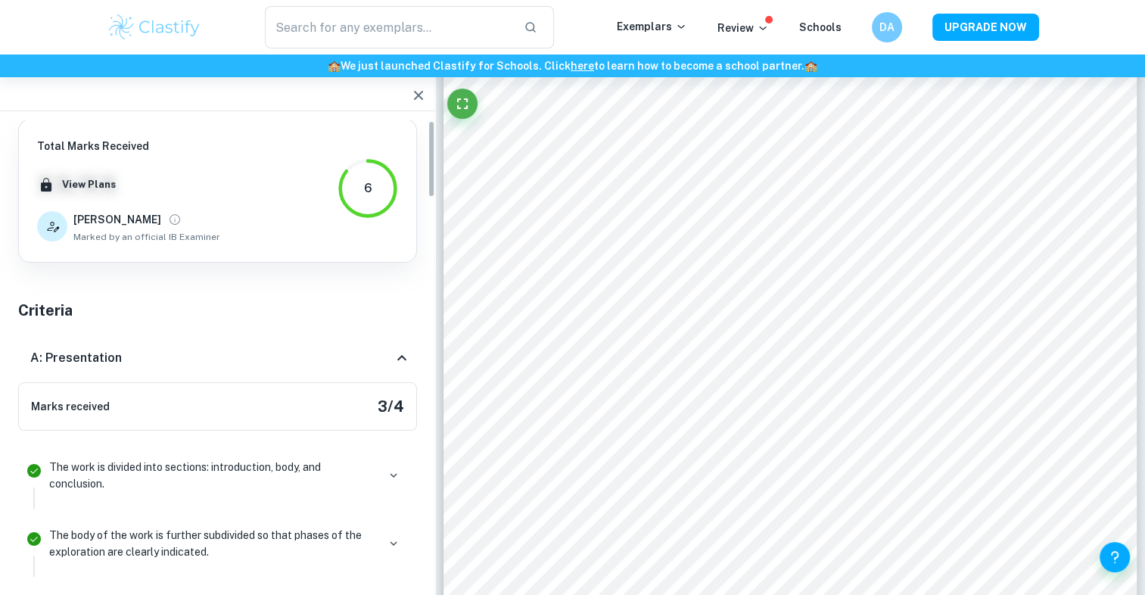
scroll to position [2, 0]
click at [397, 352] on icon at bounding box center [402, 357] width 18 height 18
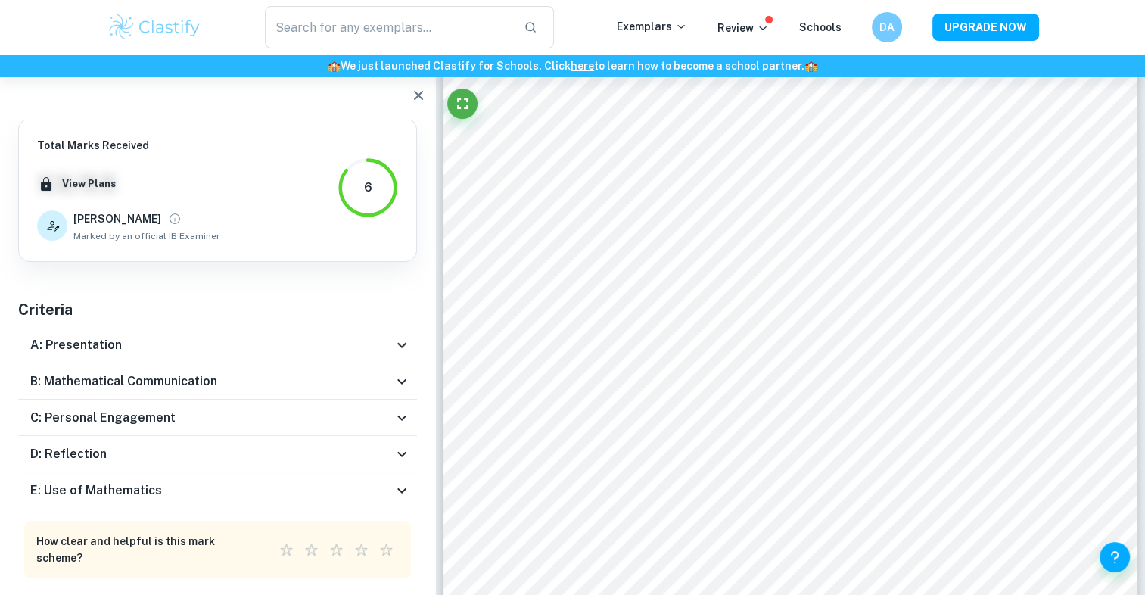
click at [400, 498] on icon at bounding box center [402, 490] width 18 height 18
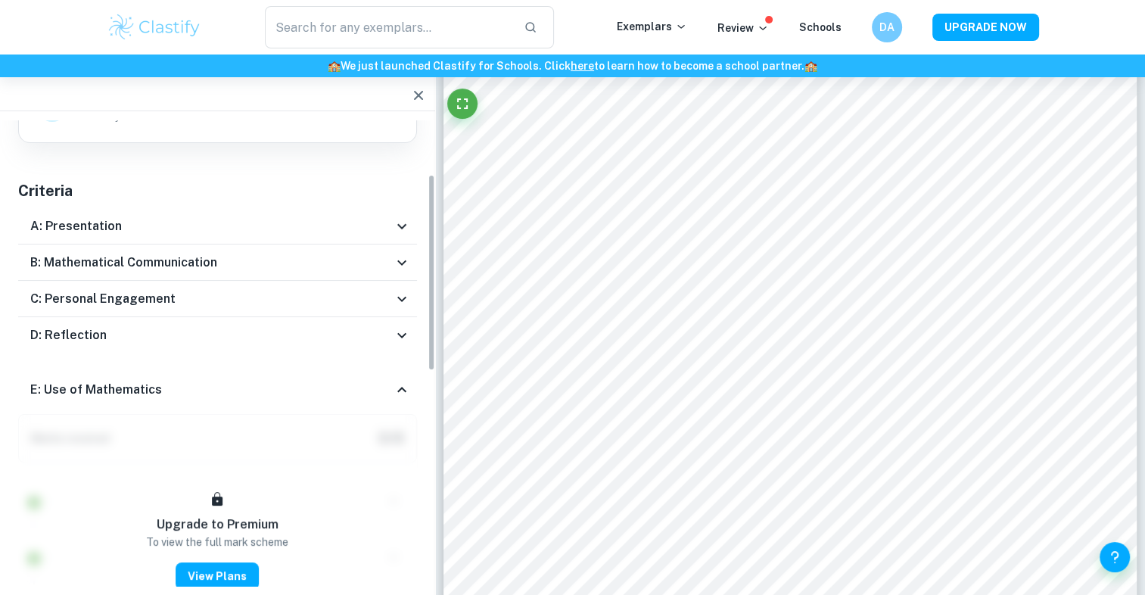
scroll to position [136, 0]
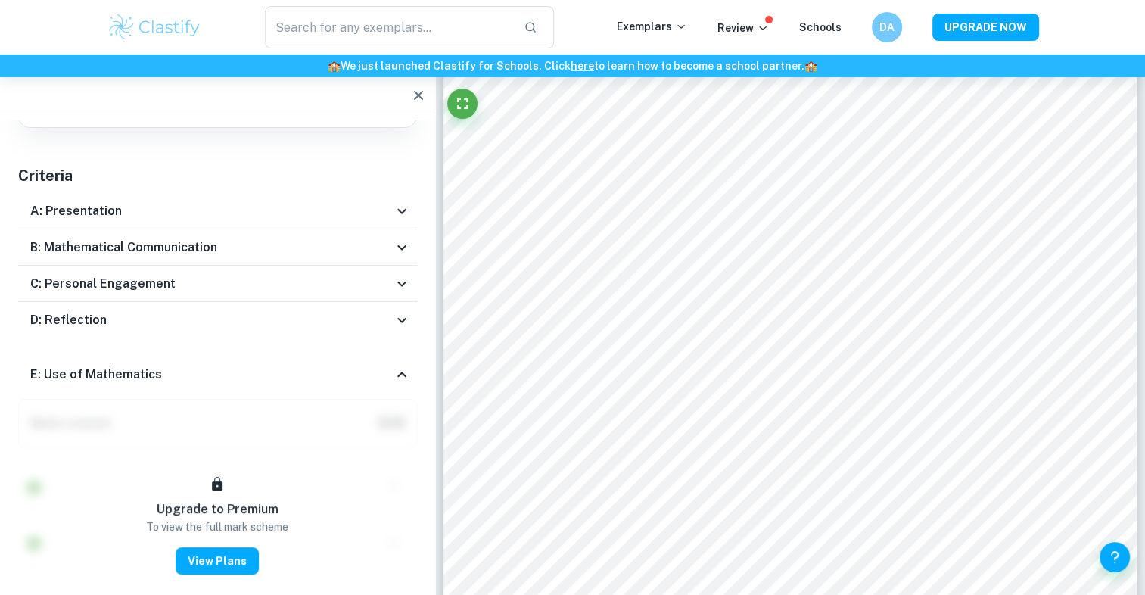
click at [401, 373] on icon at bounding box center [401, 374] width 9 height 5
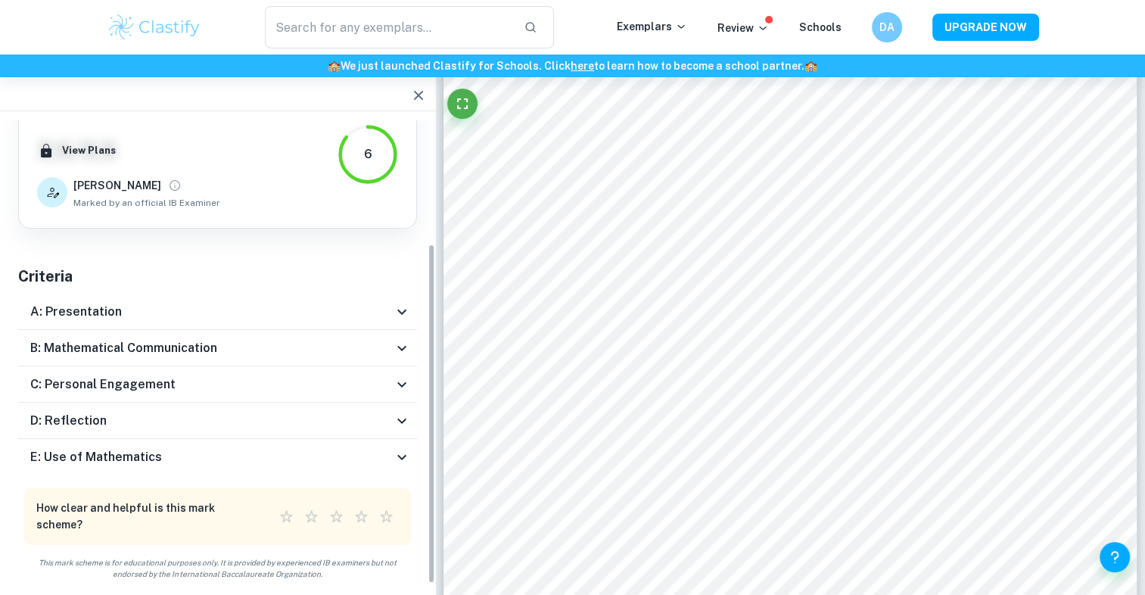
scroll to position [27, 0]
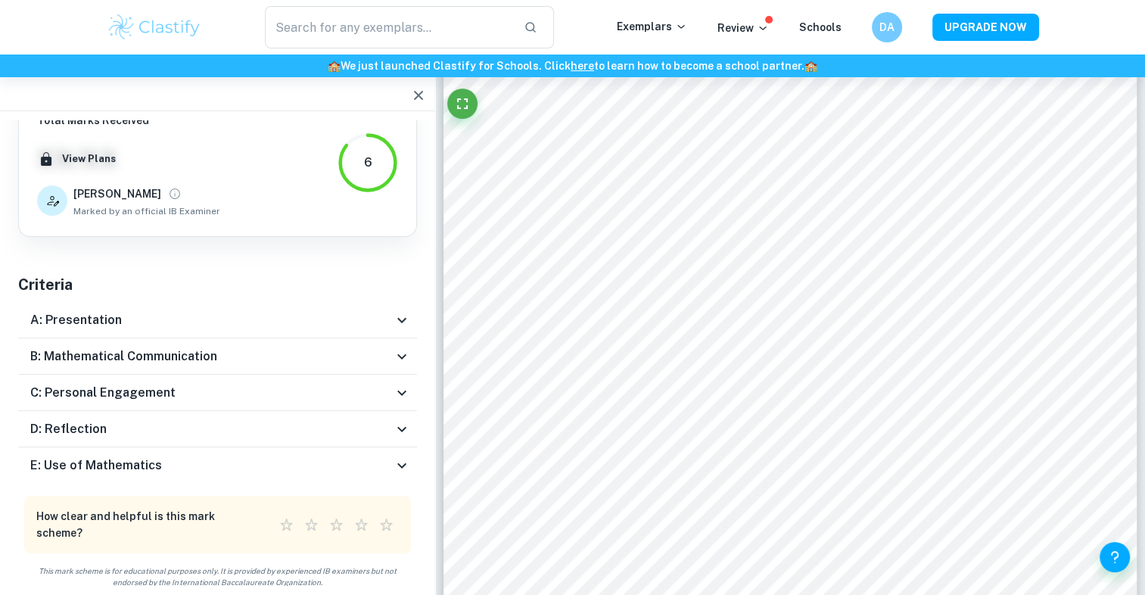
click at [405, 424] on icon at bounding box center [402, 429] width 18 height 18
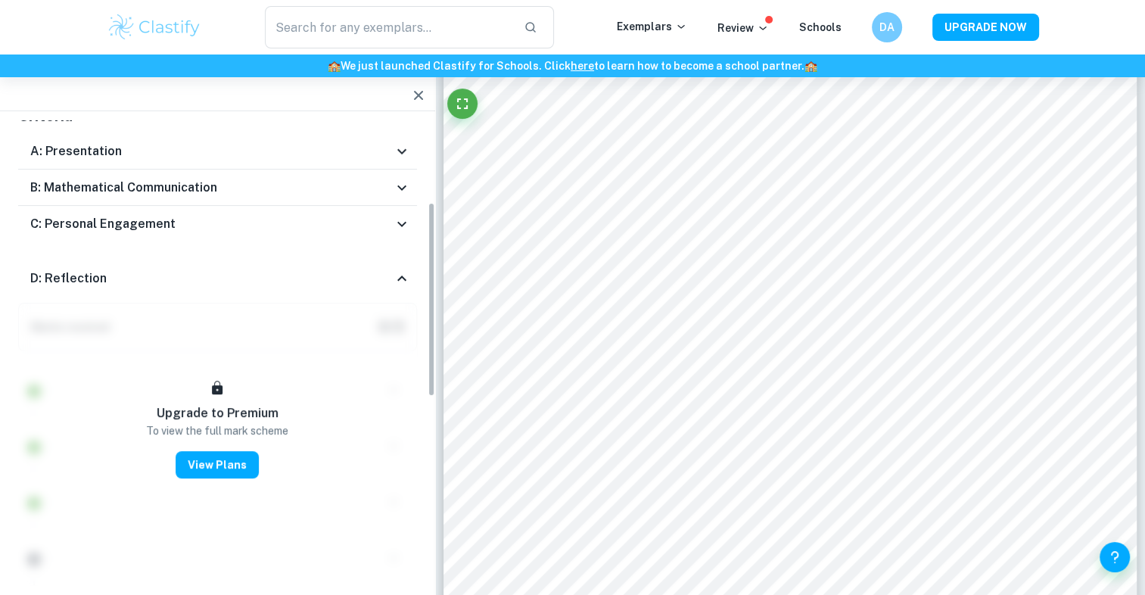
scroll to position [195, 0]
click at [400, 225] on icon at bounding box center [401, 225] width 9 height 5
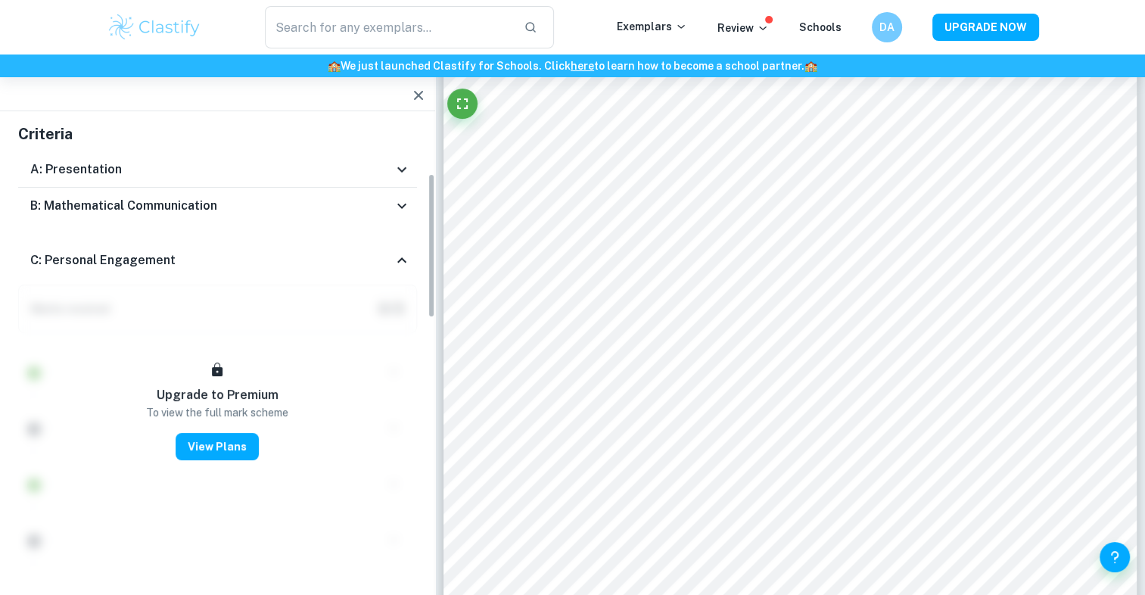
scroll to position [170, 0]
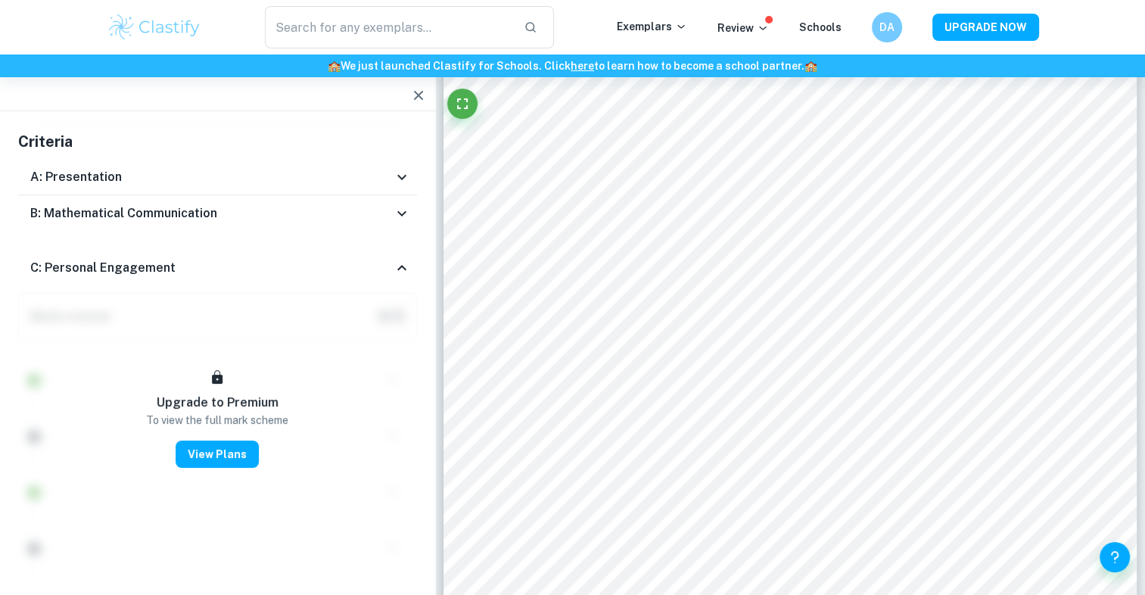
click at [395, 216] on icon at bounding box center [402, 213] width 18 height 18
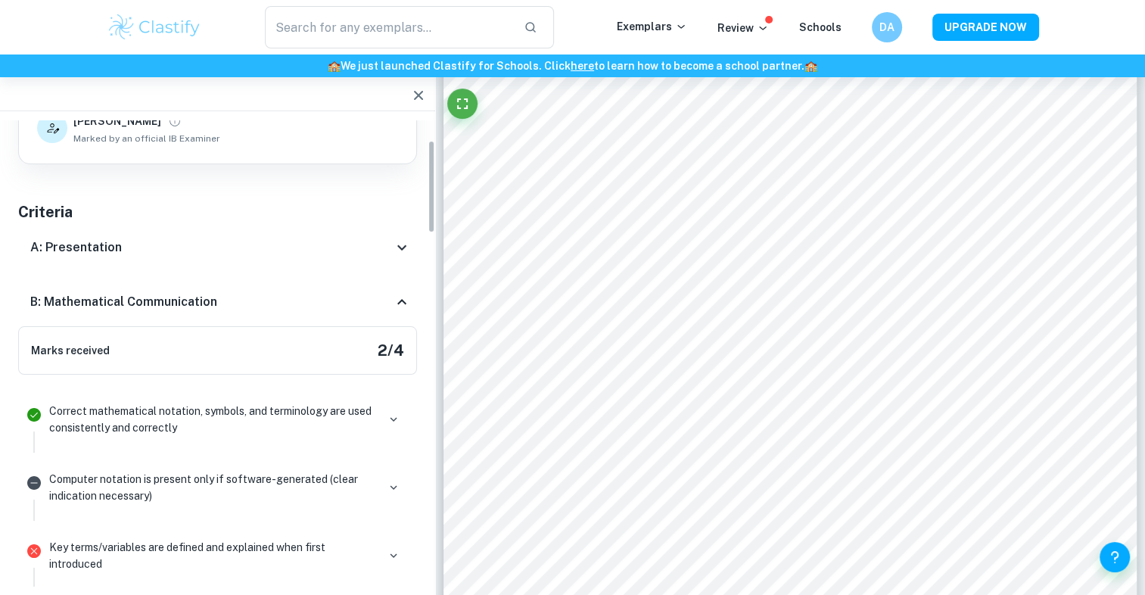
scroll to position [101, 0]
click at [393, 250] on icon at bounding box center [402, 247] width 18 height 18
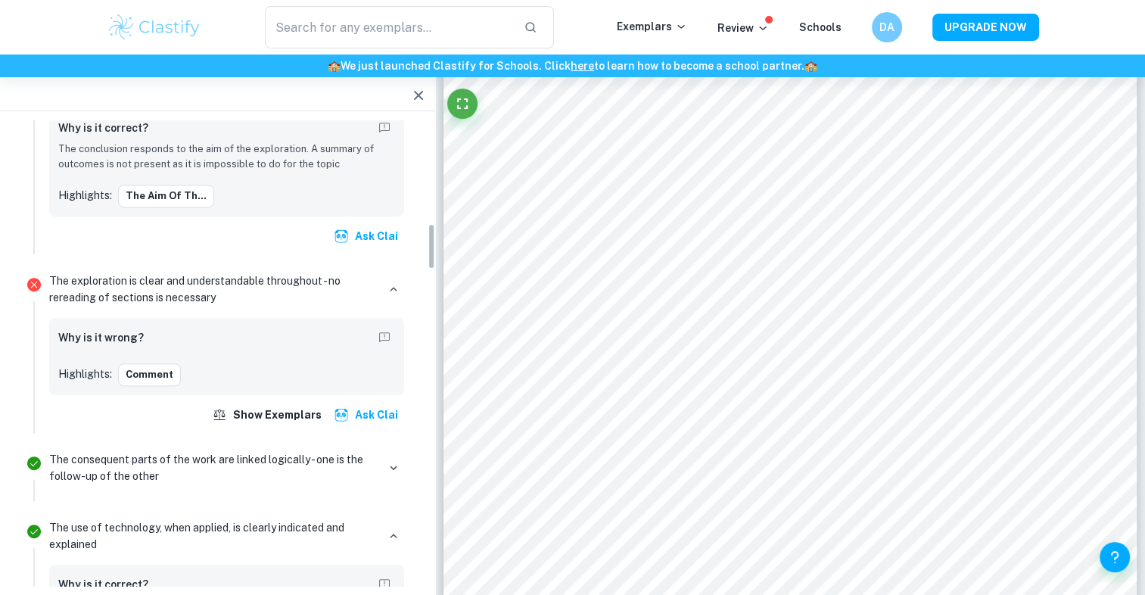
scroll to position [1066, 0]
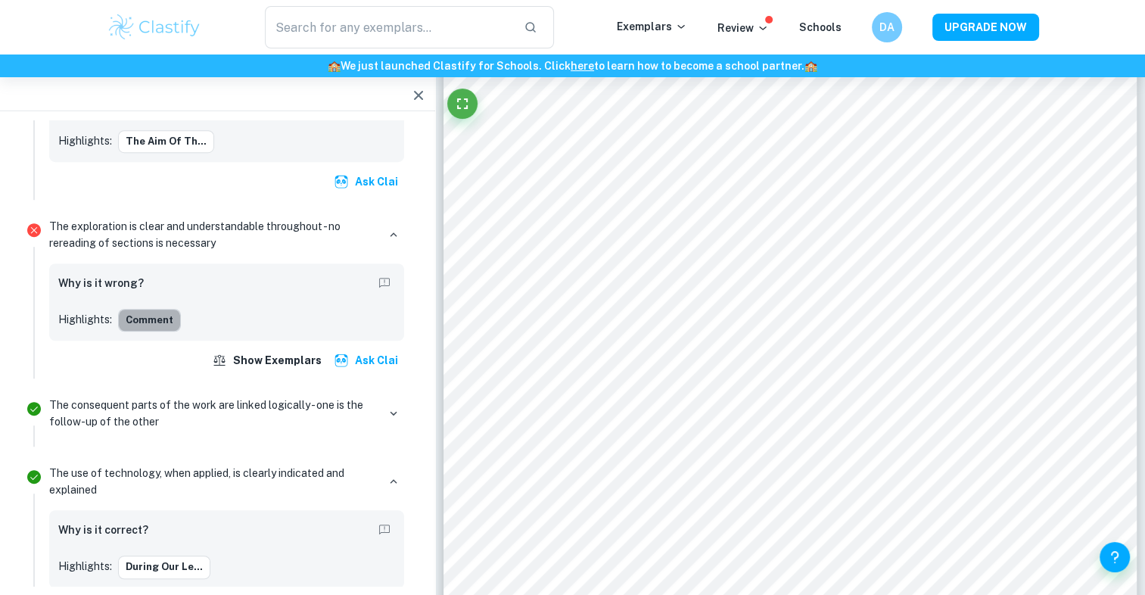
click at [153, 309] on button "Comment" at bounding box center [149, 320] width 63 height 23
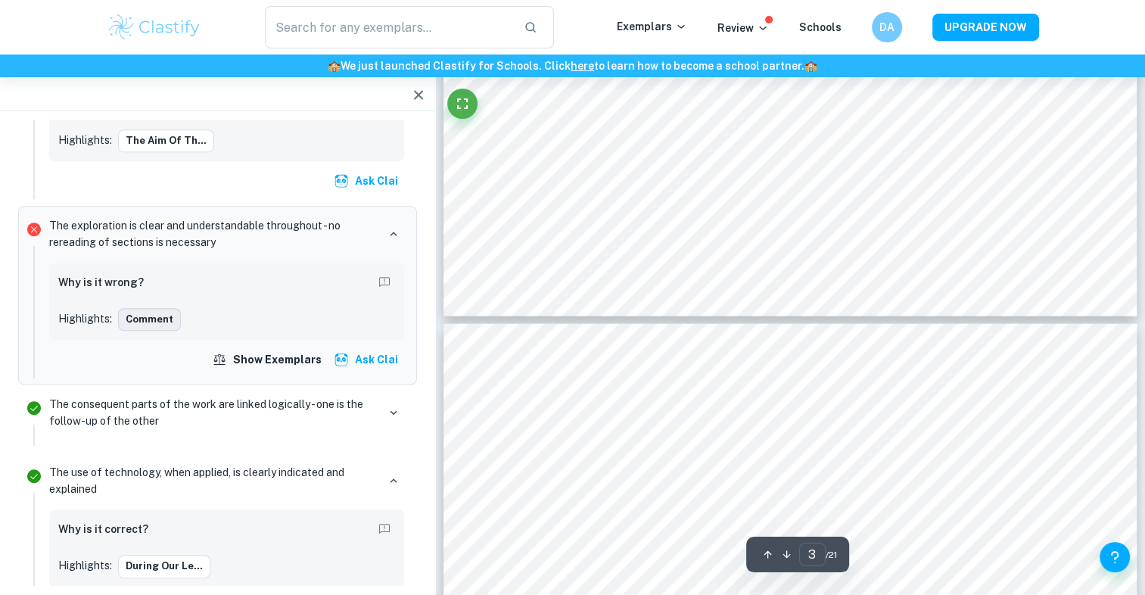
type input "4"
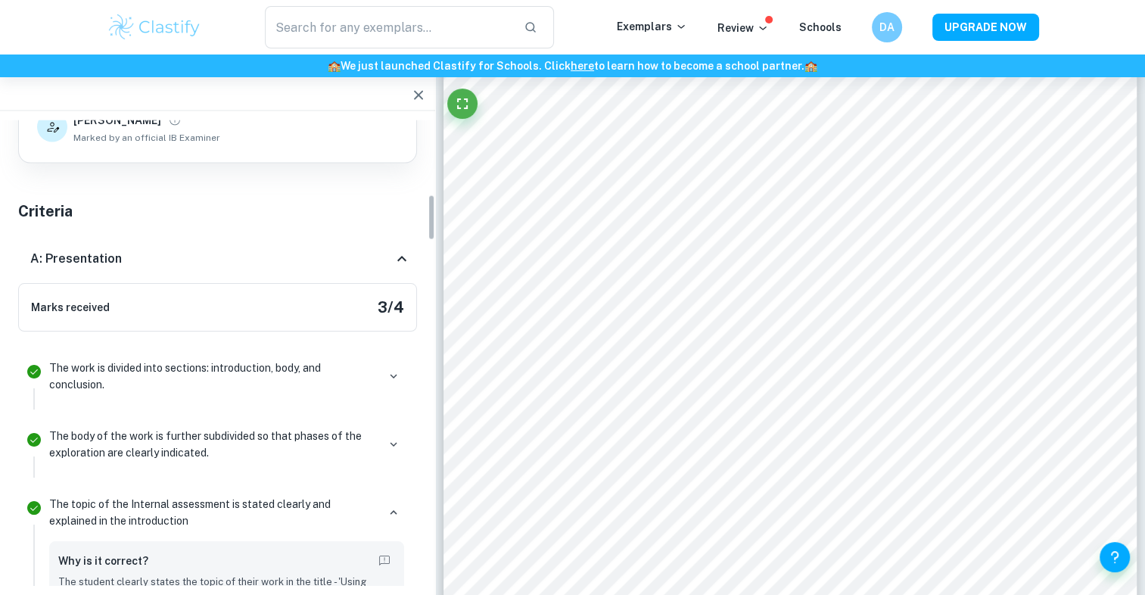
scroll to position [0, 0]
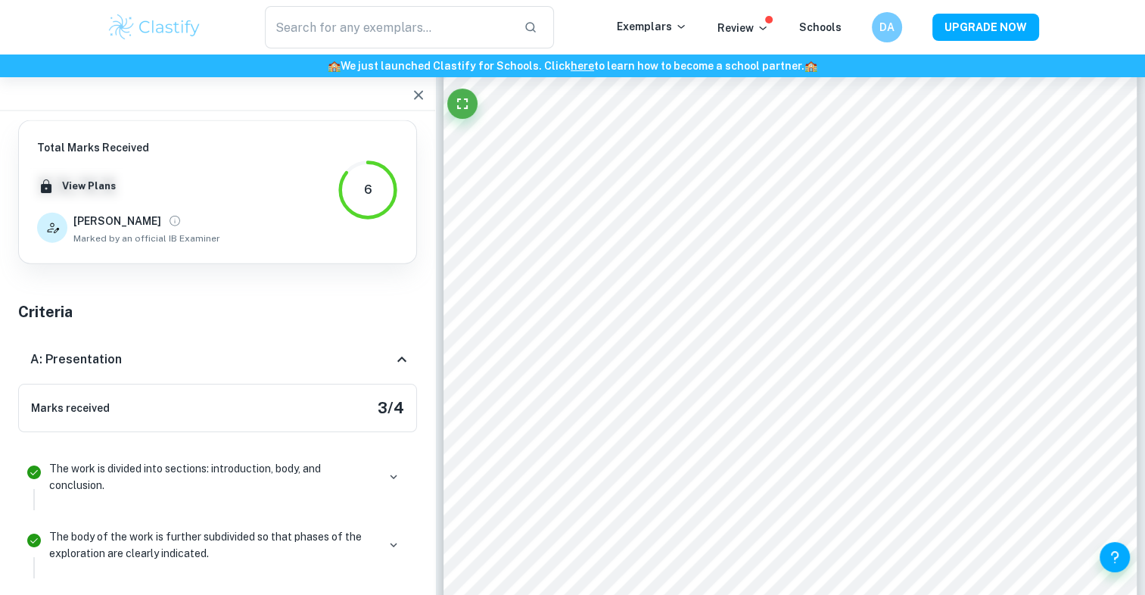
click at [364, 192] on div "6" at bounding box center [367, 190] width 8 height 18
click at [168, 219] on icon "View full profile" at bounding box center [175, 221] width 14 height 14
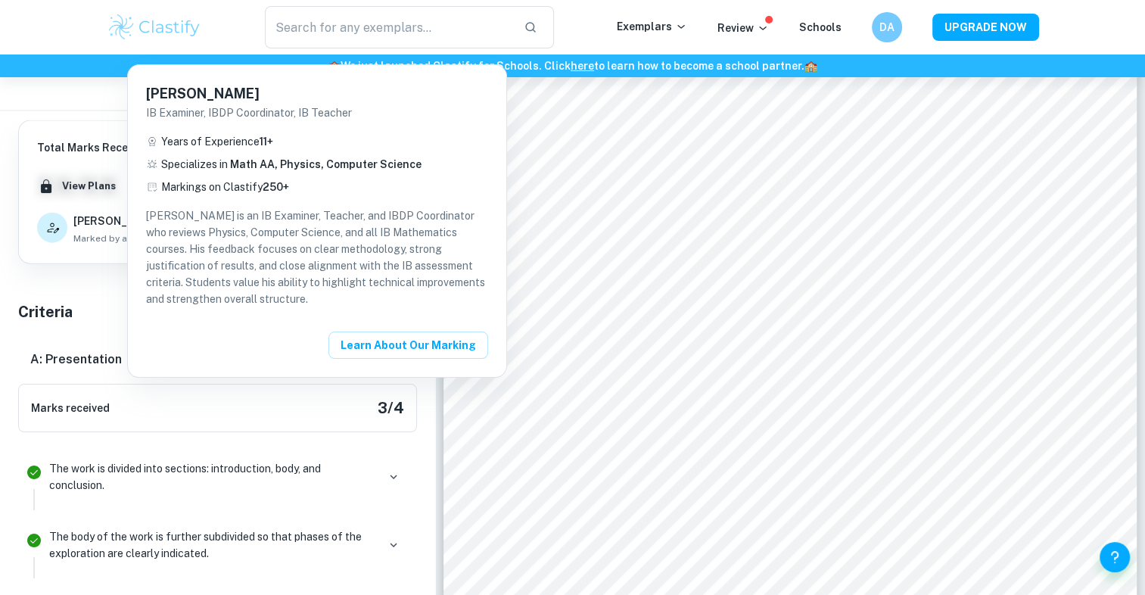
click at [95, 312] on div at bounding box center [572, 297] width 1145 height 595
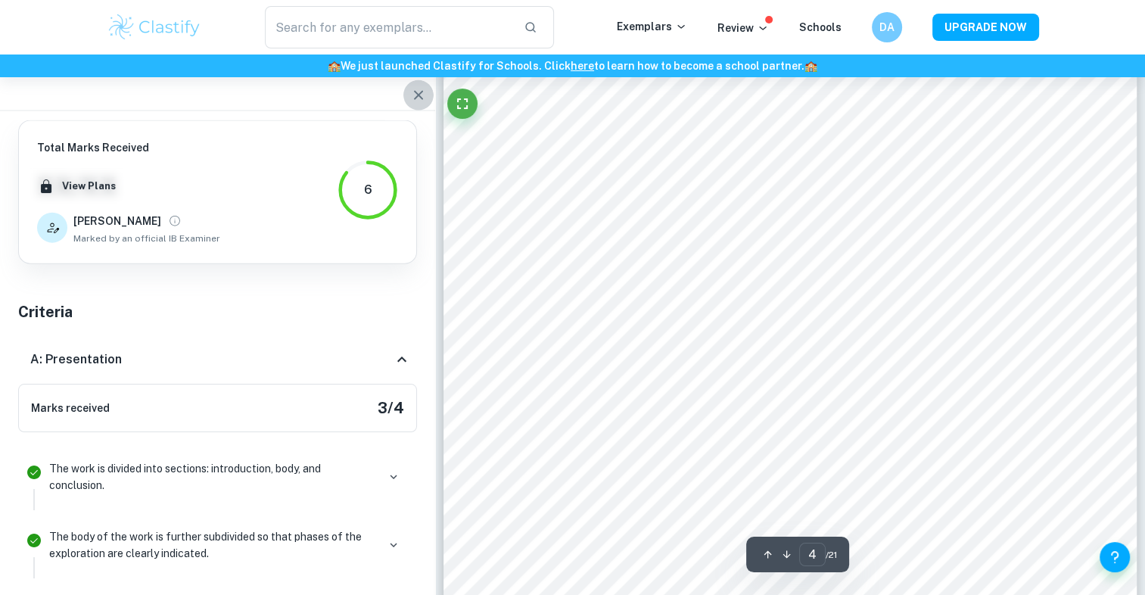
click at [417, 95] on icon "button" at bounding box center [418, 95] width 18 height 18
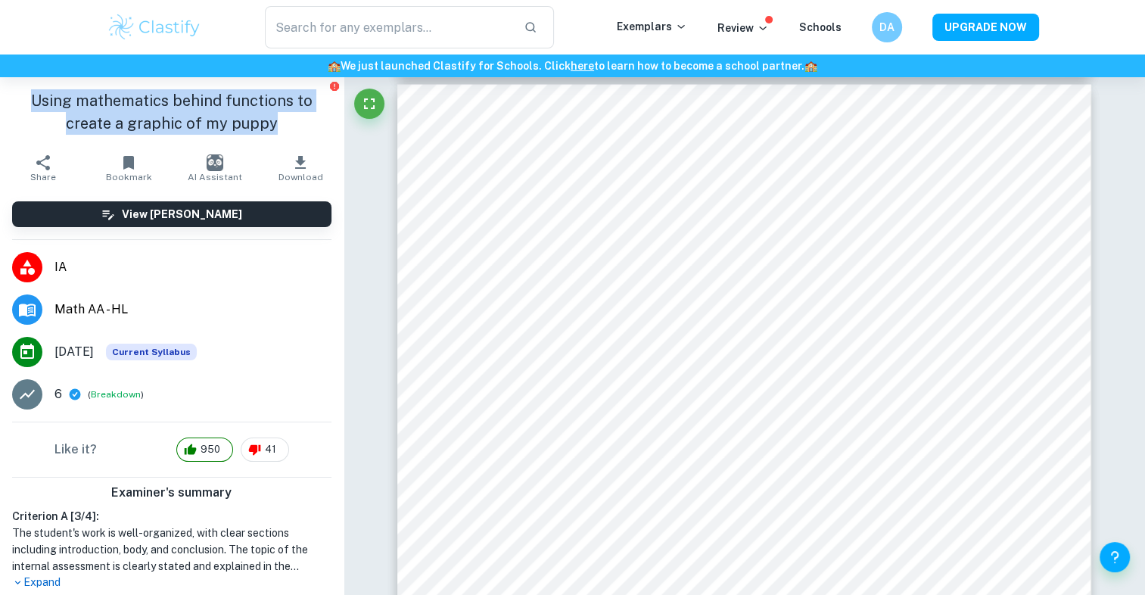
drag, startPoint x: 269, startPoint y: 124, endPoint x: 24, endPoint y: 104, distance: 246.0
click at [24, 104] on h1 "Using mathematics behind functions to create a graphic of my puppy" at bounding box center [171, 111] width 319 height 45
copy h1 "Using mathematics behind functions to create a graphic of my puppy"
click at [277, 129] on h1 "Using mathematics behind functions to create a graphic of my puppy" at bounding box center [171, 111] width 319 height 45
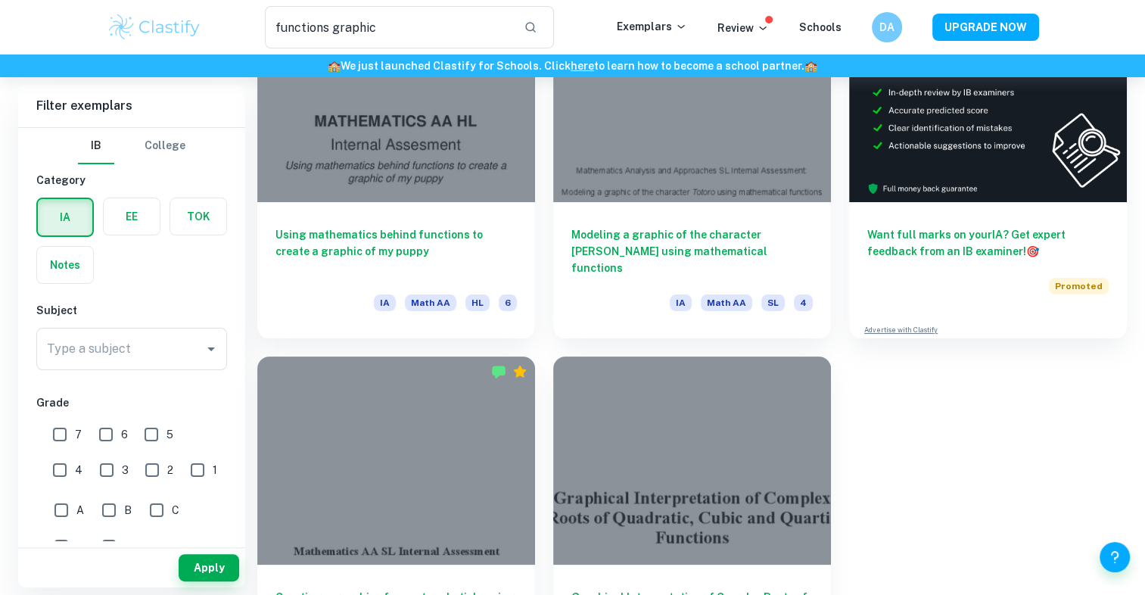
scroll to position [92, 0]
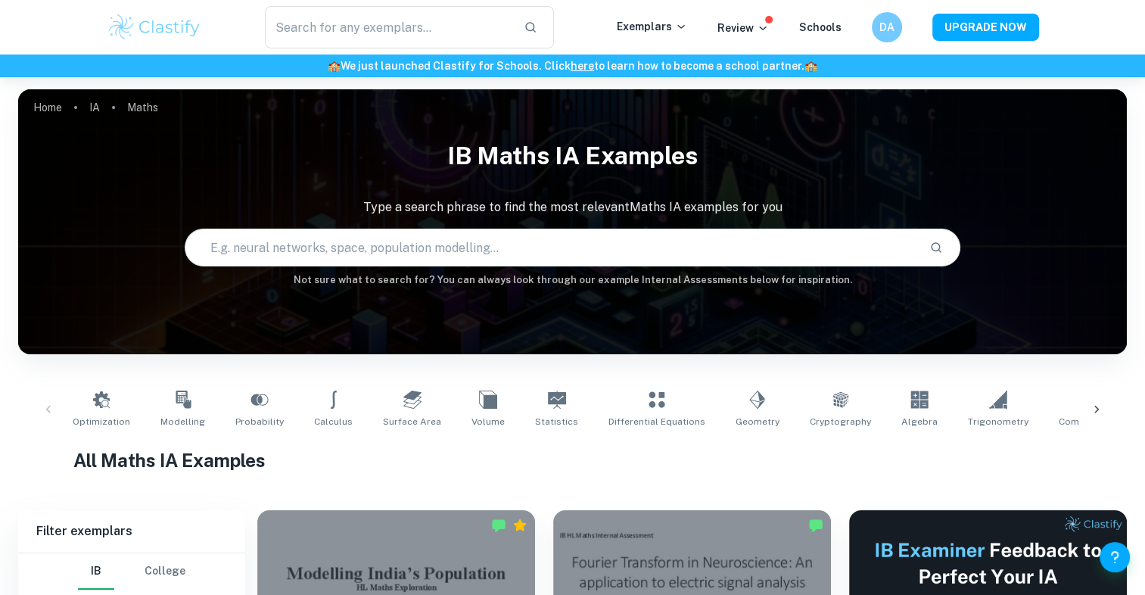
scroll to position [363, 0]
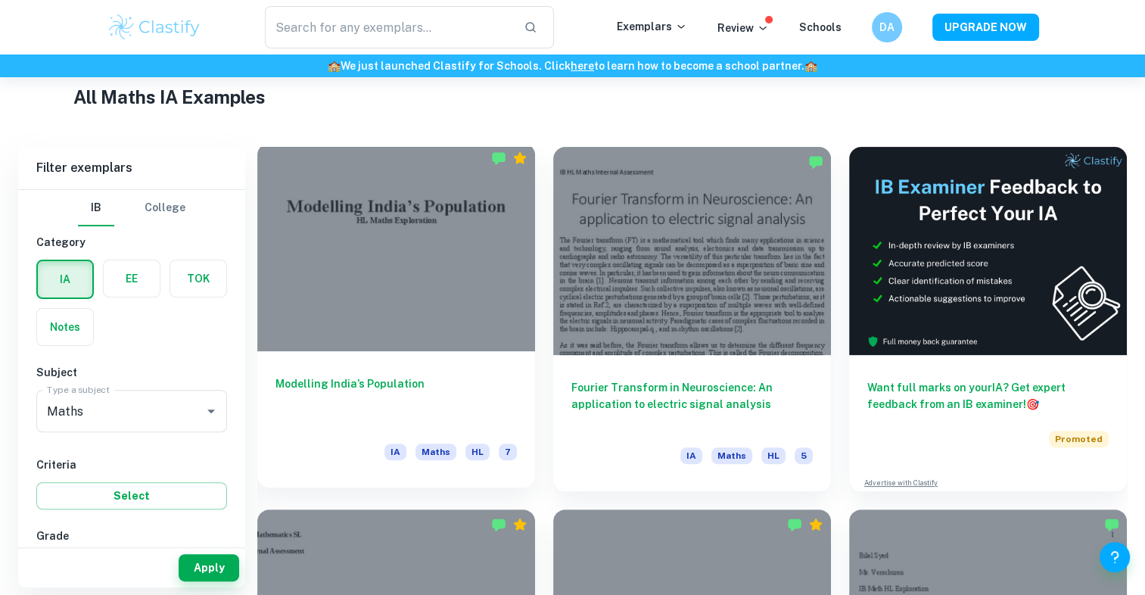
click at [403, 279] on div at bounding box center [396, 247] width 278 height 208
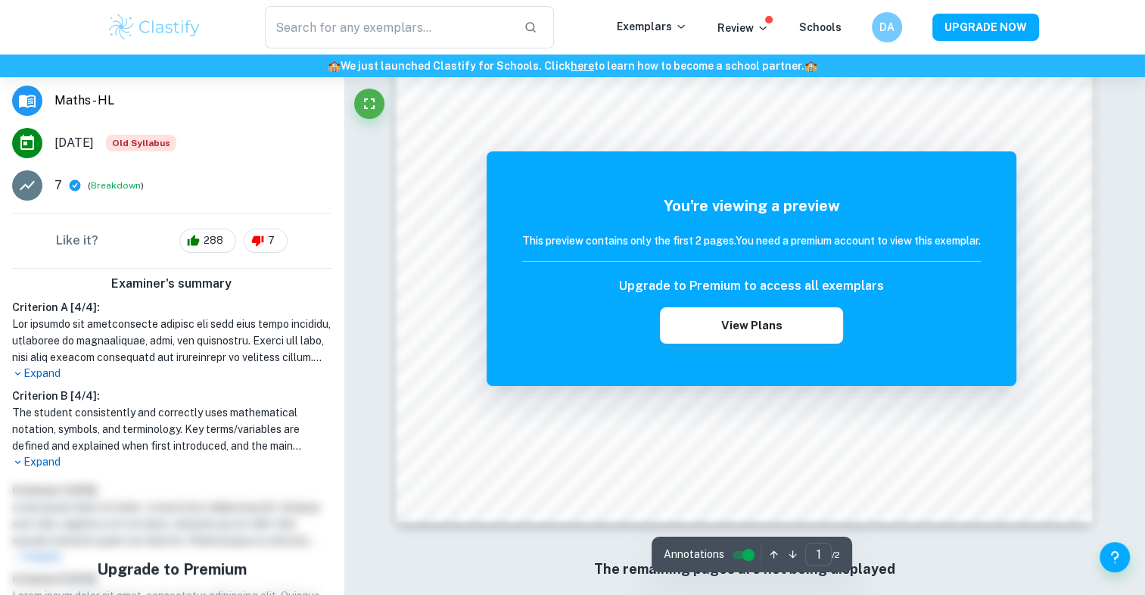
scroll to position [1571, 0]
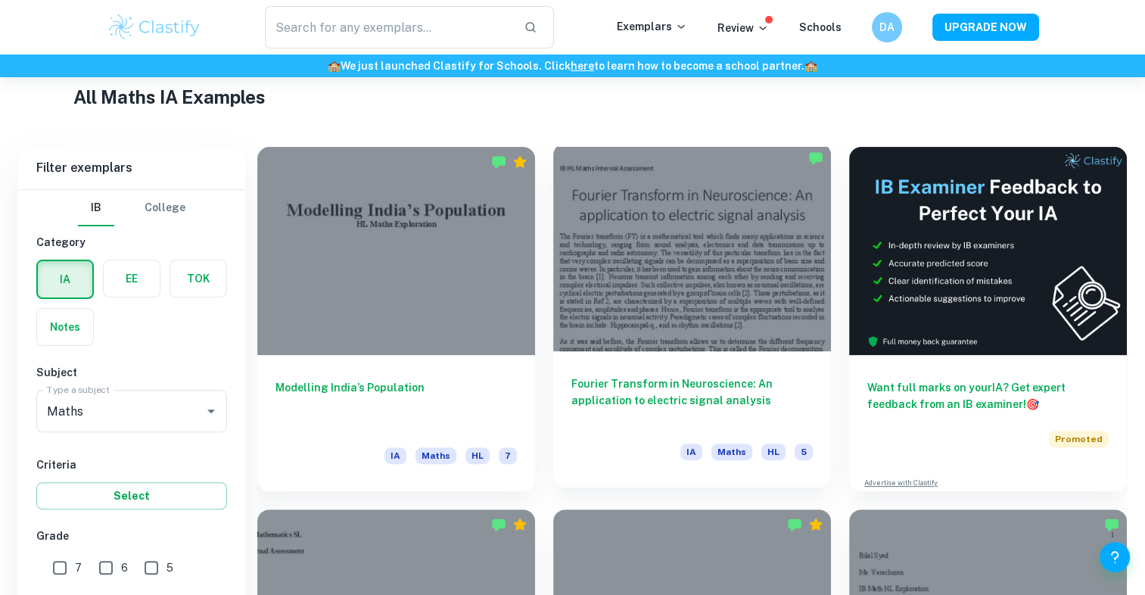
scroll to position [487, 0]
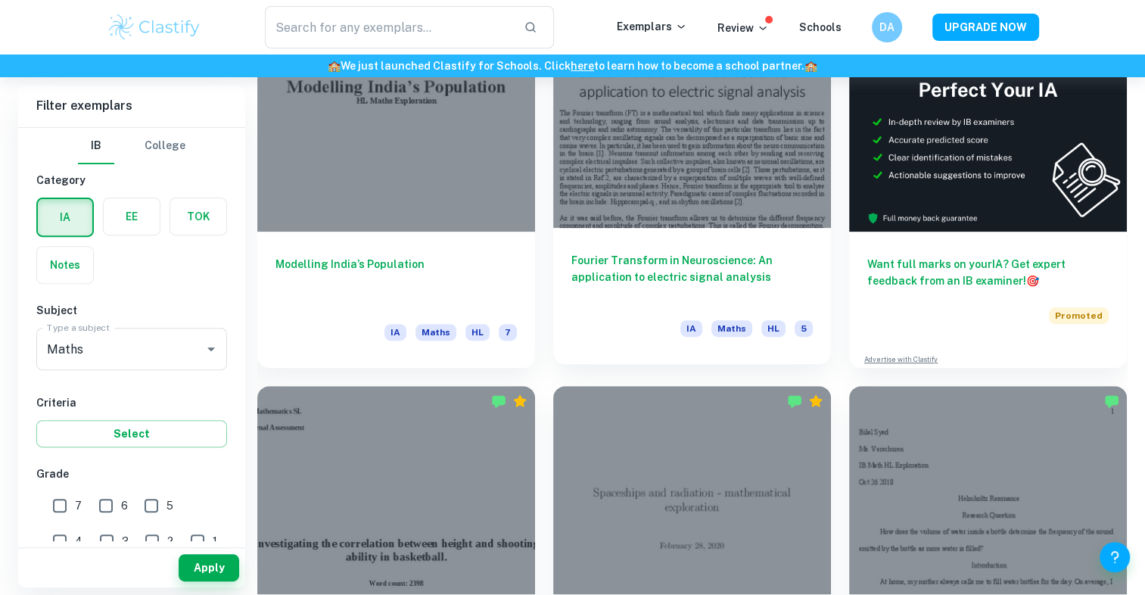
click at [681, 148] on div at bounding box center [692, 124] width 278 height 208
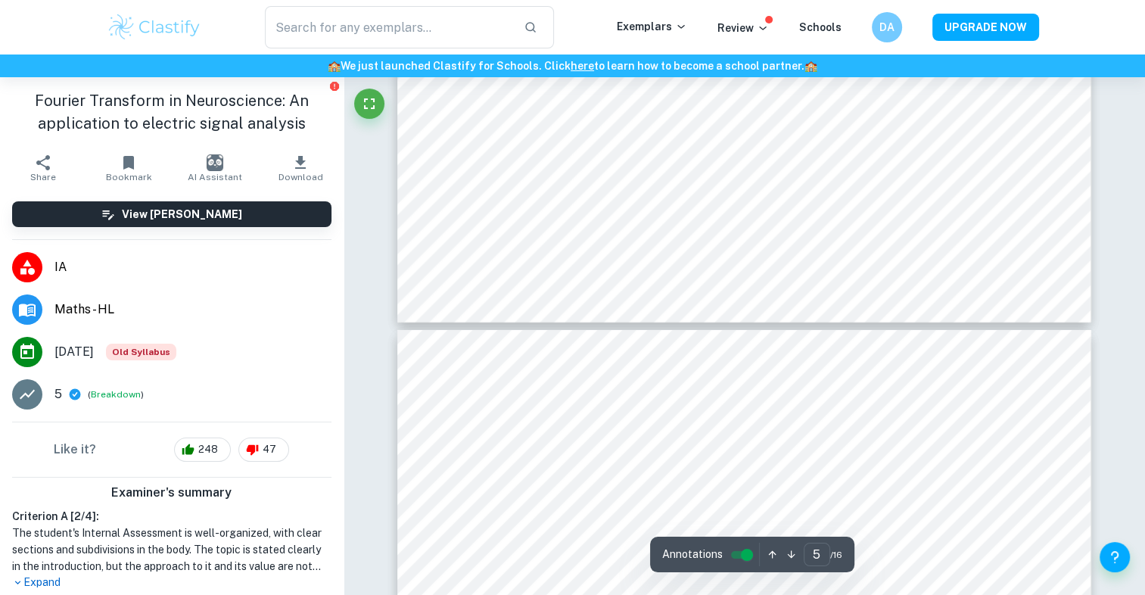
scroll to position [4955, 0]
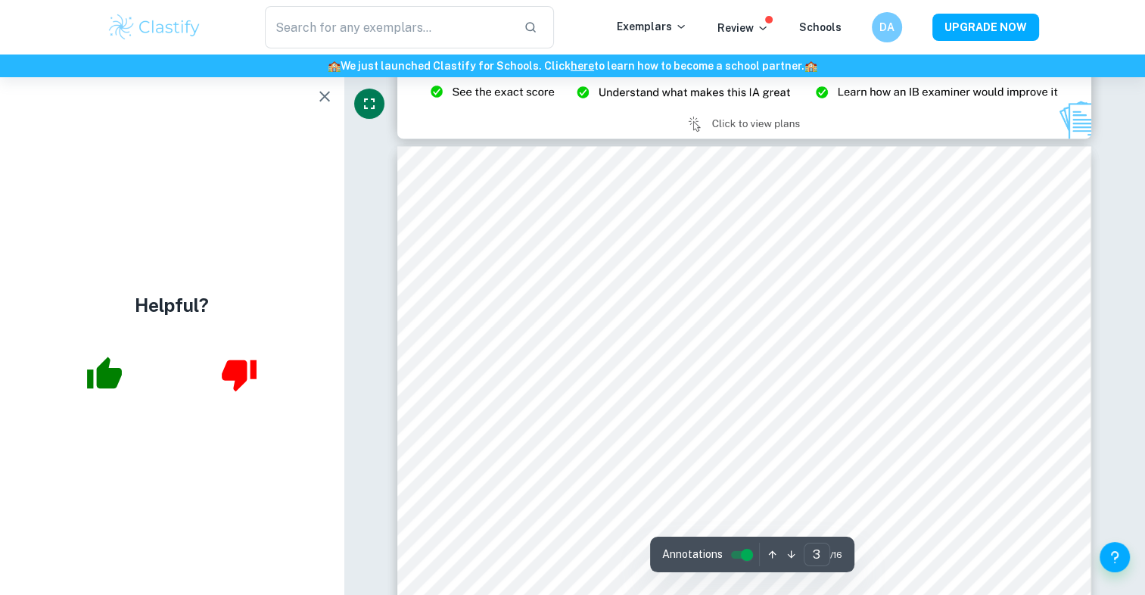
type input "2"
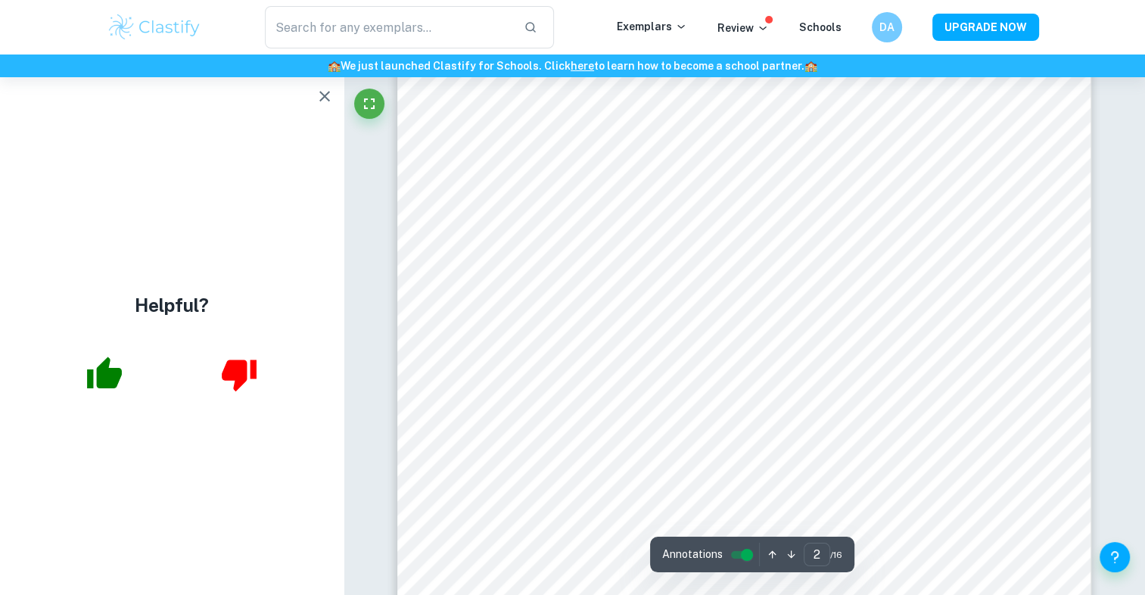
scroll to position [1341, 0]
